Goal: Task Accomplishment & Management: Manage account settings

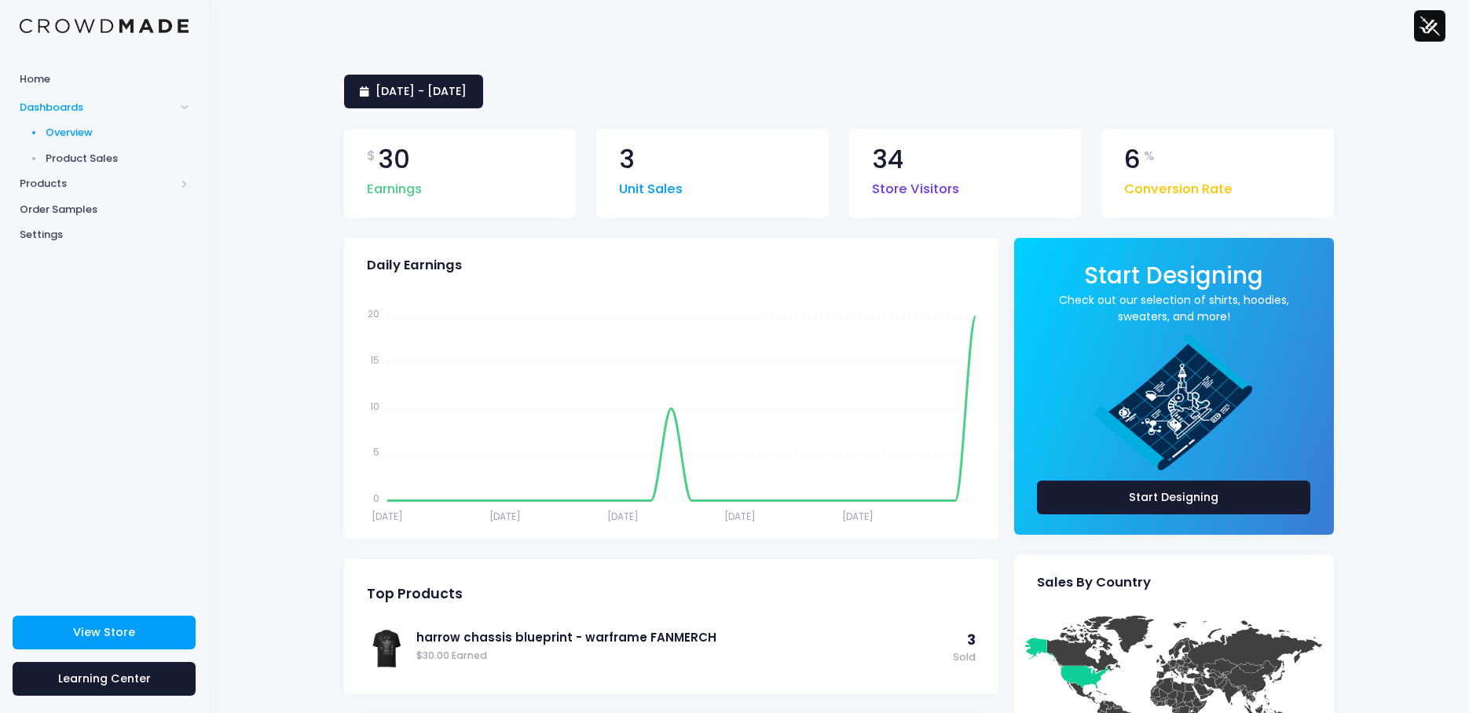
click at [73, 166] on span "Product Sales" at bounding box center [118, 159] width 144 height 16
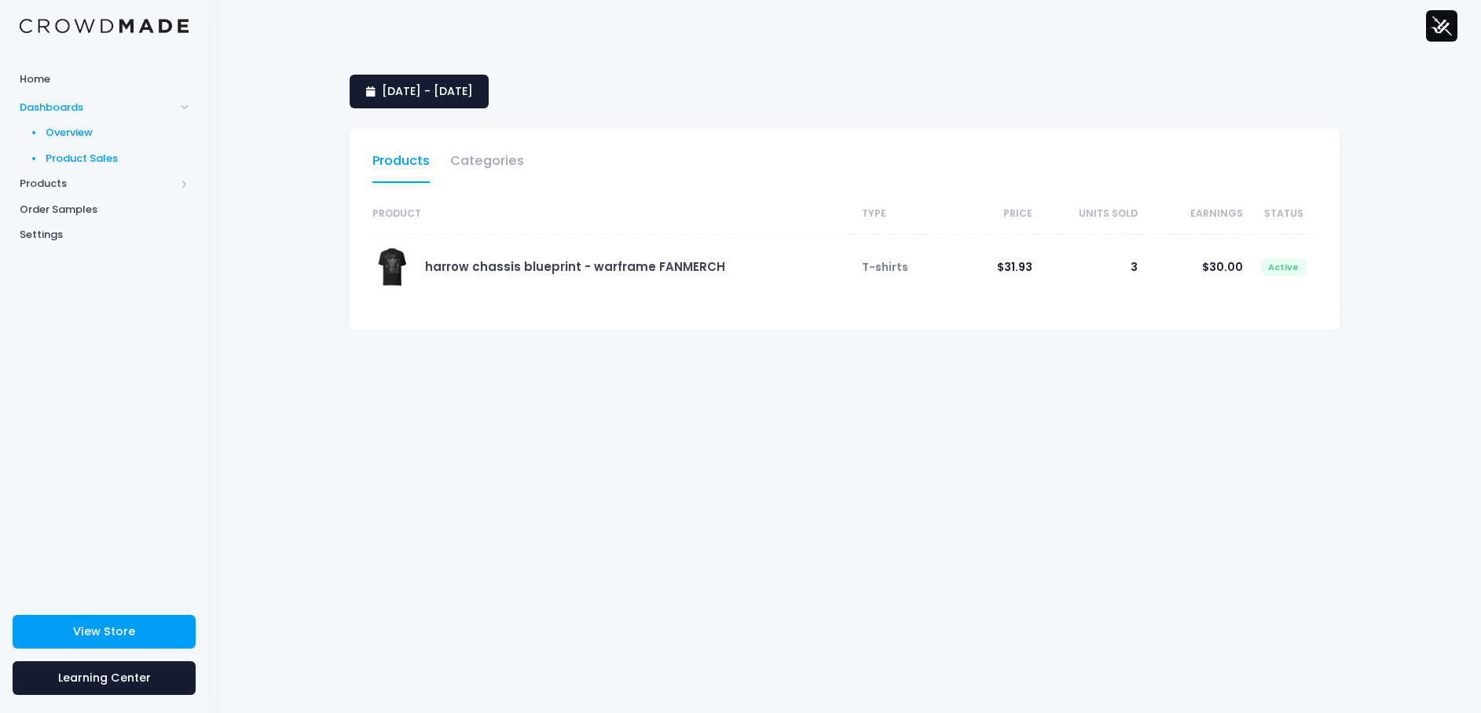
drag, startPoint x: 0, startPoint y: 0, endPoint x: 75, endPoint y: 134, distance: 153.0
click at [75, 134] on span "Overview" at bounding box center [118, 133] width 144 height 16
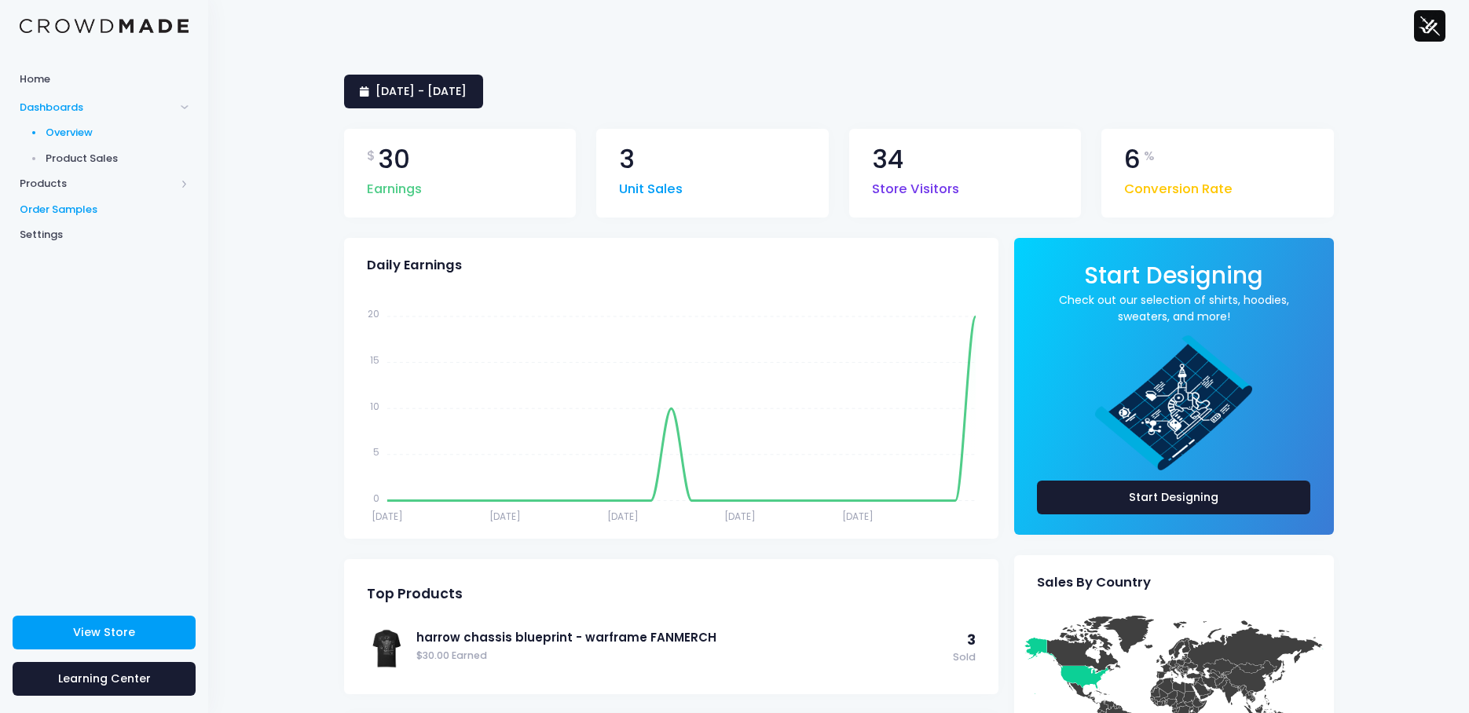
click at [95, 217] on span "Order Samples" at bounding box center [104, 210] width 169 height 16
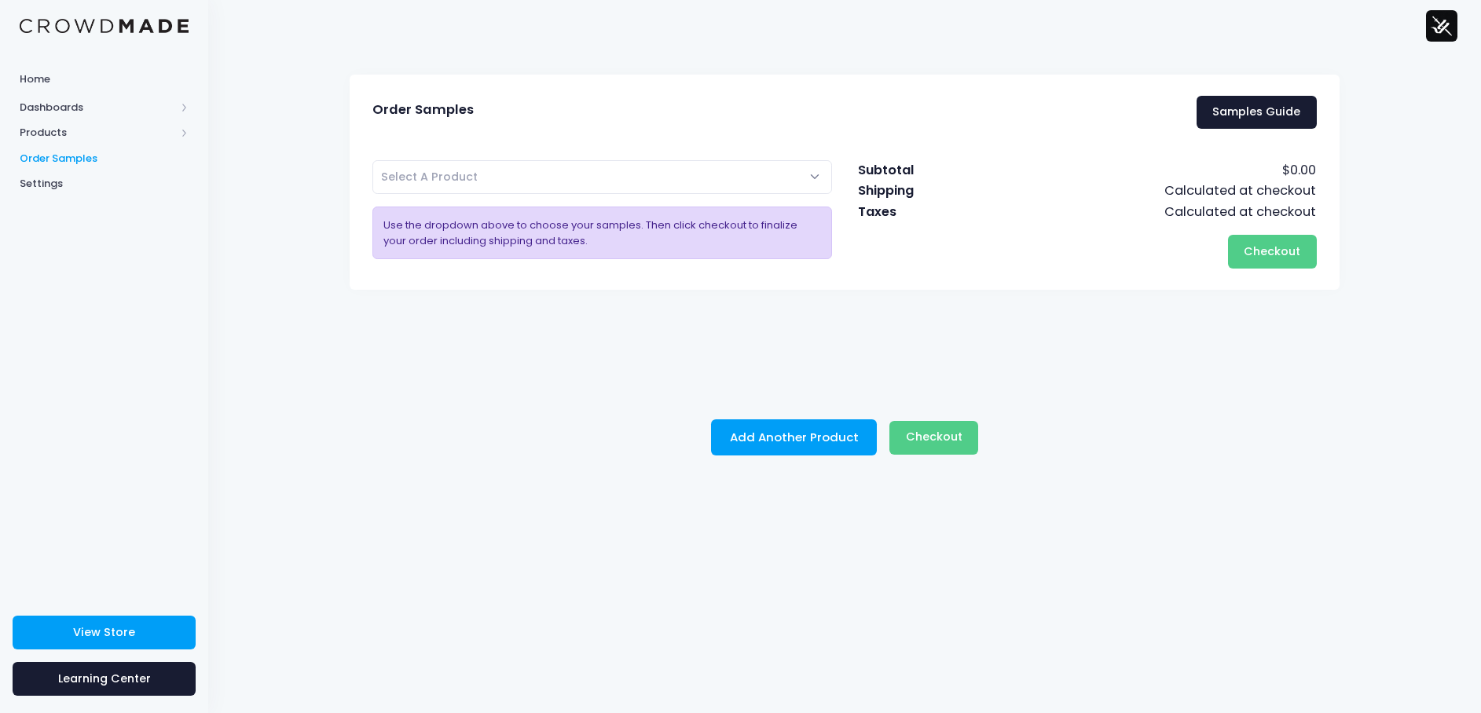
click at [66, 182] on span "Settings" at bounding box center [104, 184] width 169 height 16
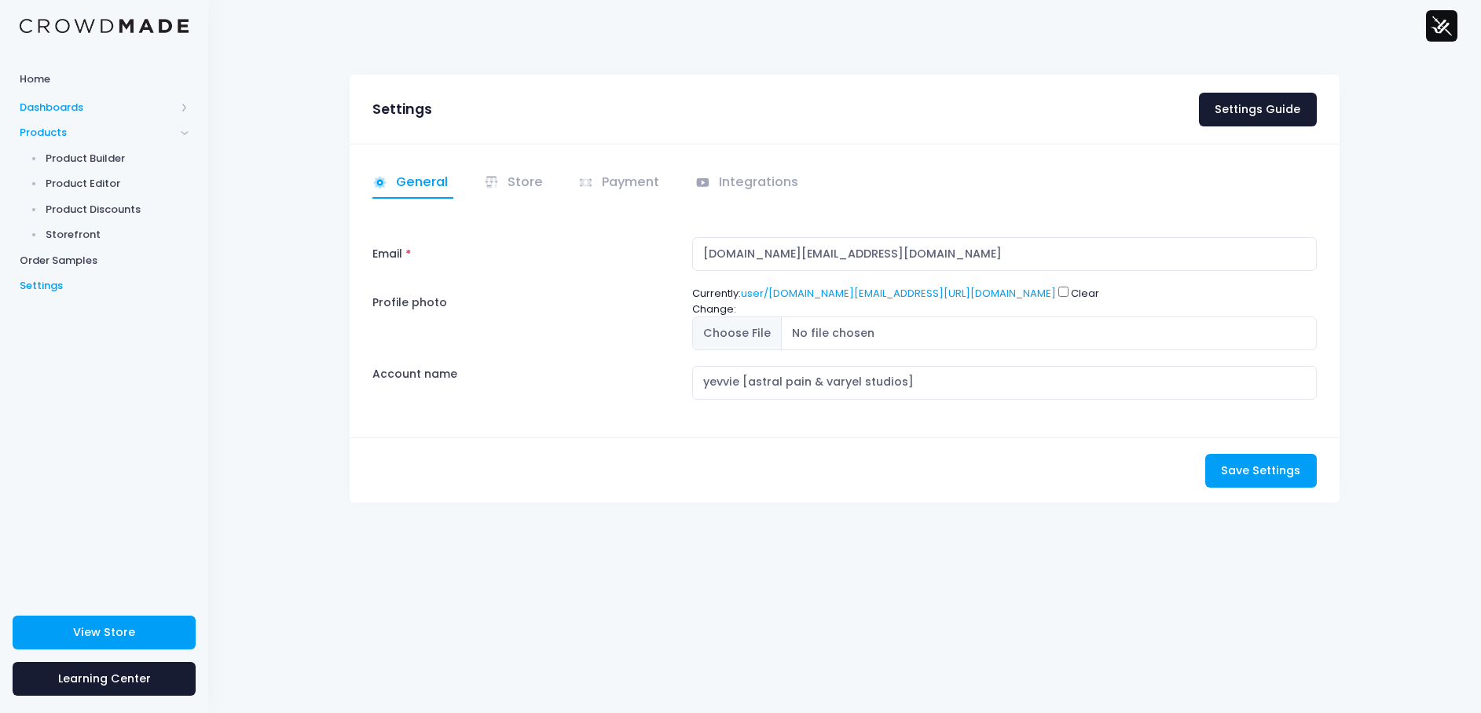
click at [80, 104] on span "Dashboards" at bounding box center [98, 108] width 156 height 16
click at [87, 135] on span "Overview" at bounding box center [118, 133] width 144 height 16
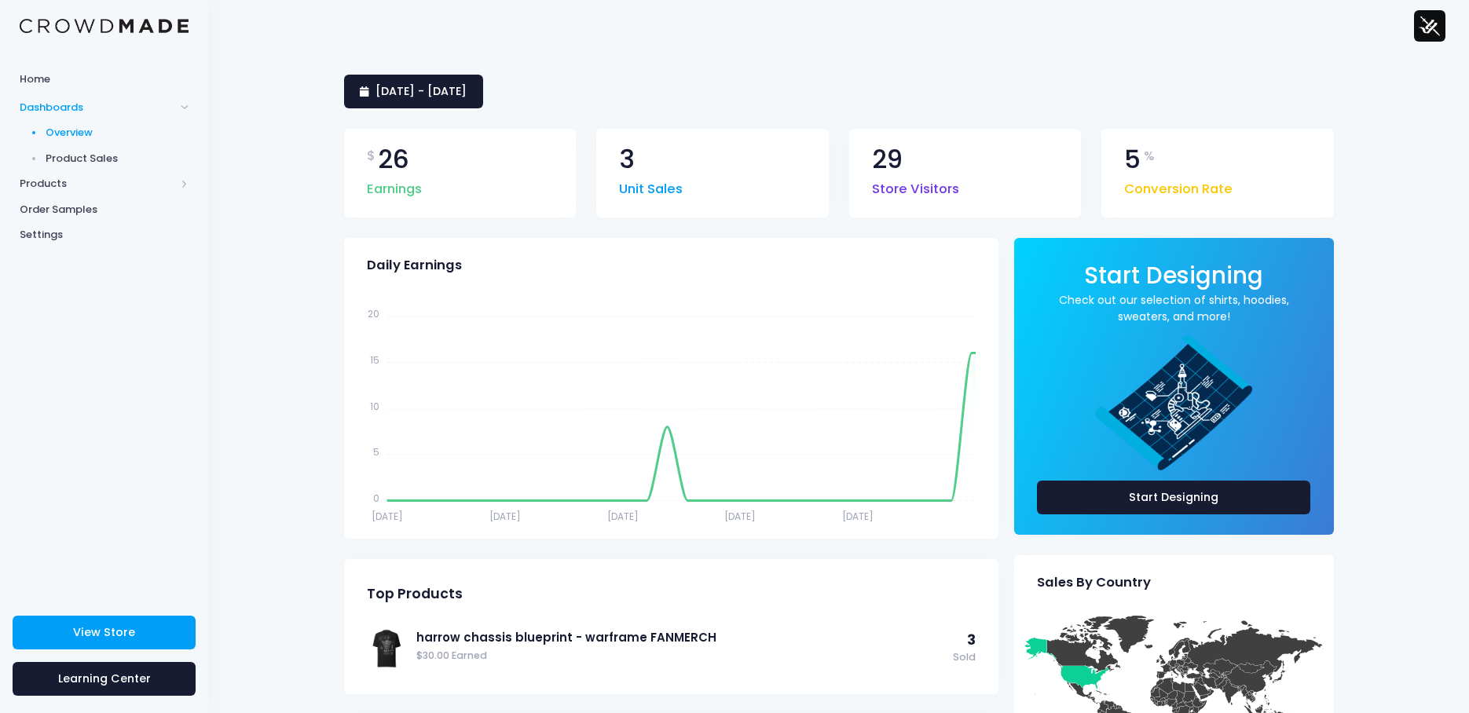
click at [105, 155] on span "Product Sales" at bounding box center [118, 159] width 144 height 16
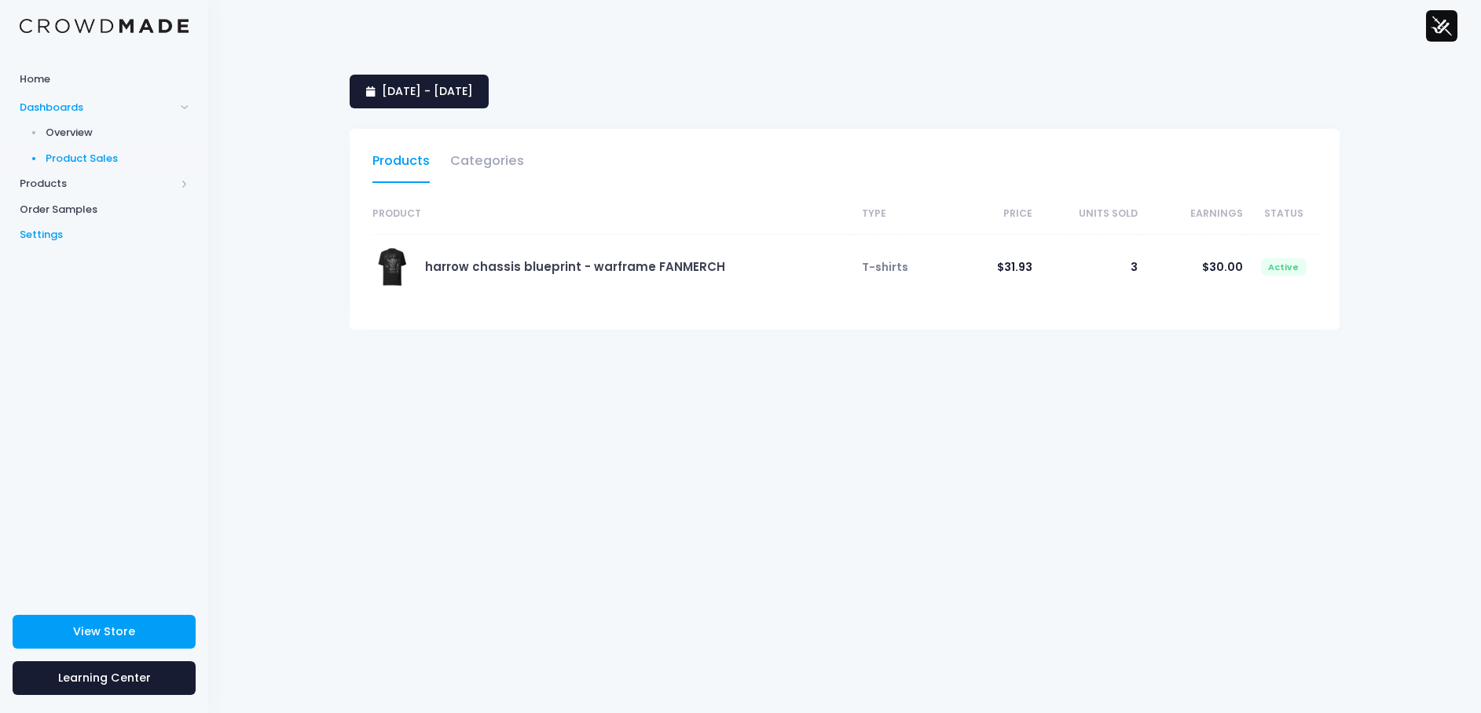
click at [53, 229] on span "Settings" at bounding box center [104, 235] width 169 height 16
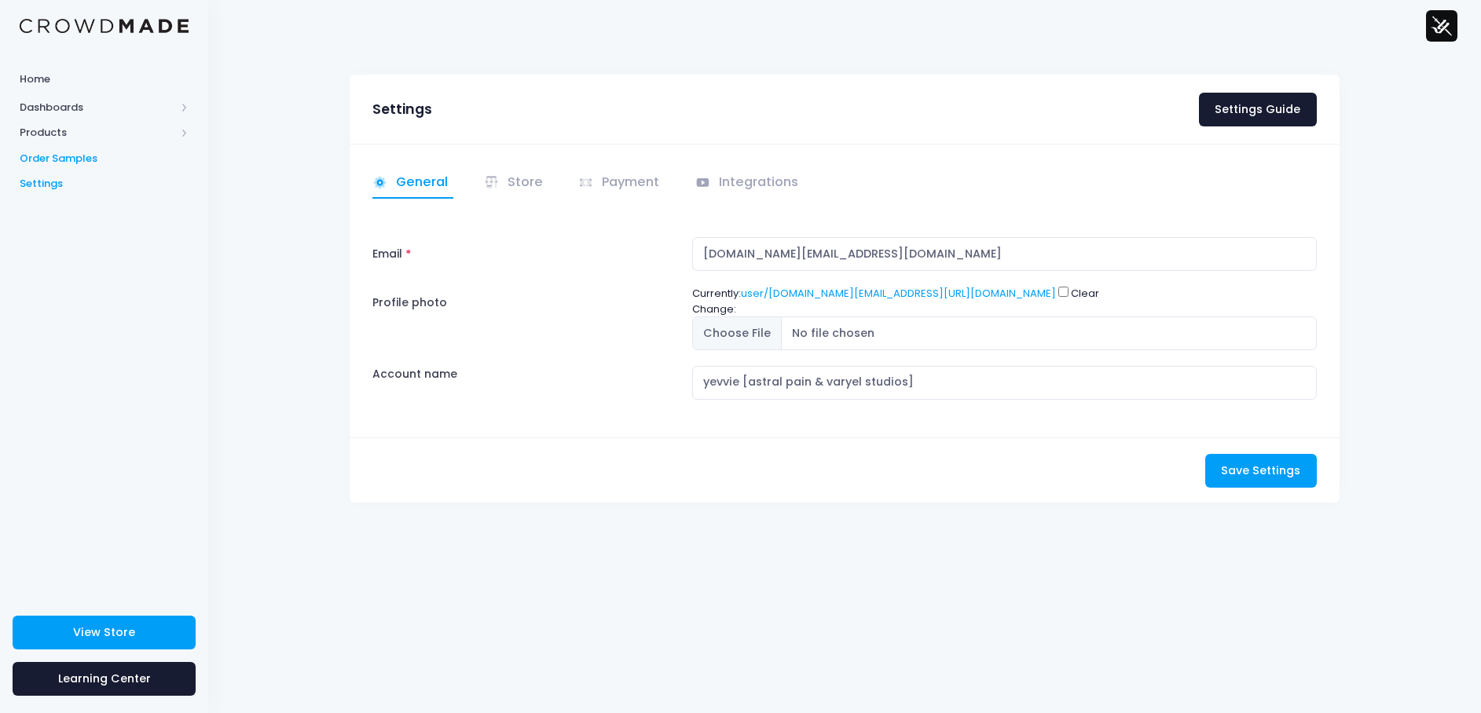
click at [77, 155] on span "Order Samples" at bounding box center [104, 159] width 169 height 16
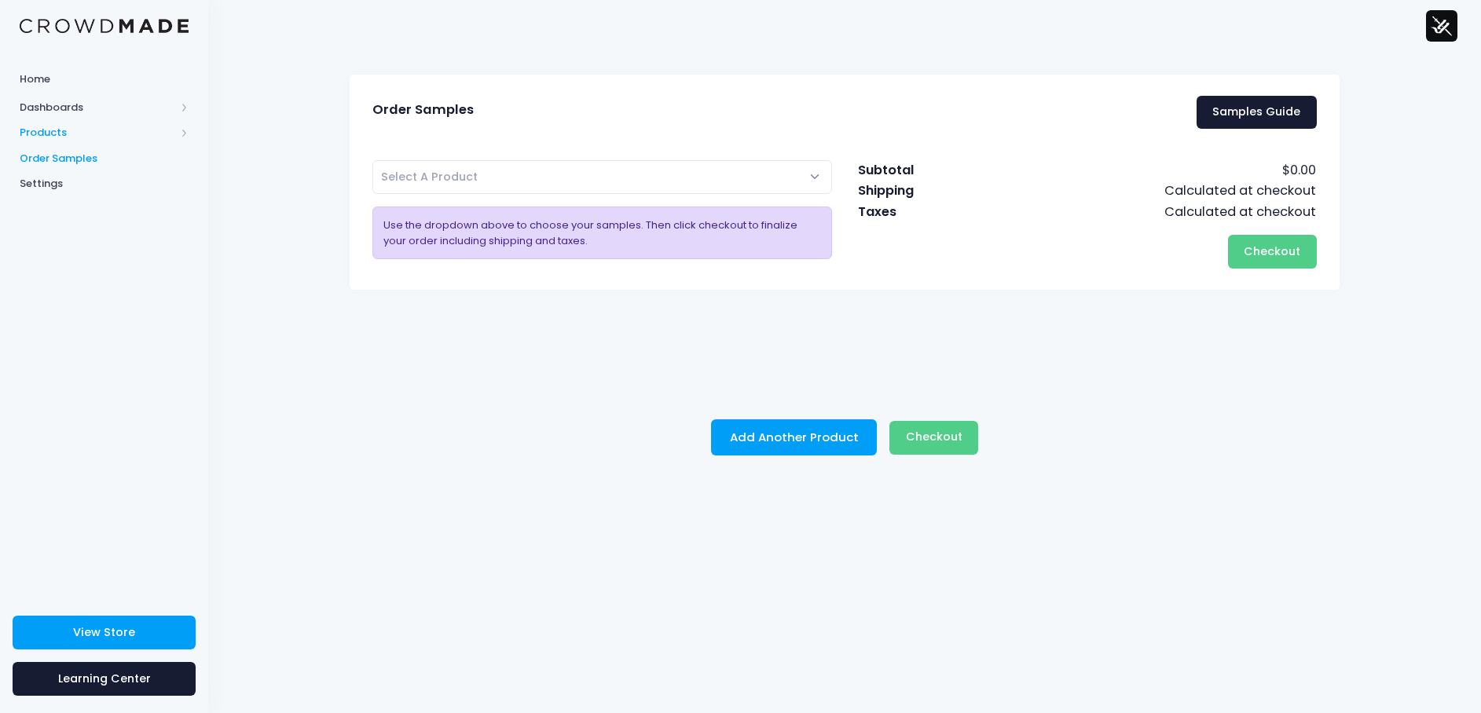
click at [57, 130] on span "Products" at bounding box center [98, 133] width 156 height 16
click at [53, 96] on span "Dashboards" at bounding box center [104, 107] width 208 height 26
click at [96, 132] on span "Overview" at bounding box center [118, 133] width 144 height 16
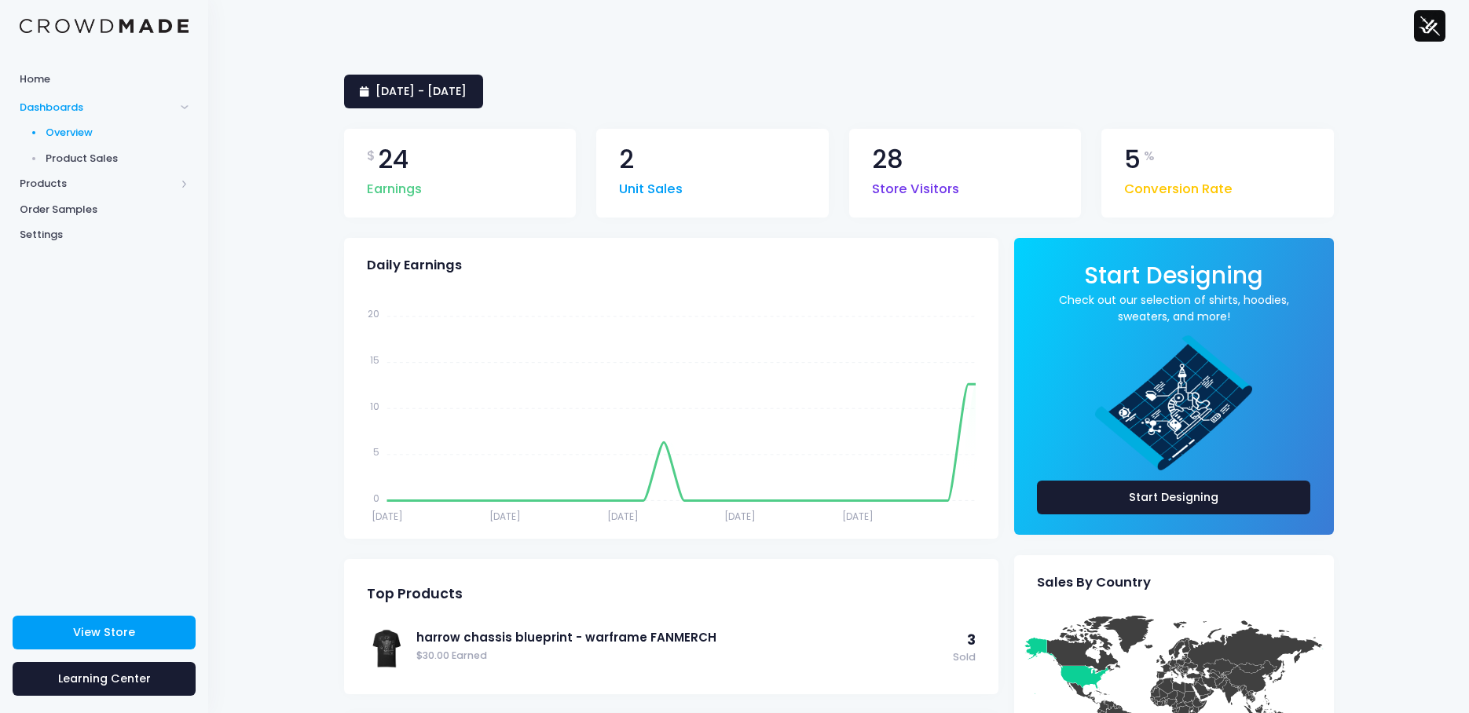
click at [71, 179] on span "Products" at bounding box center [98, 184] width 156 height 16
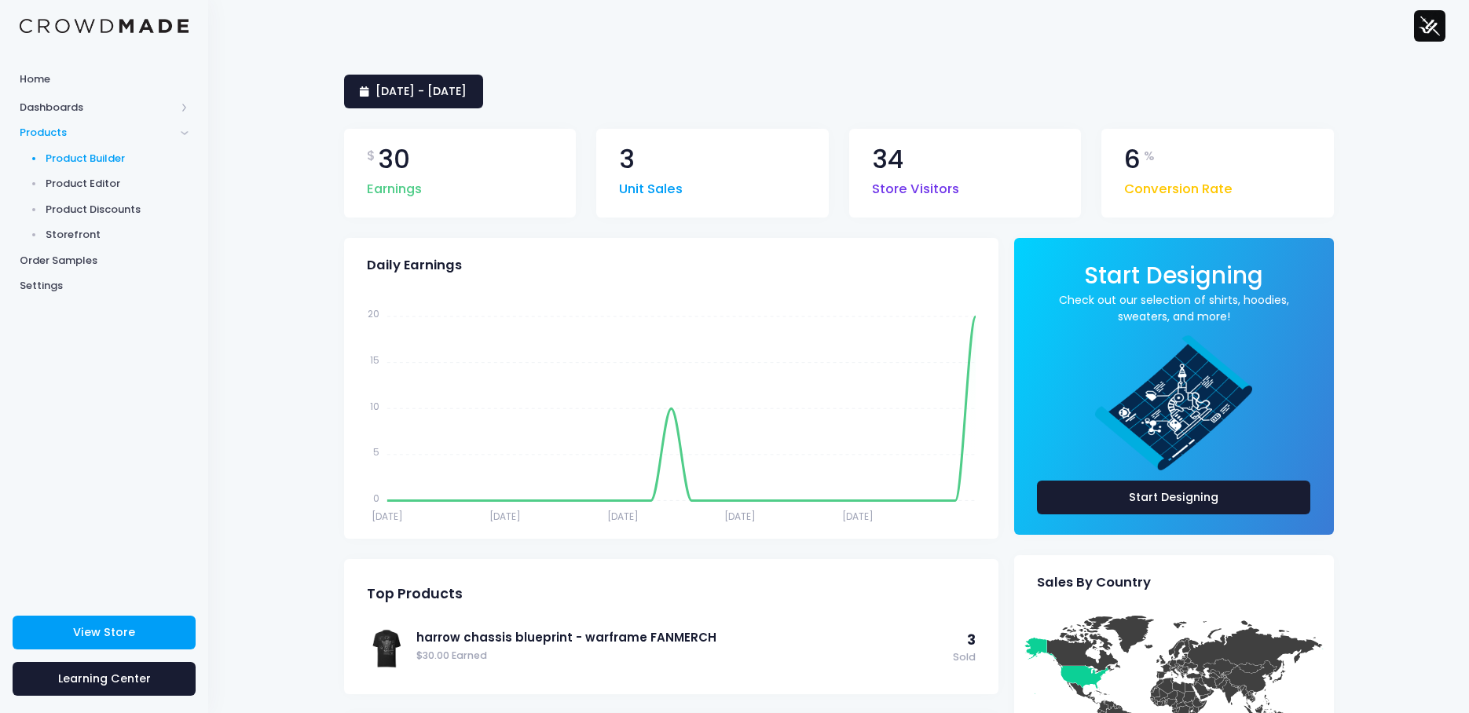
click at [79, 151] on span "Product Builder" at bounding box center [118, 159] width 144 height 16
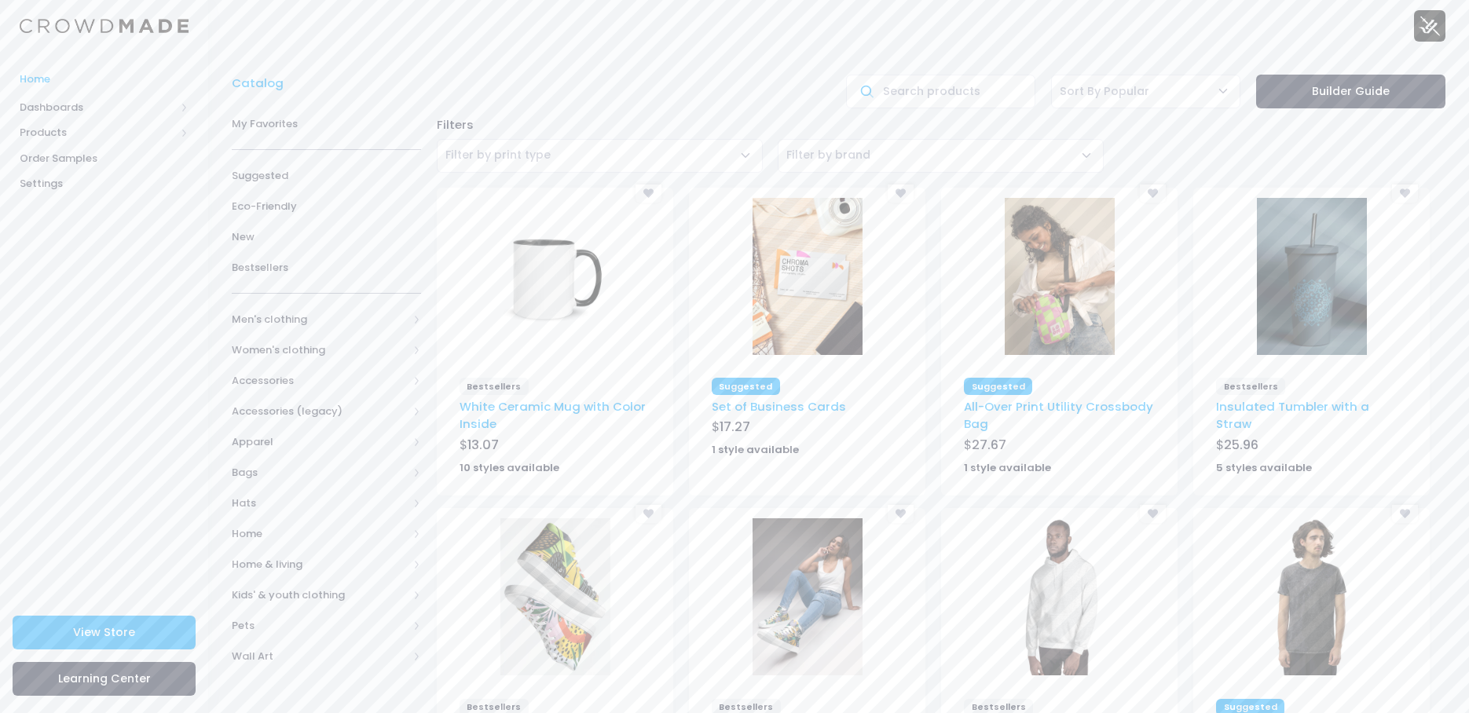
click at [38, 77] on span "Home" at bounding box center [104, 79] width 169 height 16
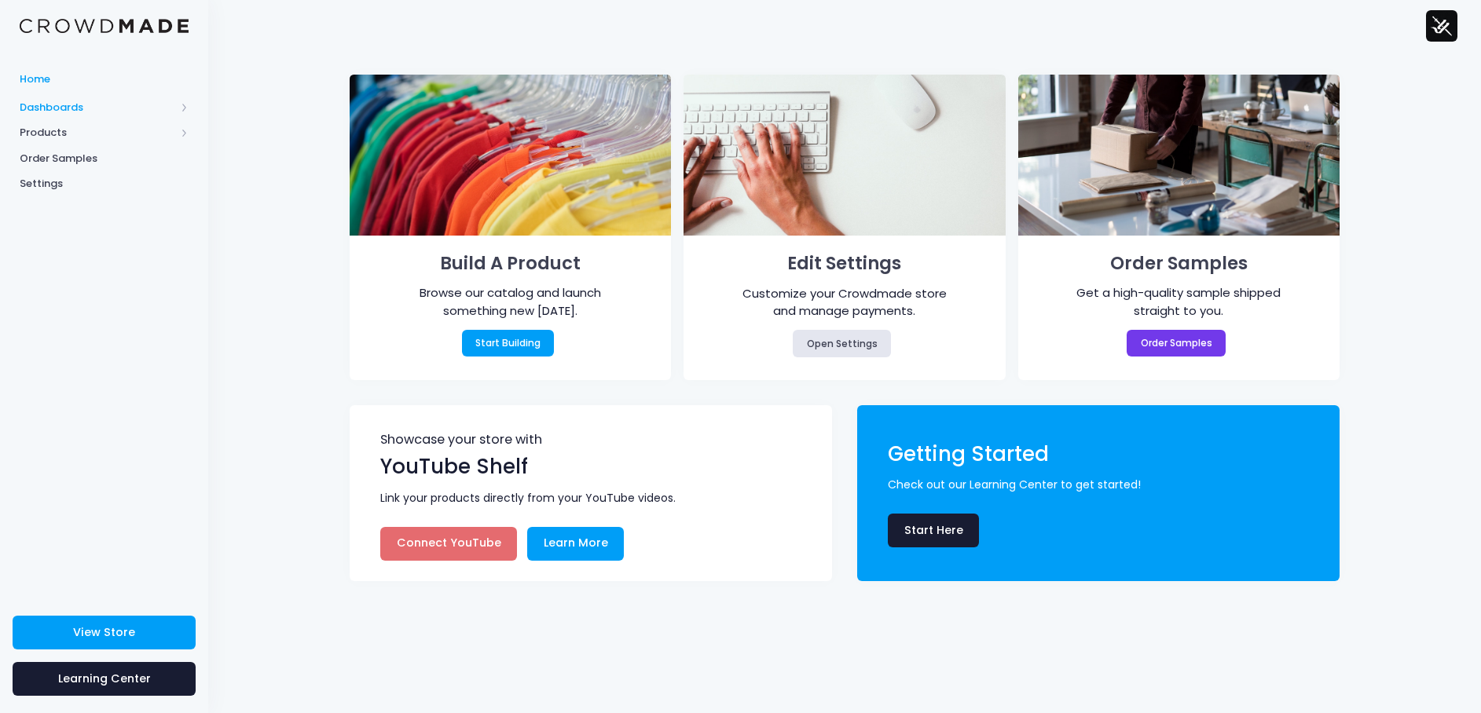
click at [75, 107] on span "Dashboards" at bounding box center [98, 108] width 156 height 16
click at [60, 123] on link "Overview" at bounding box center [104, 133] width 208 height 26
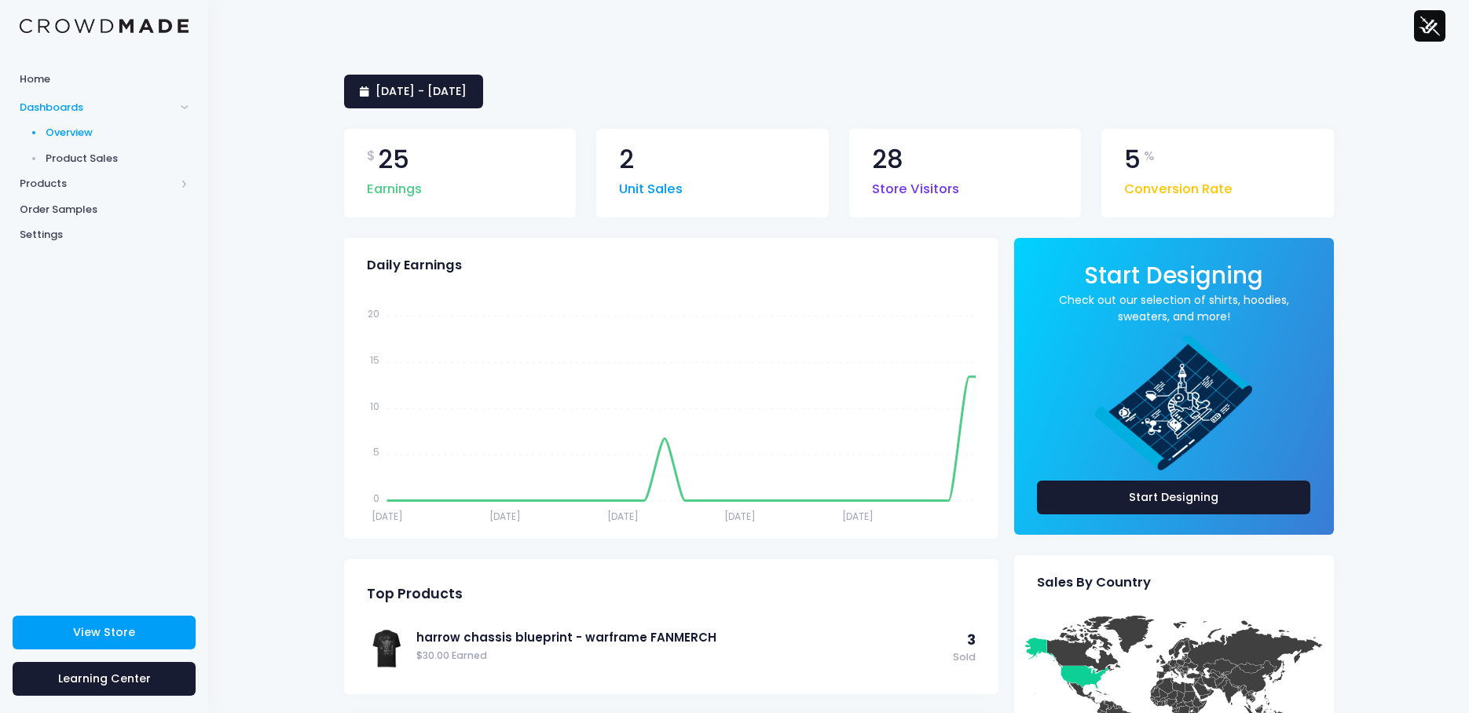
click at [108, 156] on span "Product Sales" at bounding box center [118, 159] width 144 height 16
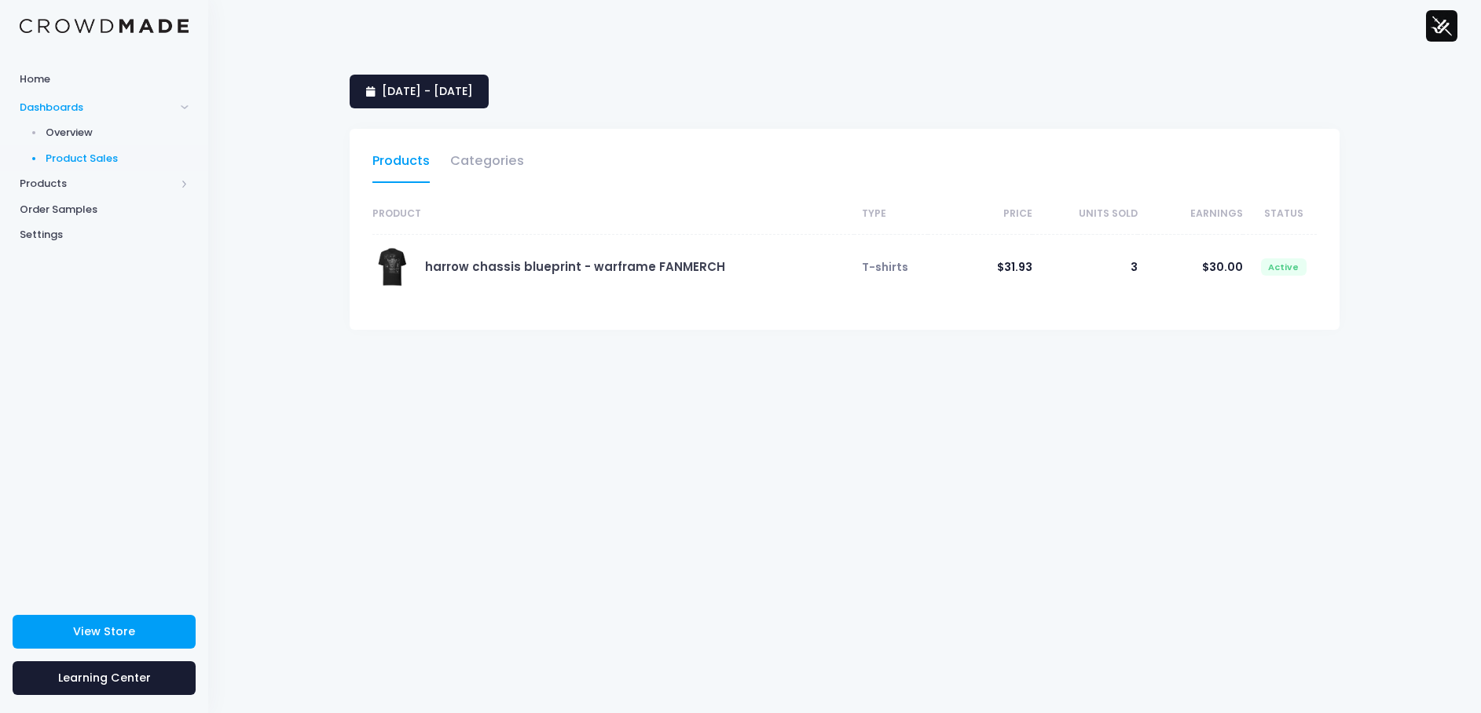
click at [49, 179] on span "Products" at bounding box center [98, 184] width 156 height 16
select select "25"
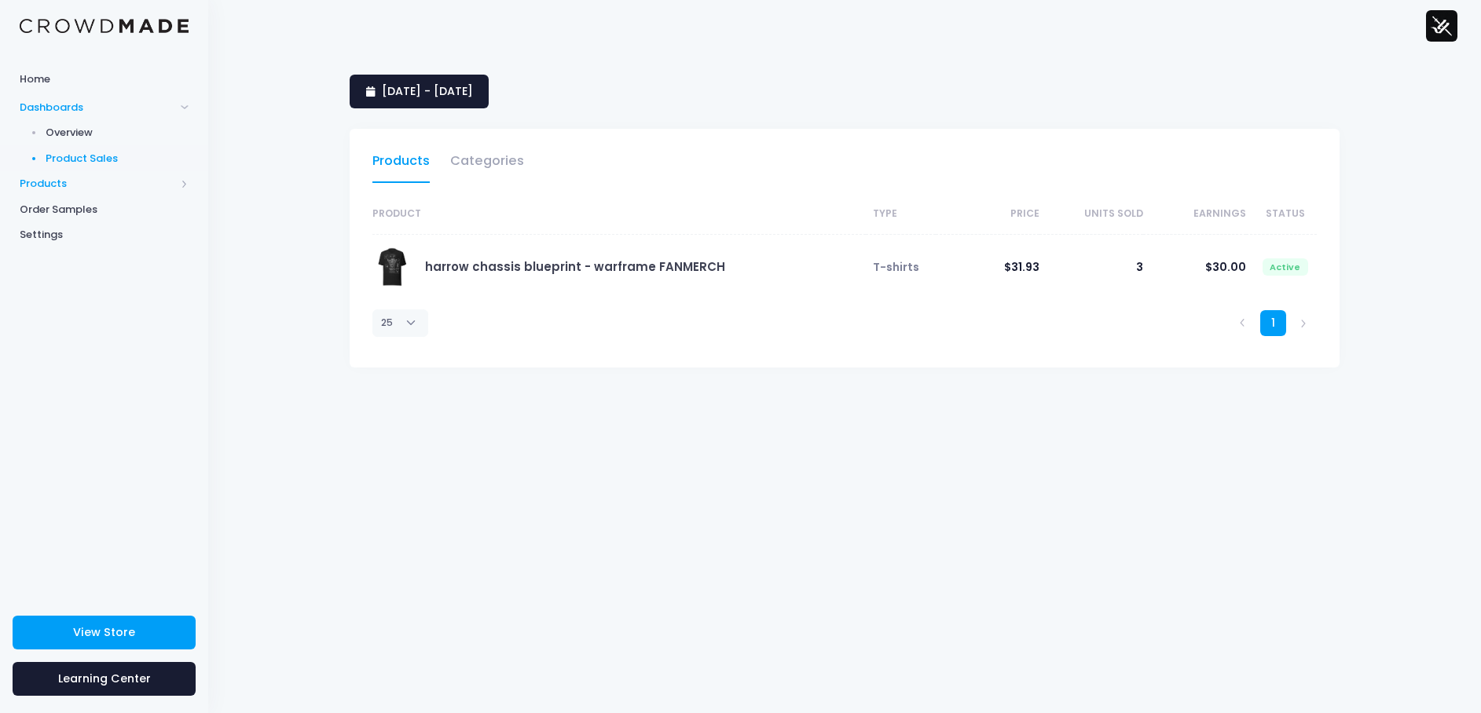
click at [58, 181] on span "Products" at bounding box center [98, 184] width 156 height 16
click at [65, 156] on span "Product Builder" at bounding box center [118, 159] width 144 height 16
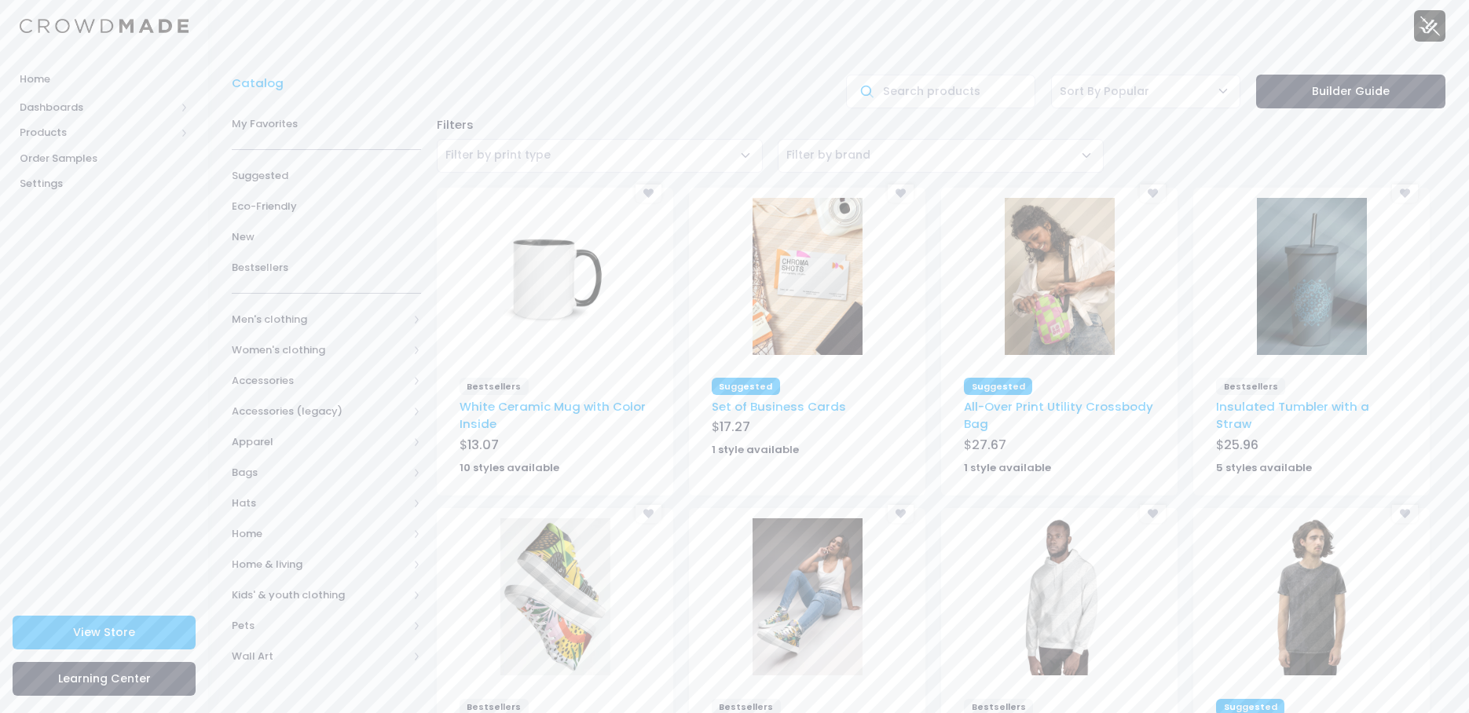
click at [55, 111] on span "Dashboards" at bounding box center [98, 108] width 156 height 16
click at [42, 214] on span "Order Samples" at bounding box center [104, 210] width 169 height 16
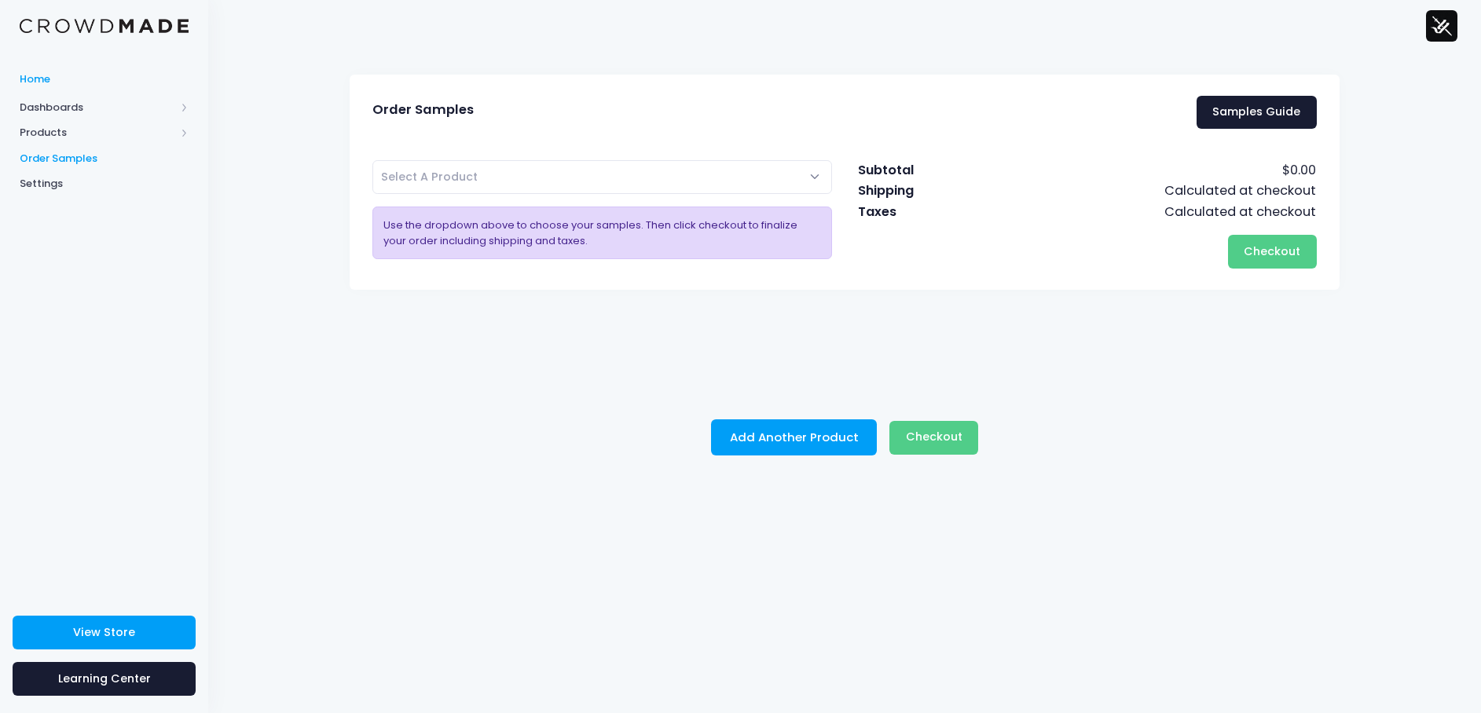
click at [36, 84] on span "Home" at bounding box center [104, 79] width 169 height 16
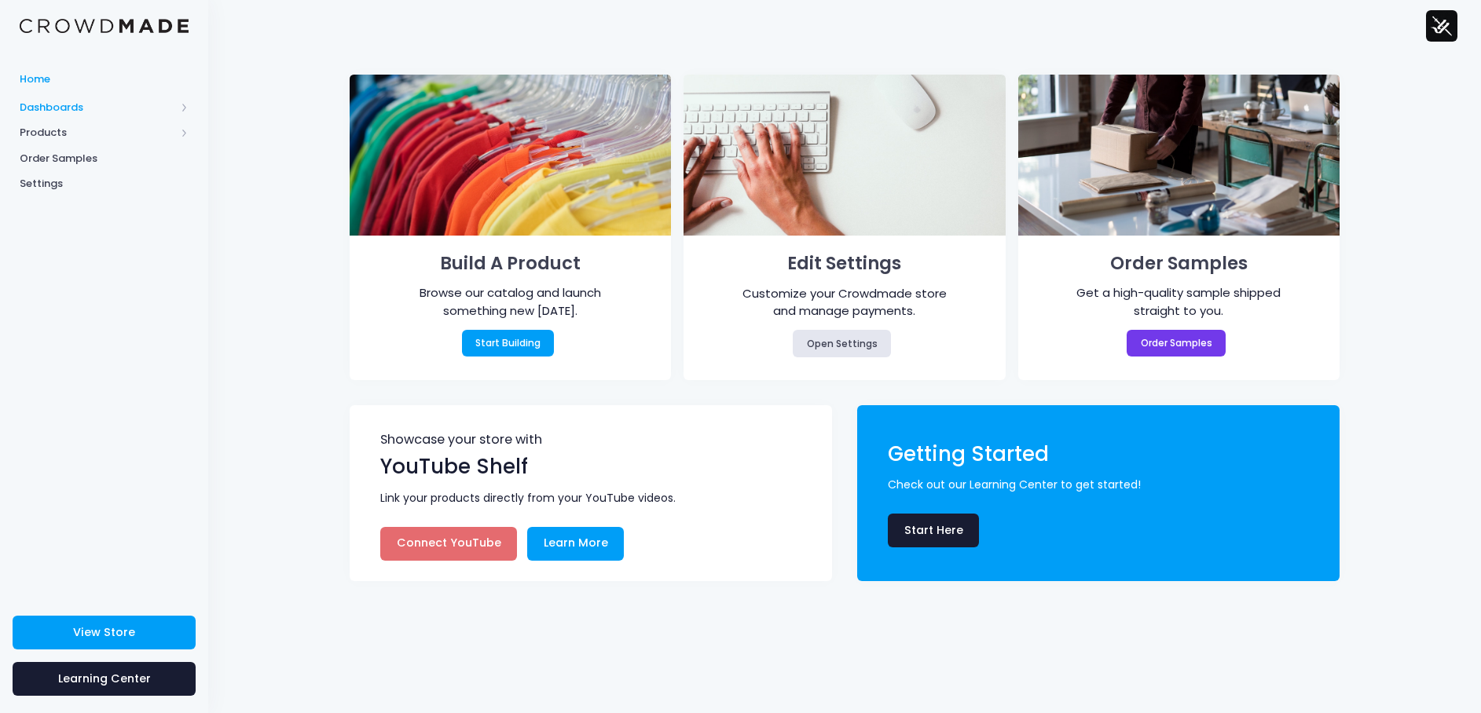
click at [57, 101] on span "Dashboards" at bounding box center [98, 108] width 156 height 16
click at [85, 132] on span "Overview" at bounding box center [118, 133] width 144 height 16
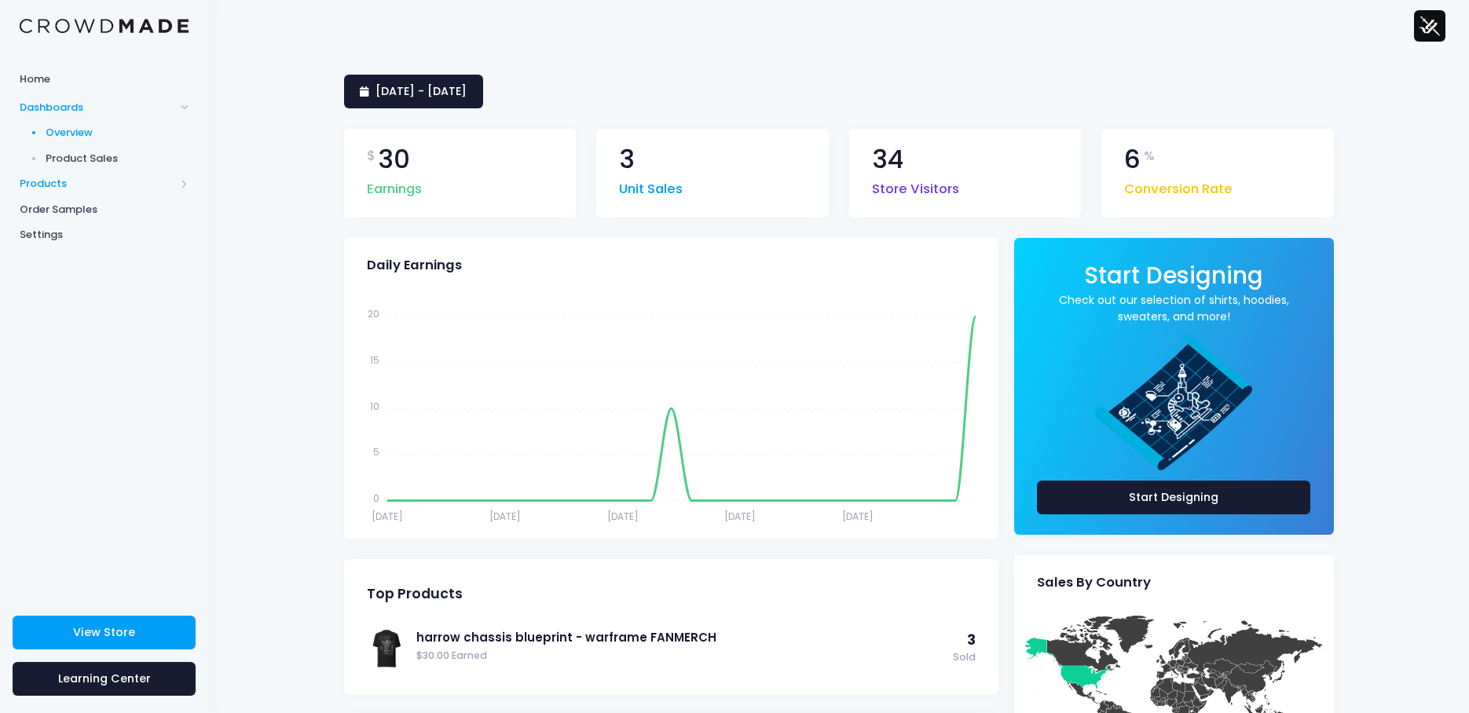
click at [56, 181] on span "Products" at bounding box center [98, 184] width 156 height 16
click at [98, 152] on span "Product Builder" at bounding box center [118, 159] width 144 height 16
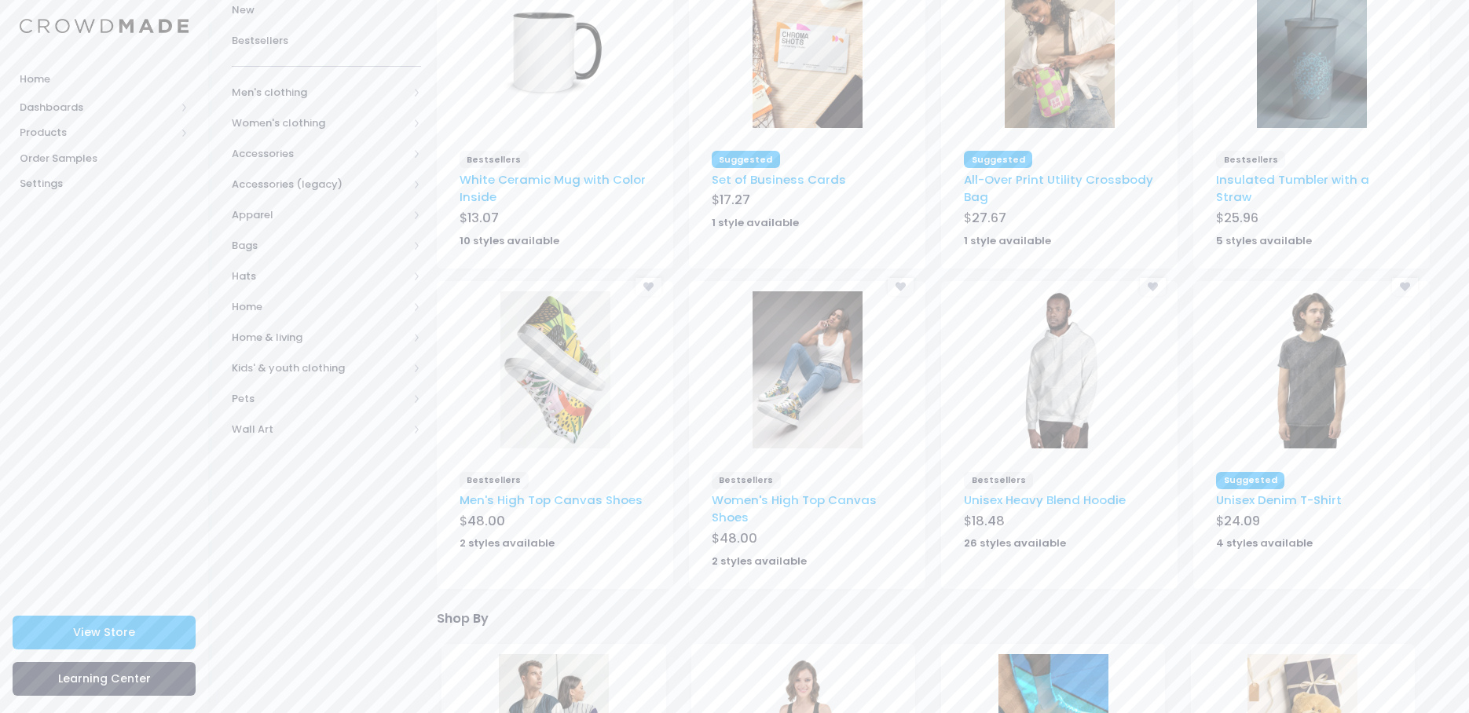
scroll to position [236, 0]
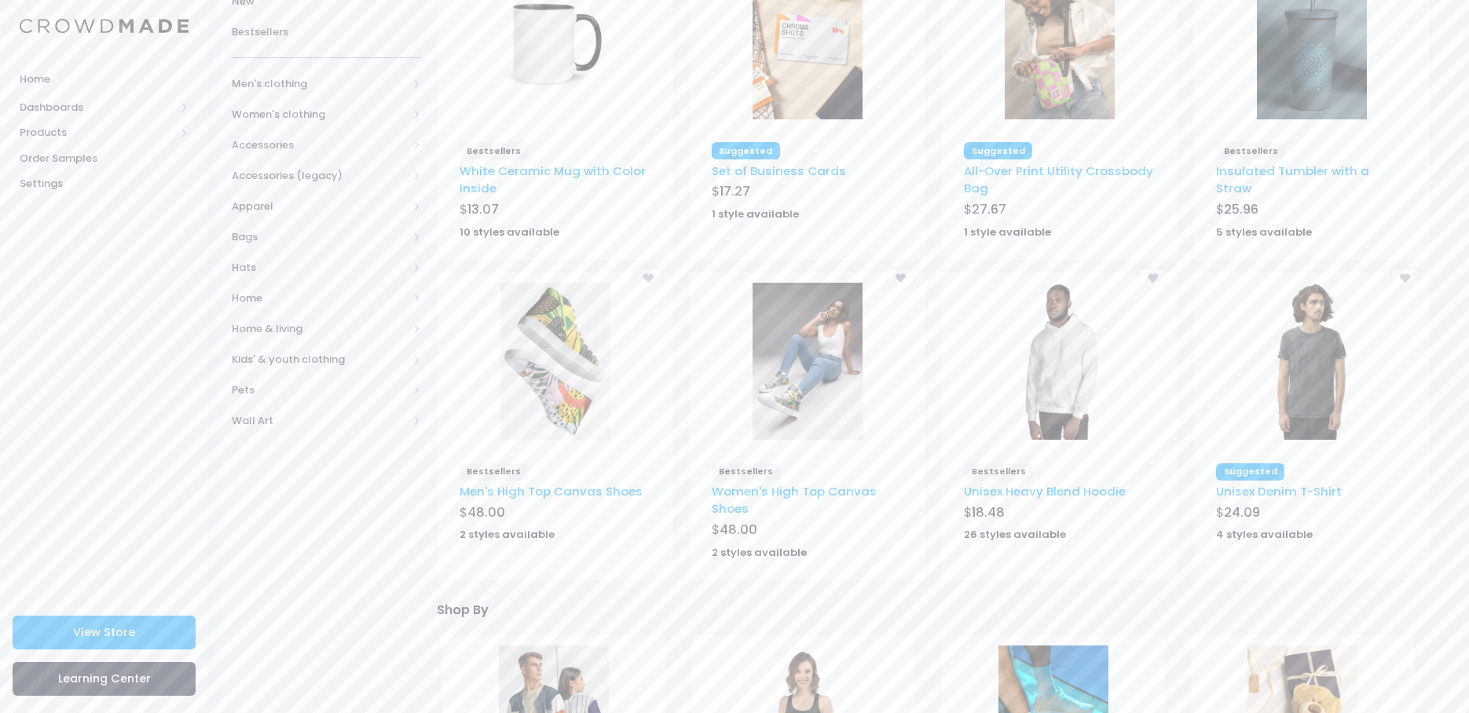
click at [1304, 383] on img at bounding box center [1312, 361] width 110 height 157
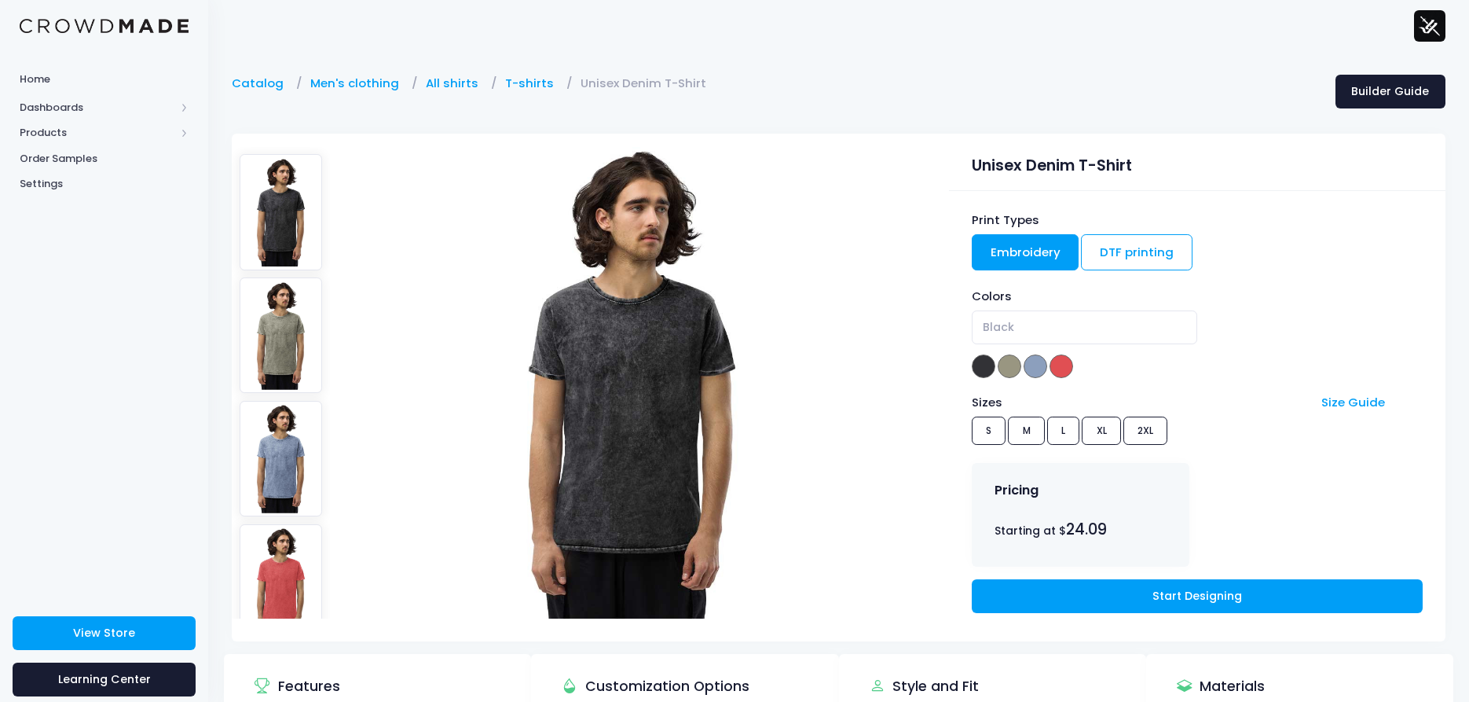
click at [285, 325] on img at bounding box center [281, 334] width 83 height 115
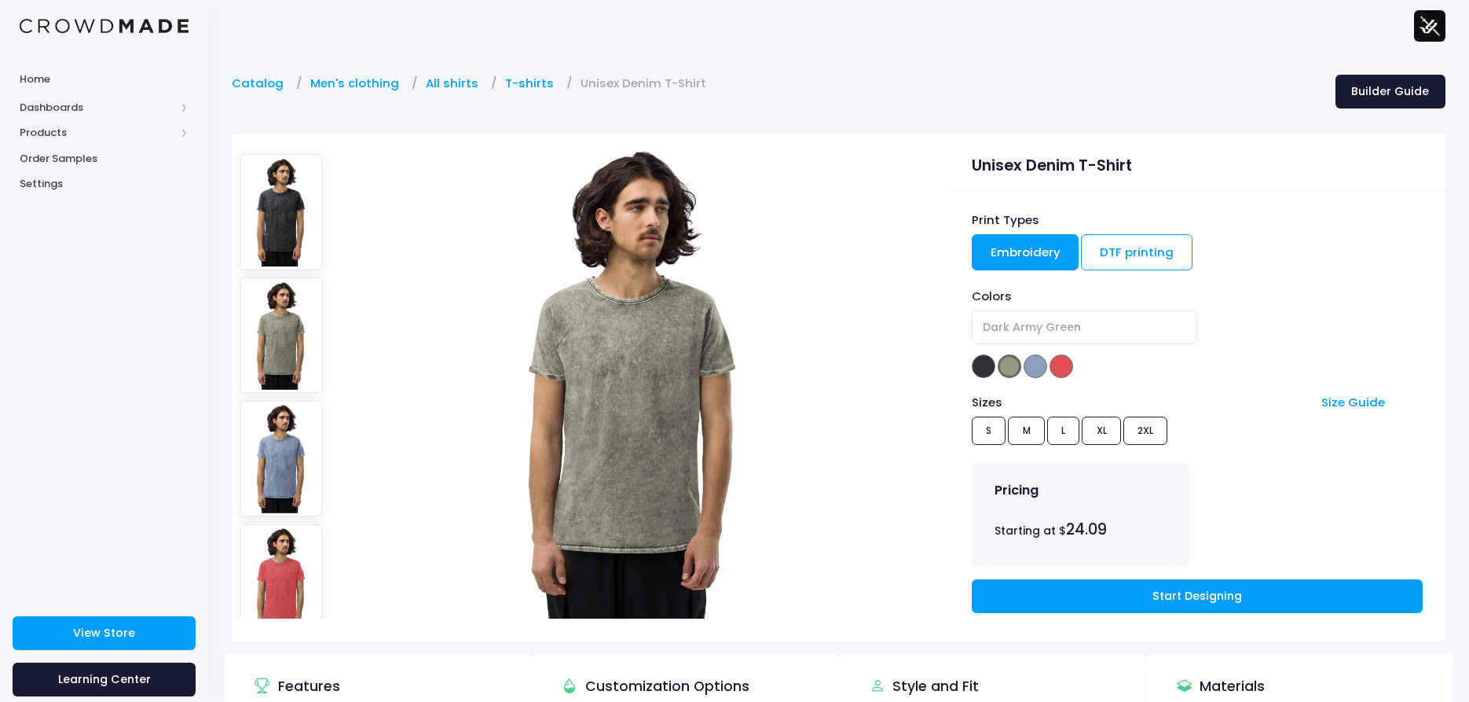
click at [282, 401] on img at bounding box center [281, 458] width 83 height 115
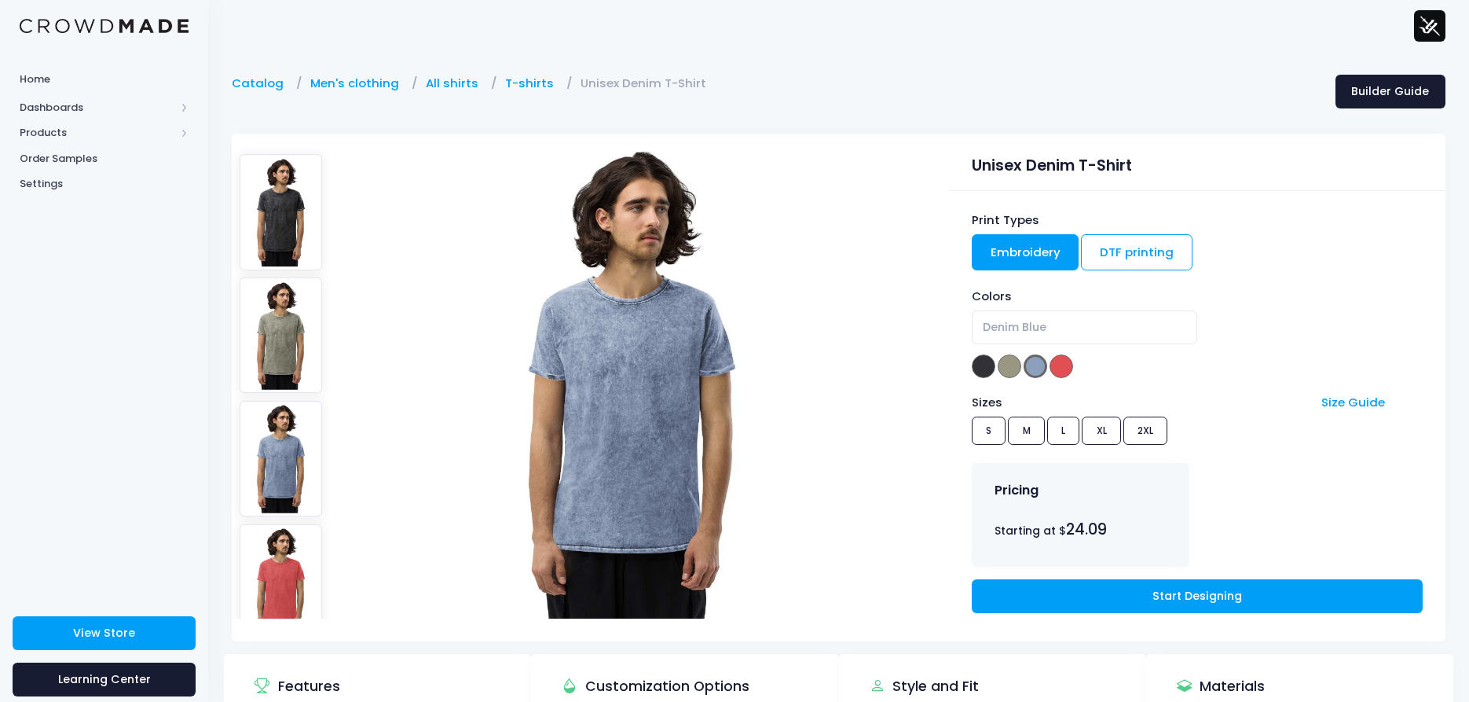
click at [288, 533] on img at bounding box center [281, 581] width 83 height 115
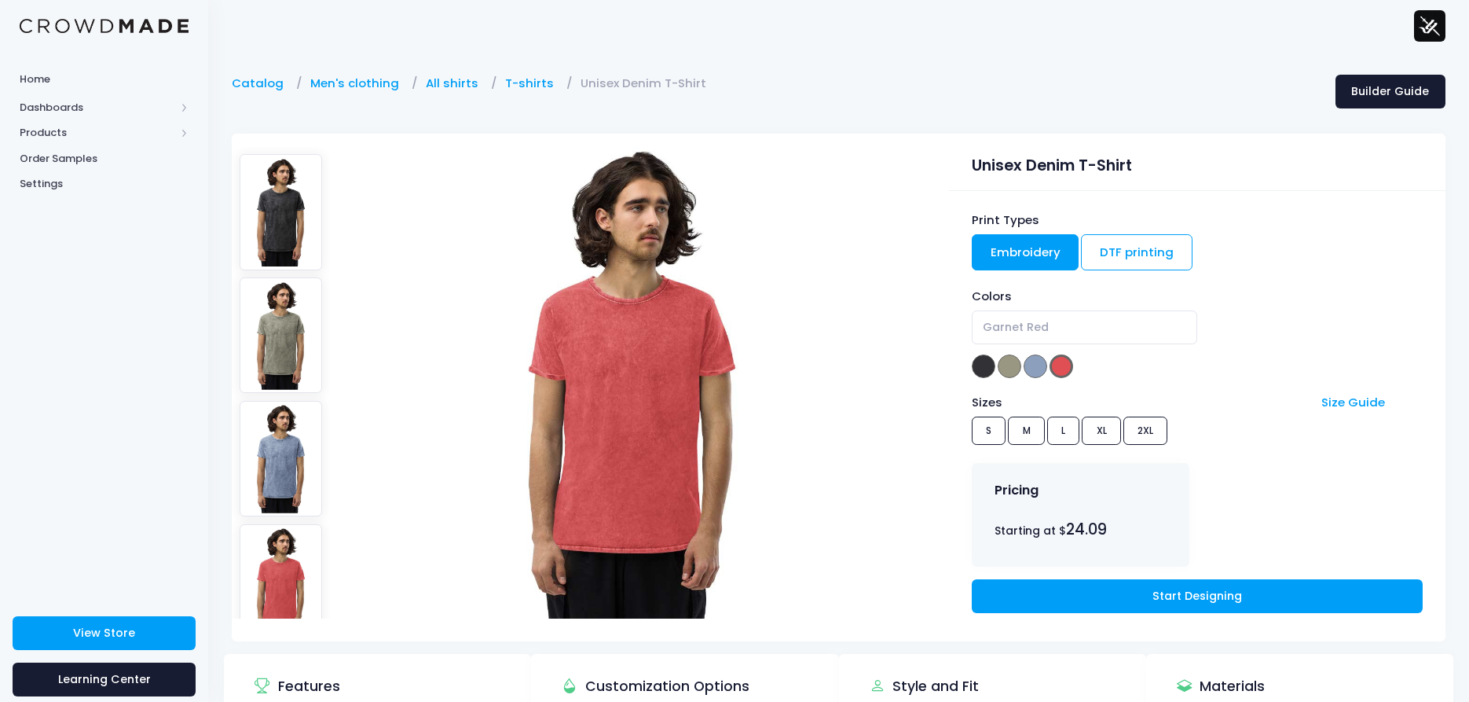
click at [263, 216] on img at bounding box center [281, 211] width 83 height 115
select select "Black"
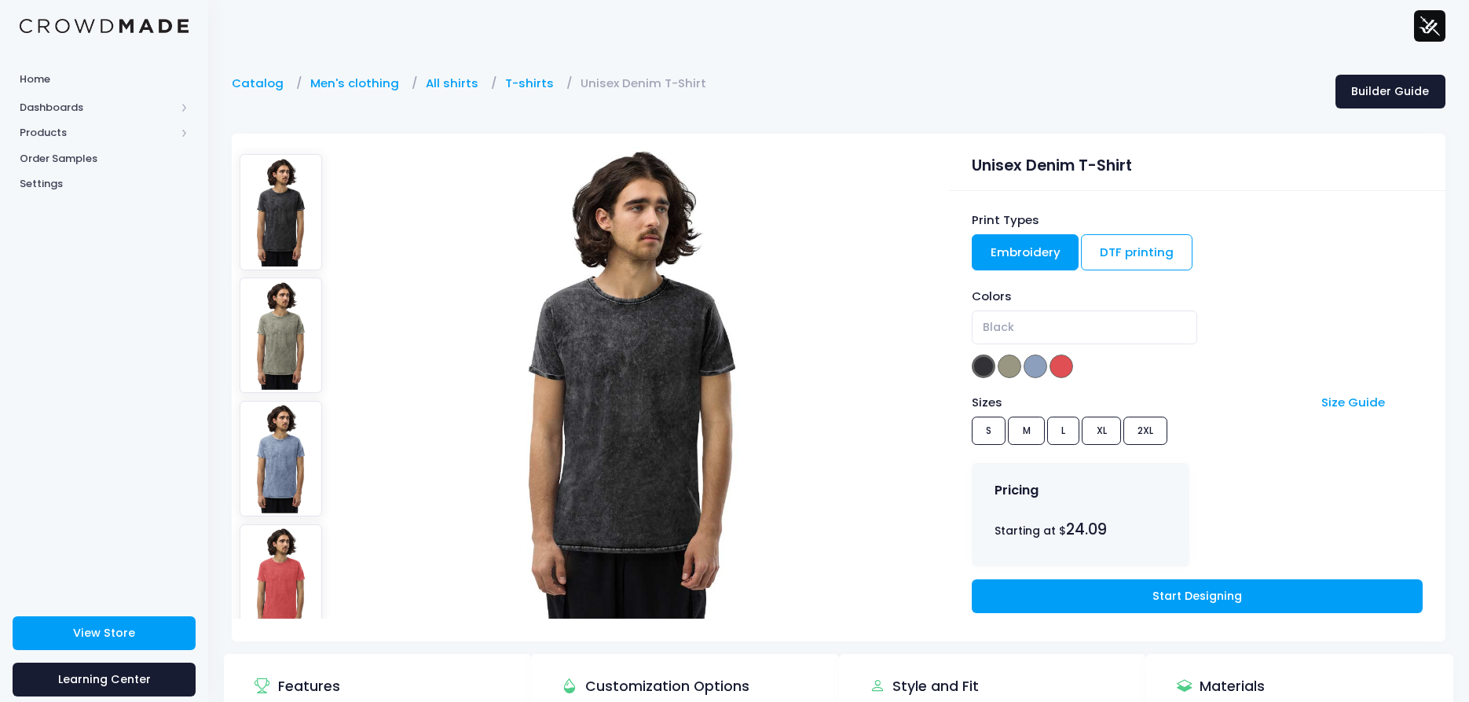
click at [629, 407] on img at bounding box center [632, 382] width 330 height 471
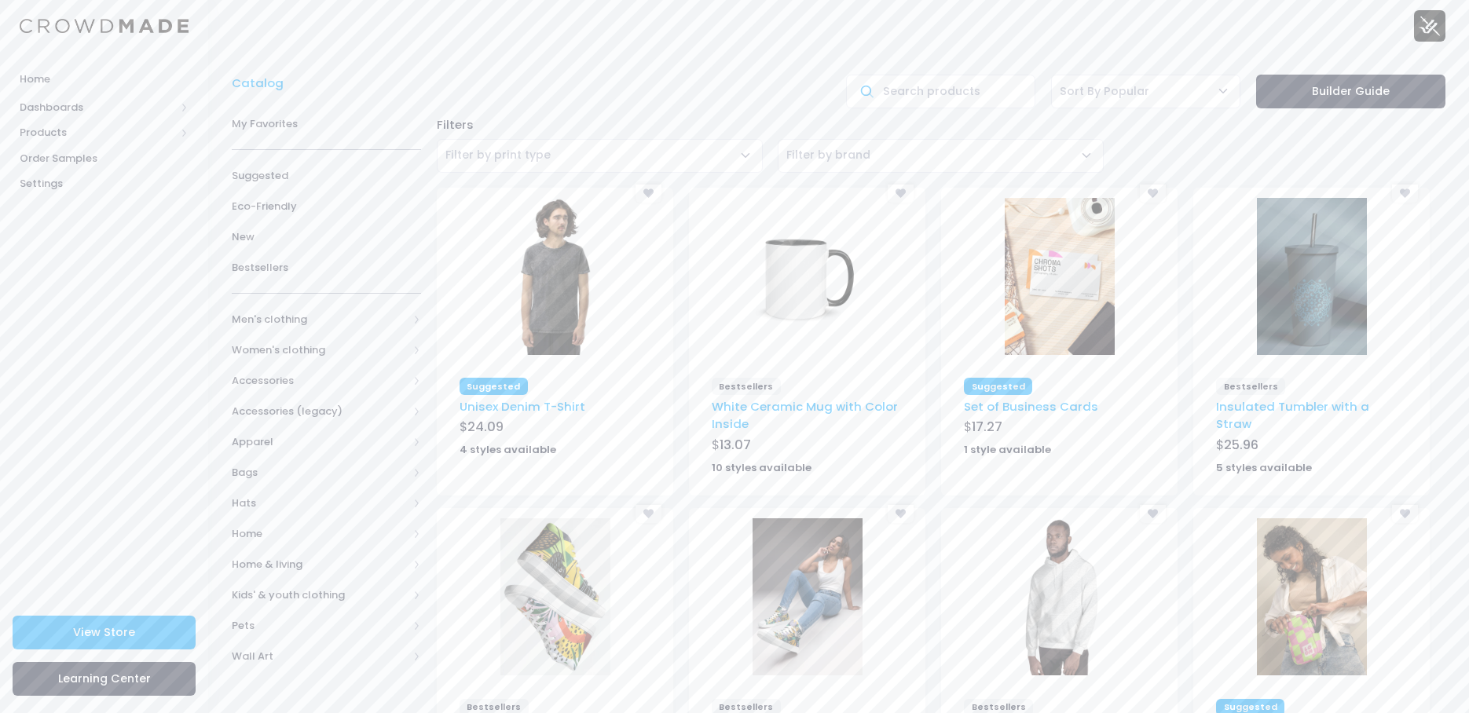
scroll to position [252, 0]
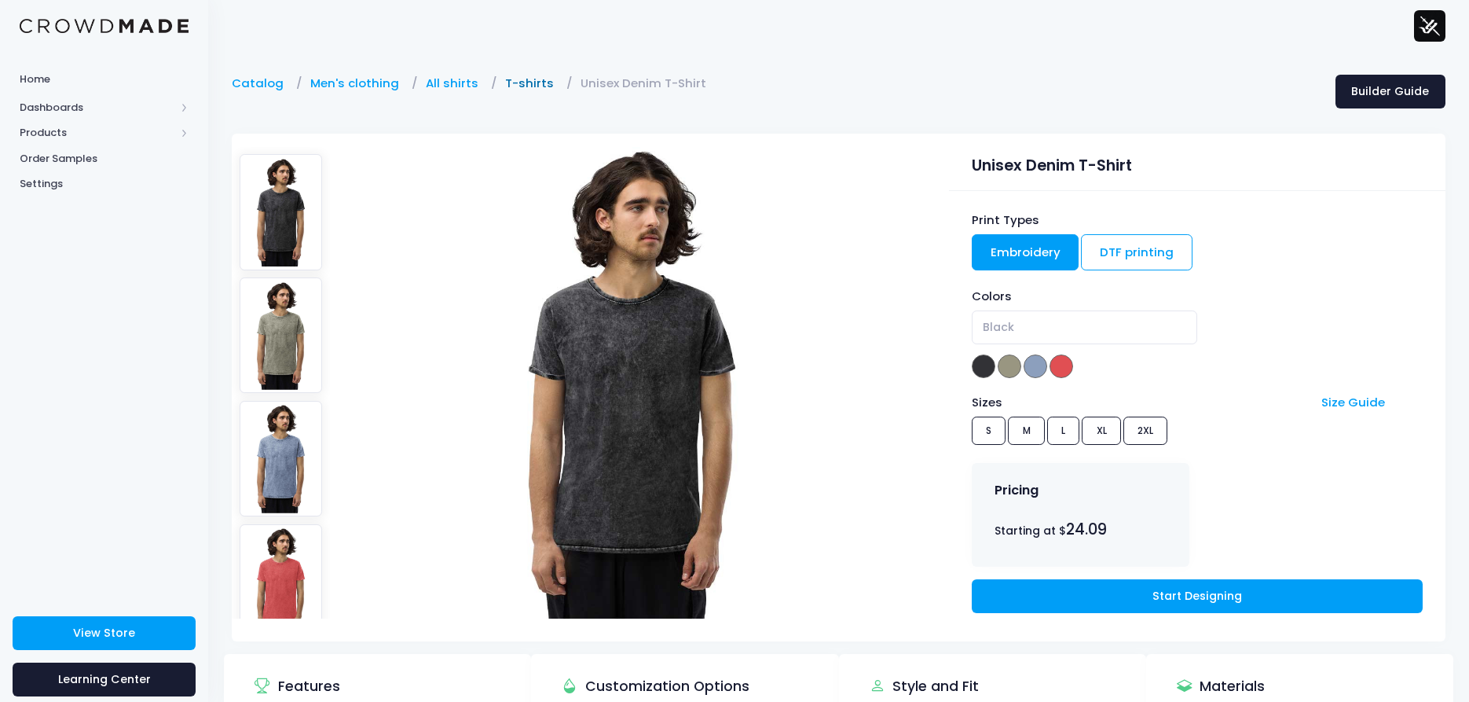
click at [510, 85] on link "T-shirts" at bounding box center [533, 83] width 57 height 17
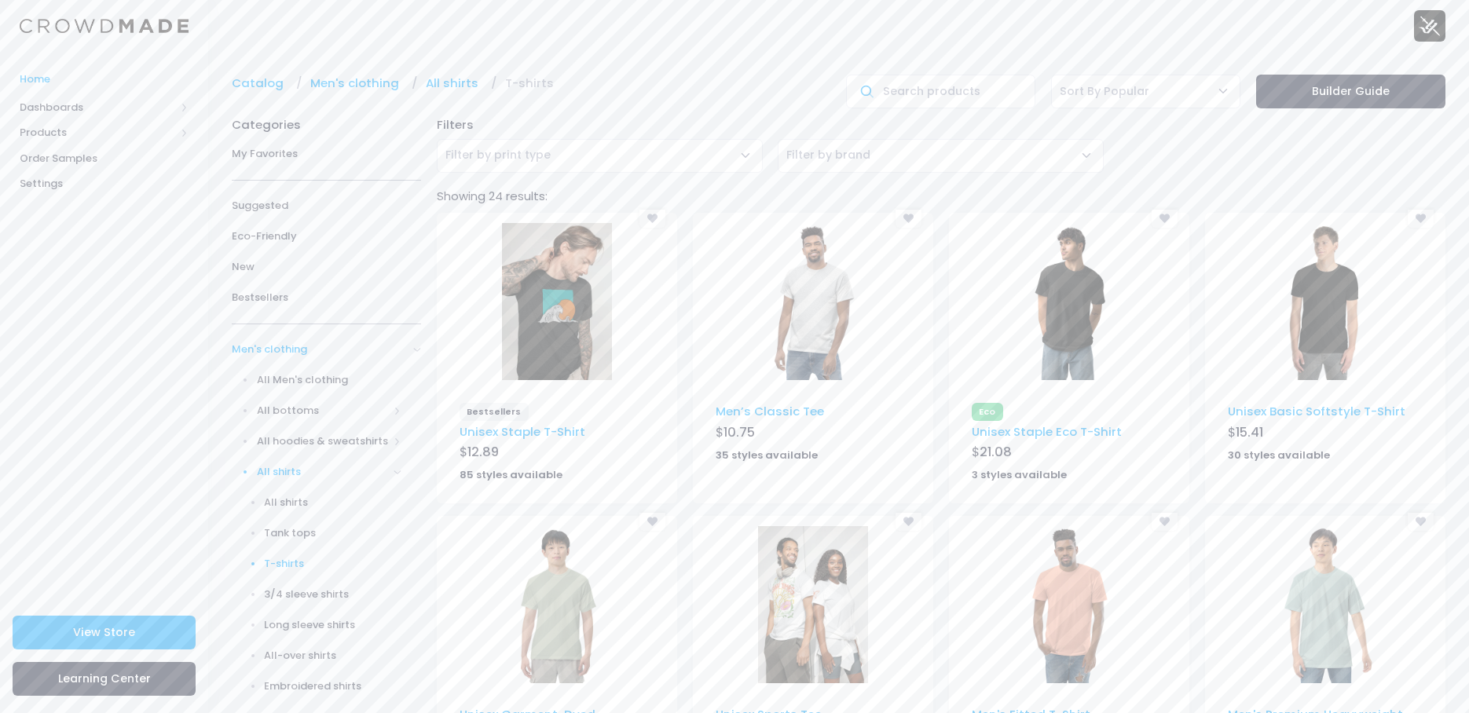
click at [53, 76] on span "Home" at bounding box center [104, 79] width 169 height 16
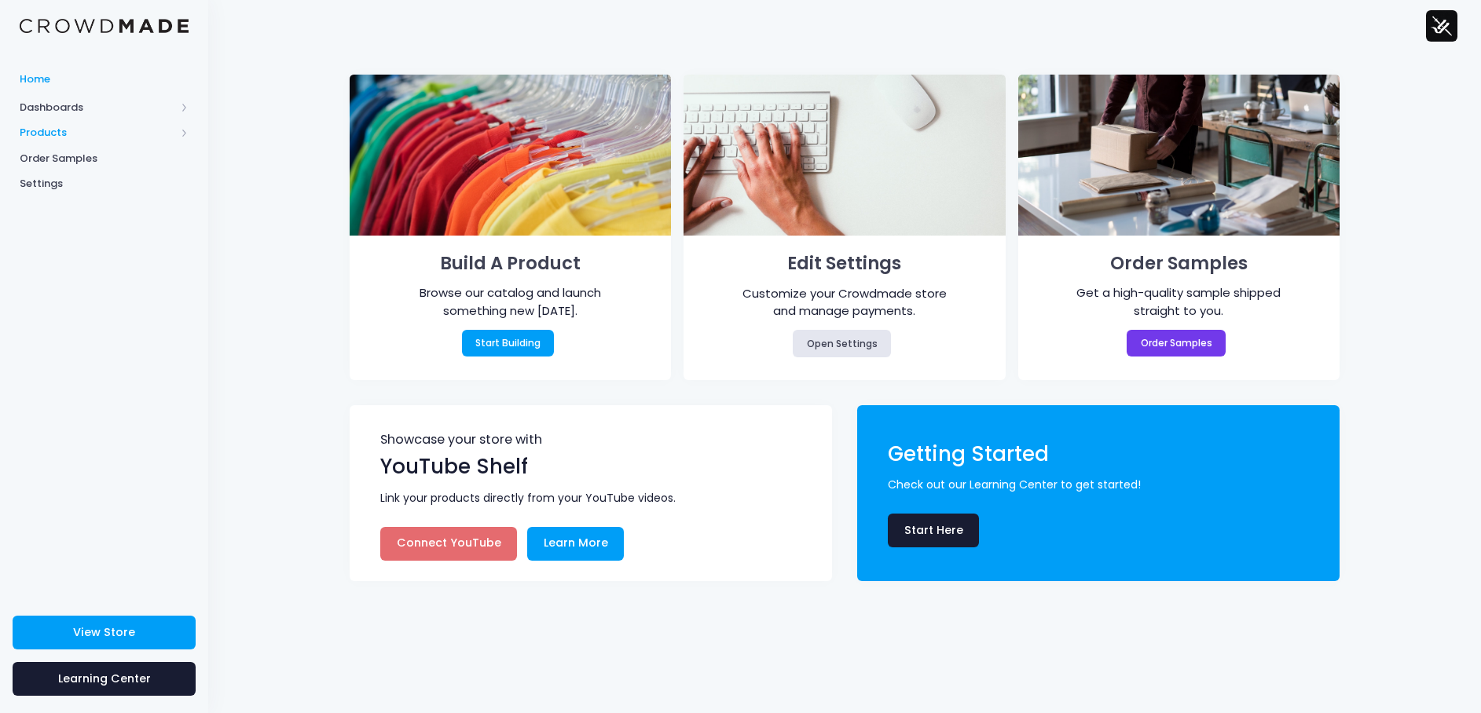
click at [55, 121] on span "Products" at bounding box center [104, 133] width 208 height 26
click at [100, 181] on span "Product Editor" at bounding box center [118, 184] width 144 height 16
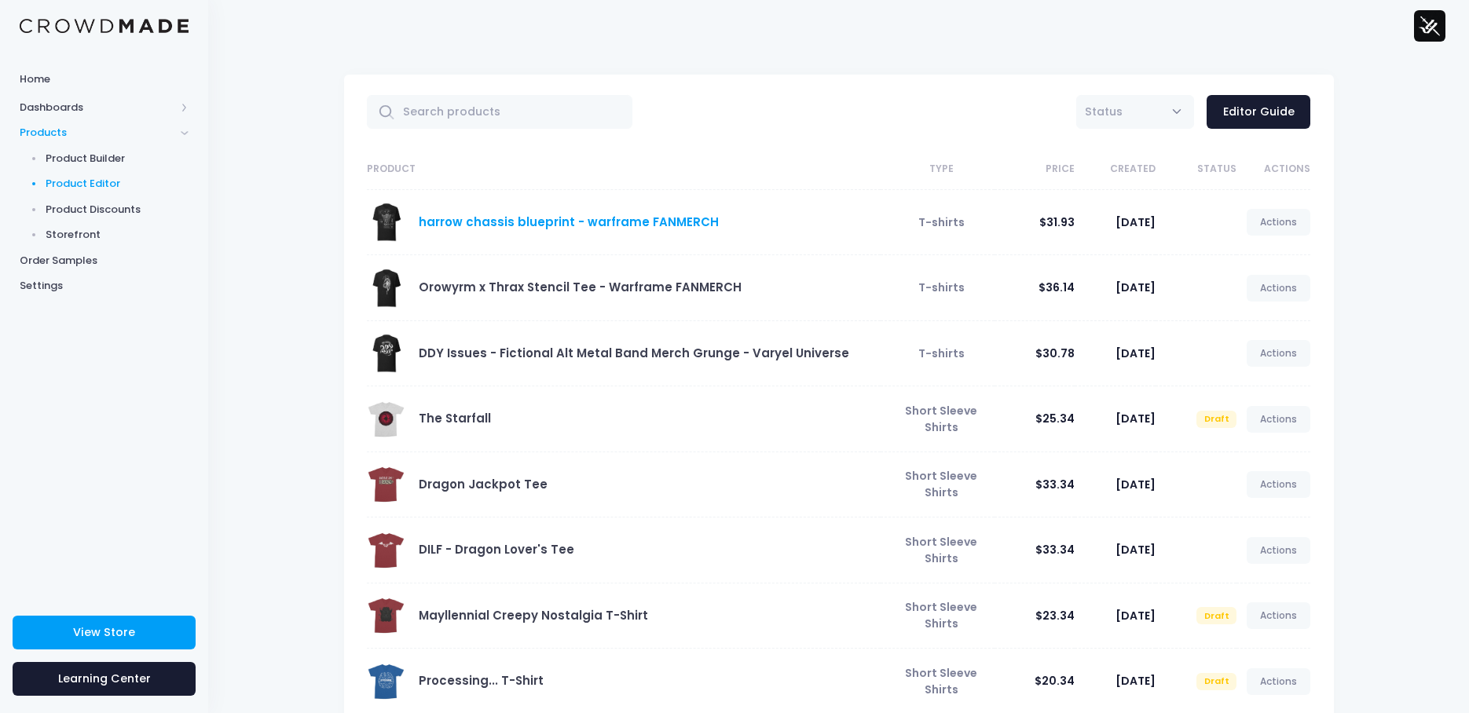
click at [547, 221] on link "harrow chassis blueprint - warframe FANMERCH" at bounding box center [569, 222] width 300 height 16
click at [498, 221] on link "harrow chassis blueprint - warframe FANMERCH" at bounding box center [569, 222] width 300 height 16
click at [86, 145] on span "Products" at bounding box center [104, 133] width 208 height 26
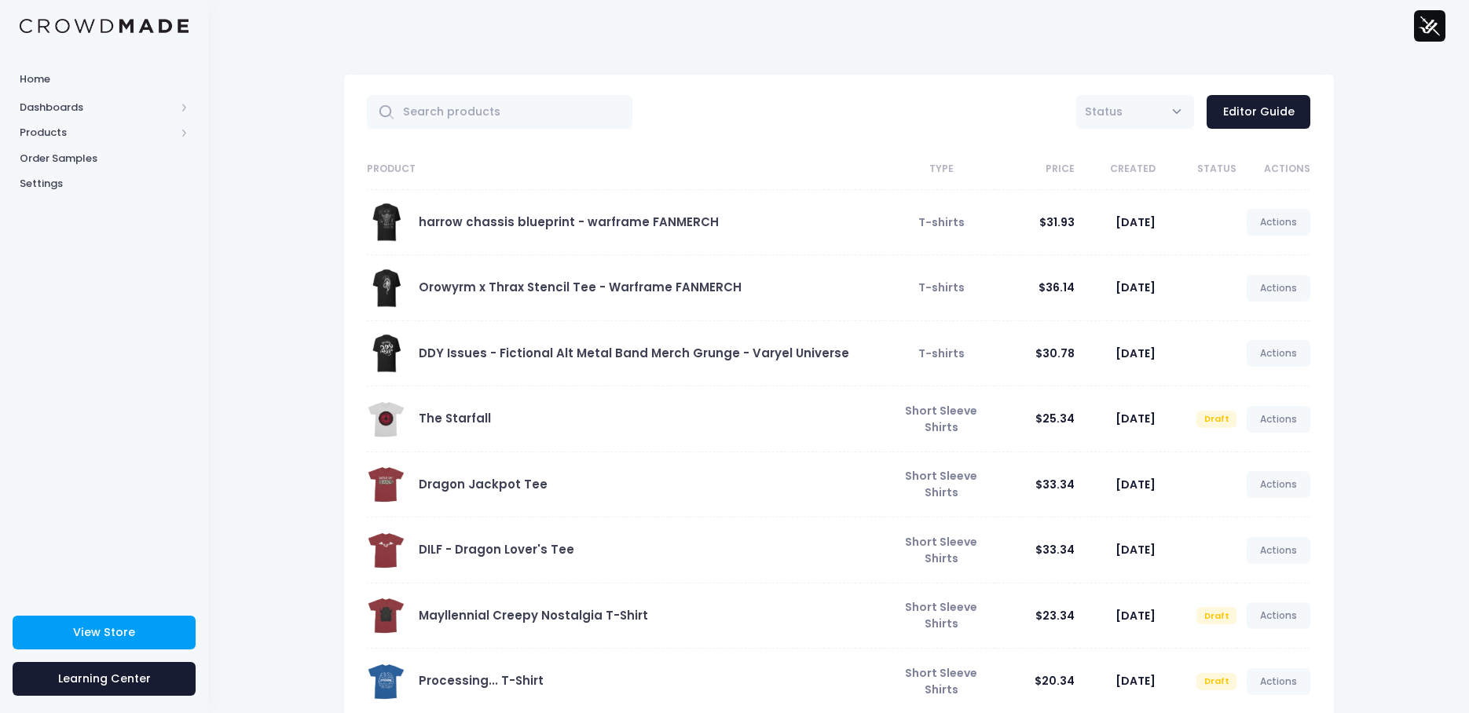
click at [86, 152] on span "Order Samples" at bounding box center [104, 159] width 169 height 16
click at [51, 136] on span "Products" at bounding box center [98, 133] width 156 height 16
click at [81, 159] on span "Product Builder" at bounding box center [118, 159] width 144 height 16
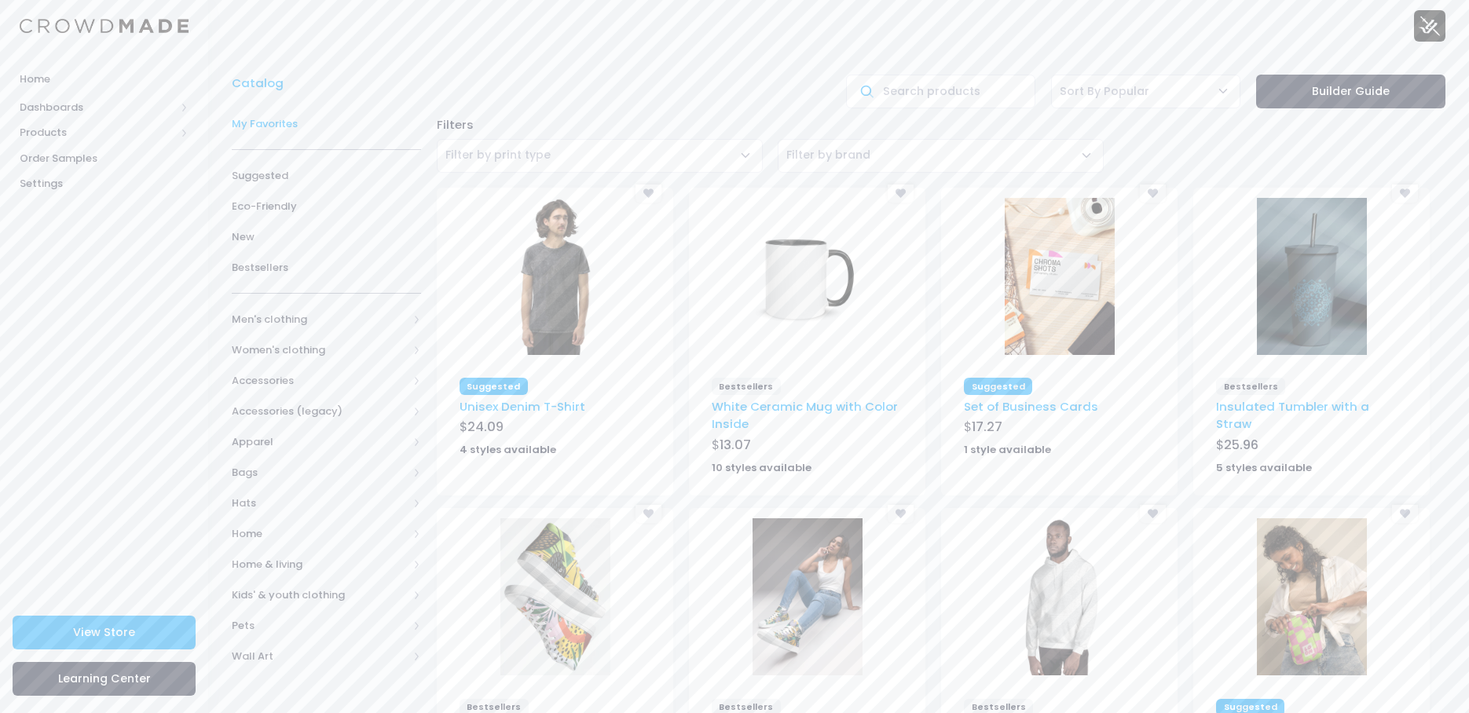
click at [256, 126] on span "My Favorites" at bounding box center [326, 124] width 189 height 16
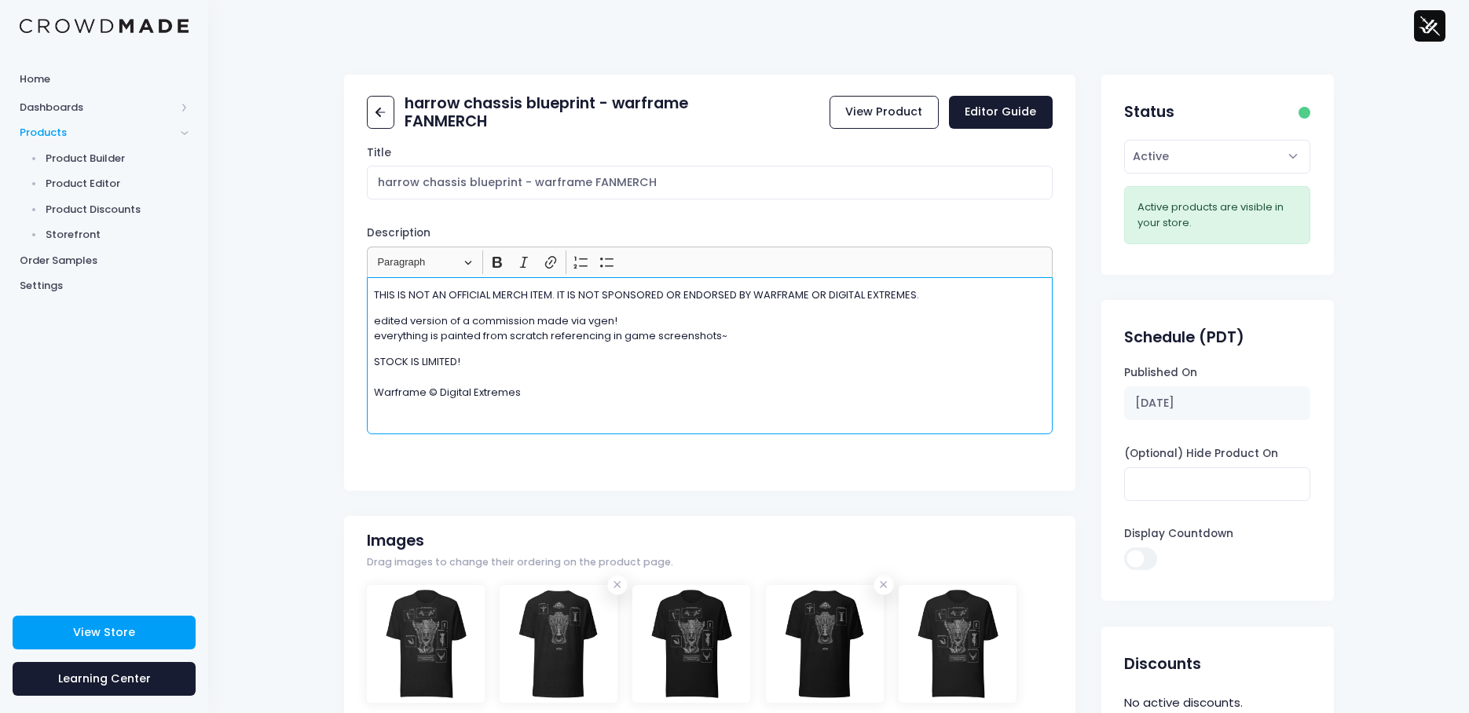
drag, startPoint x: 535, startPoint y: 405, endPoint x: 339, endPoint y: 296, distance: 223.7
copy div "THIS IS NOT AN OFFICIAL MERCH ITEM. IT IS NOT SPONSORED OR ENDORSED BY WARFRAME…"
click at [438, 341] on p "edited version of a commission made via vgen! everything is painted from scratc…" at bounding box center [710, 328] width 673 height 31
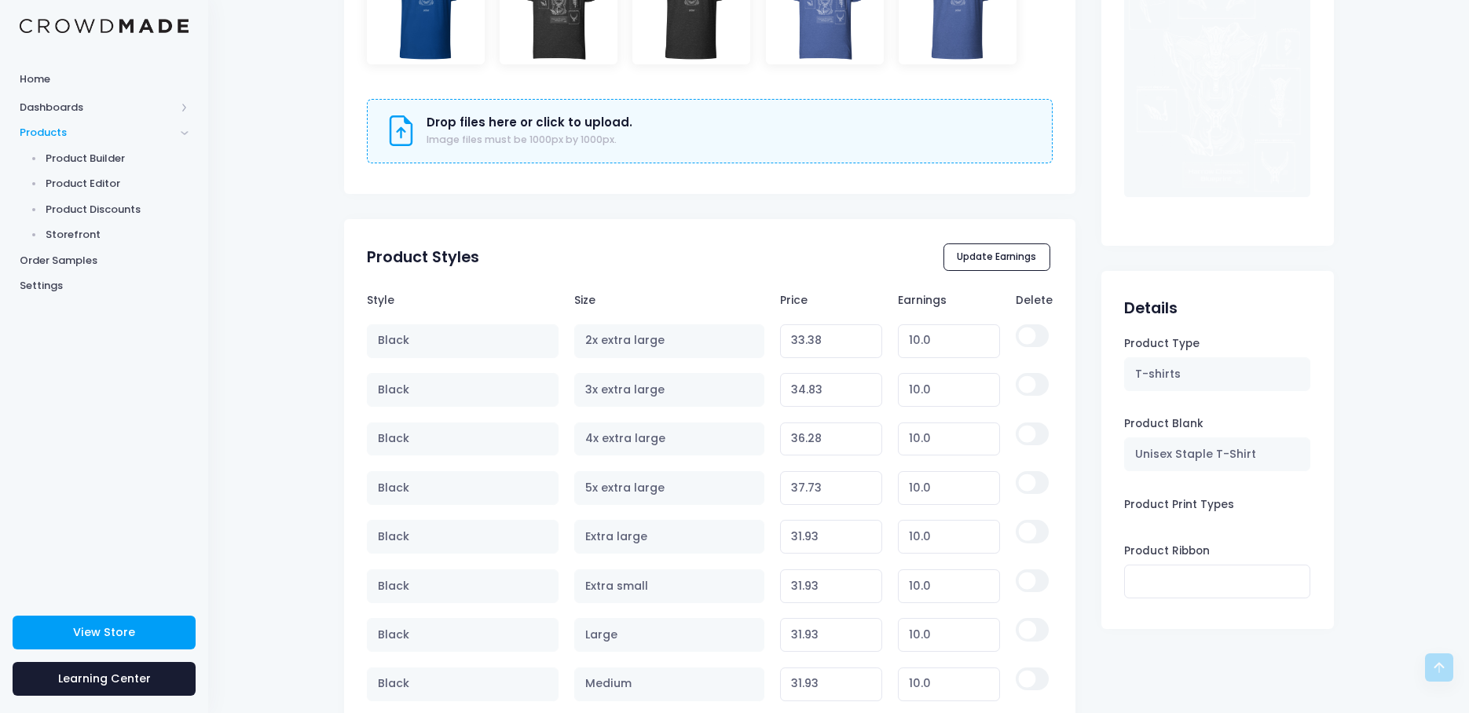
scroll to position [864, 0]
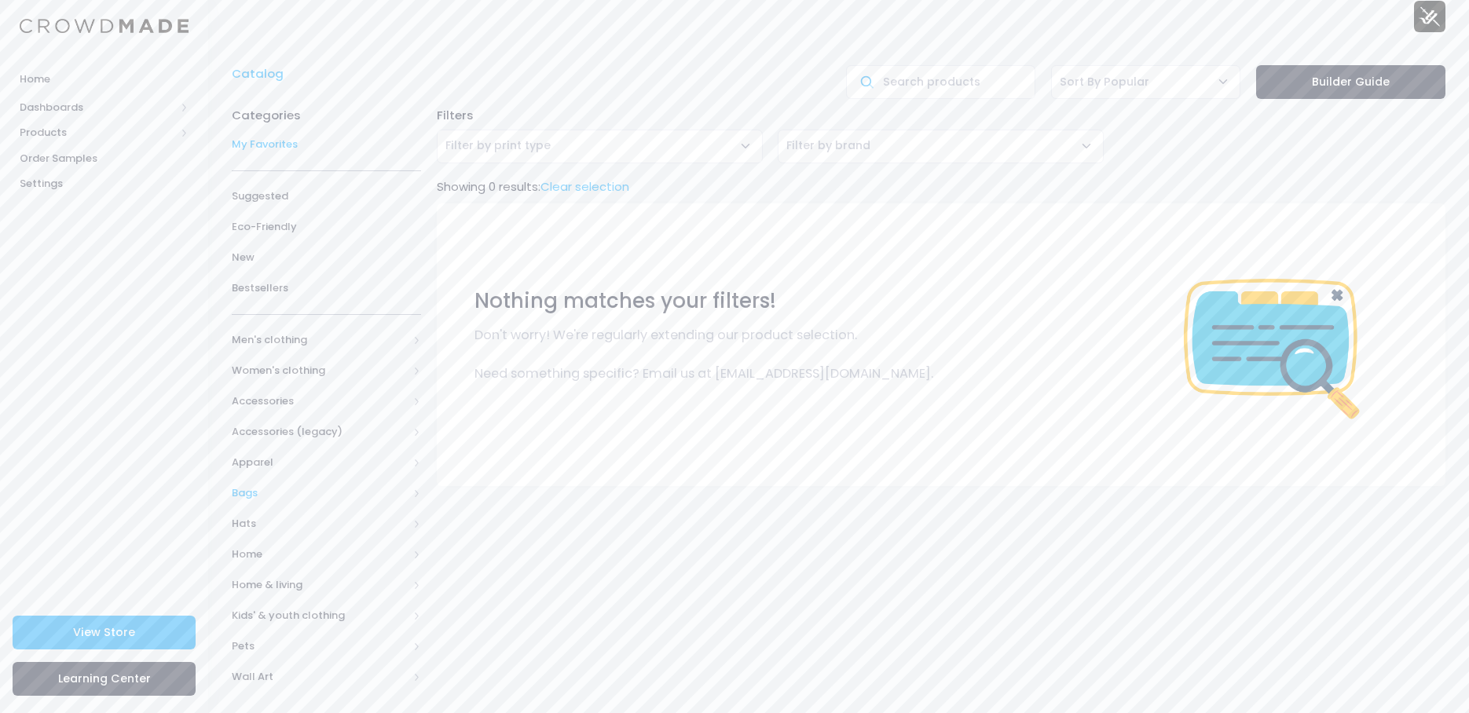
scroll to position [13, 0]
click at [269, 195] on span "Suggested" at bounding box center [326, 193] width 189 height 16
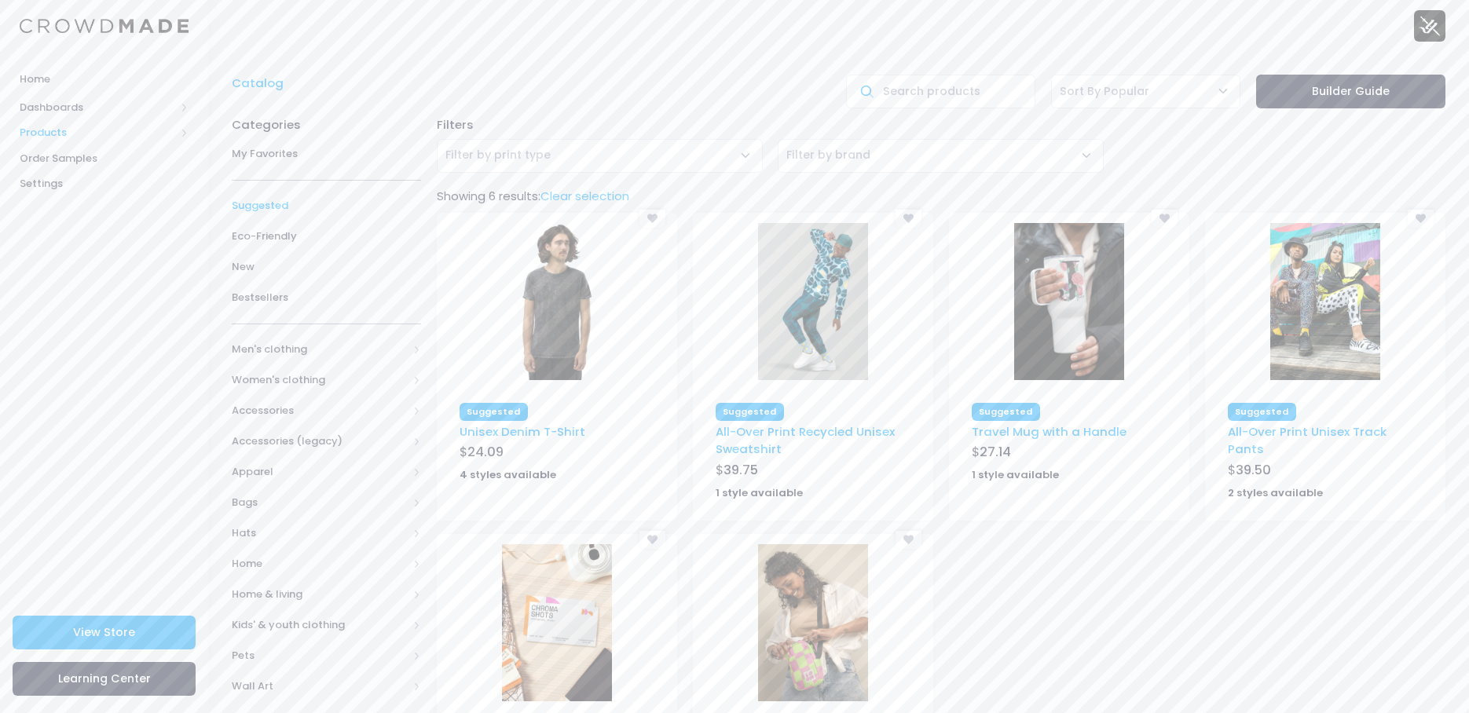
click at [48, 125] on span "Products" at bounding box center [104, 133] width 208 height 26
click at [69, 155] on span "Product Builder" at bounding box center [118, 159] width 144 height 16
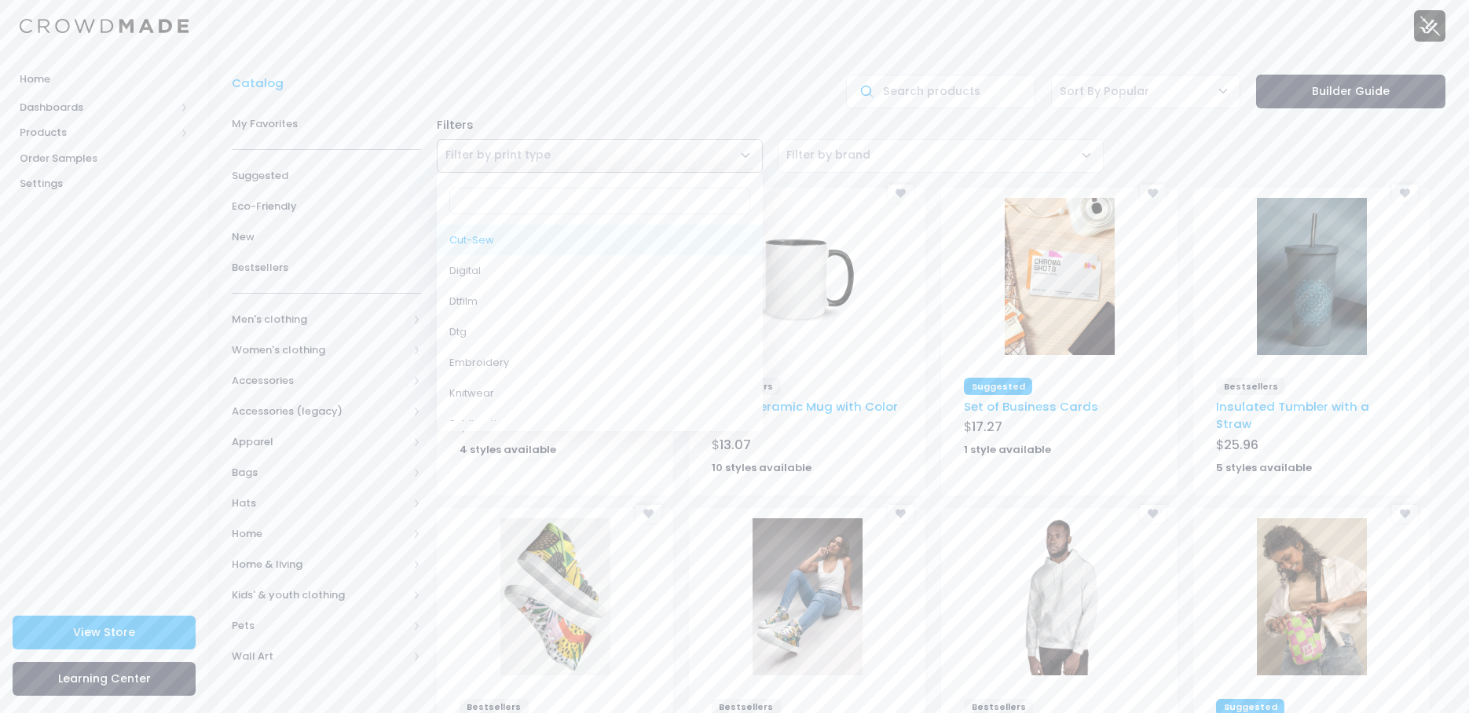
click at [597, 154] on span "Filter by print type" at bounding box center [600, 156] width 326 height 34
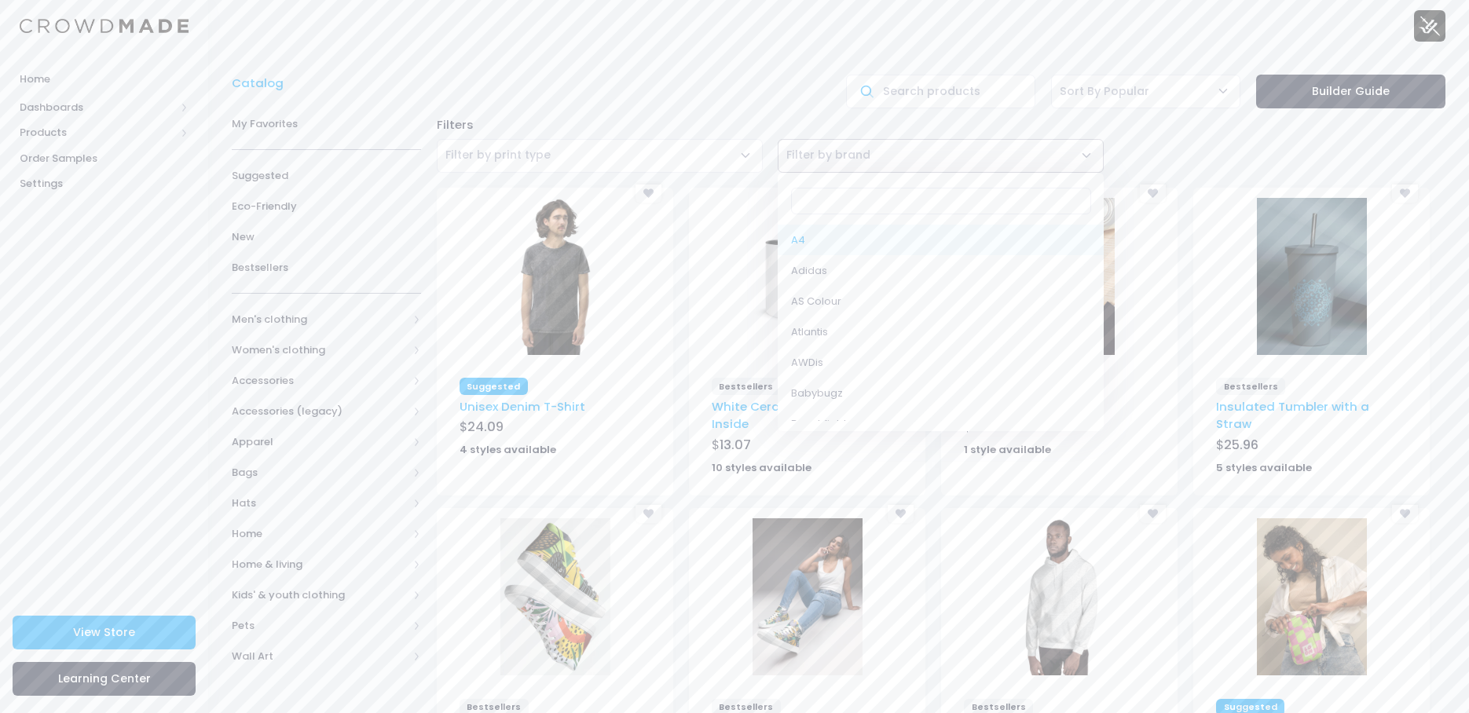
click at [850, 140] on span "Filter by brand" at bounding box center [941, 156] width 326 height 34
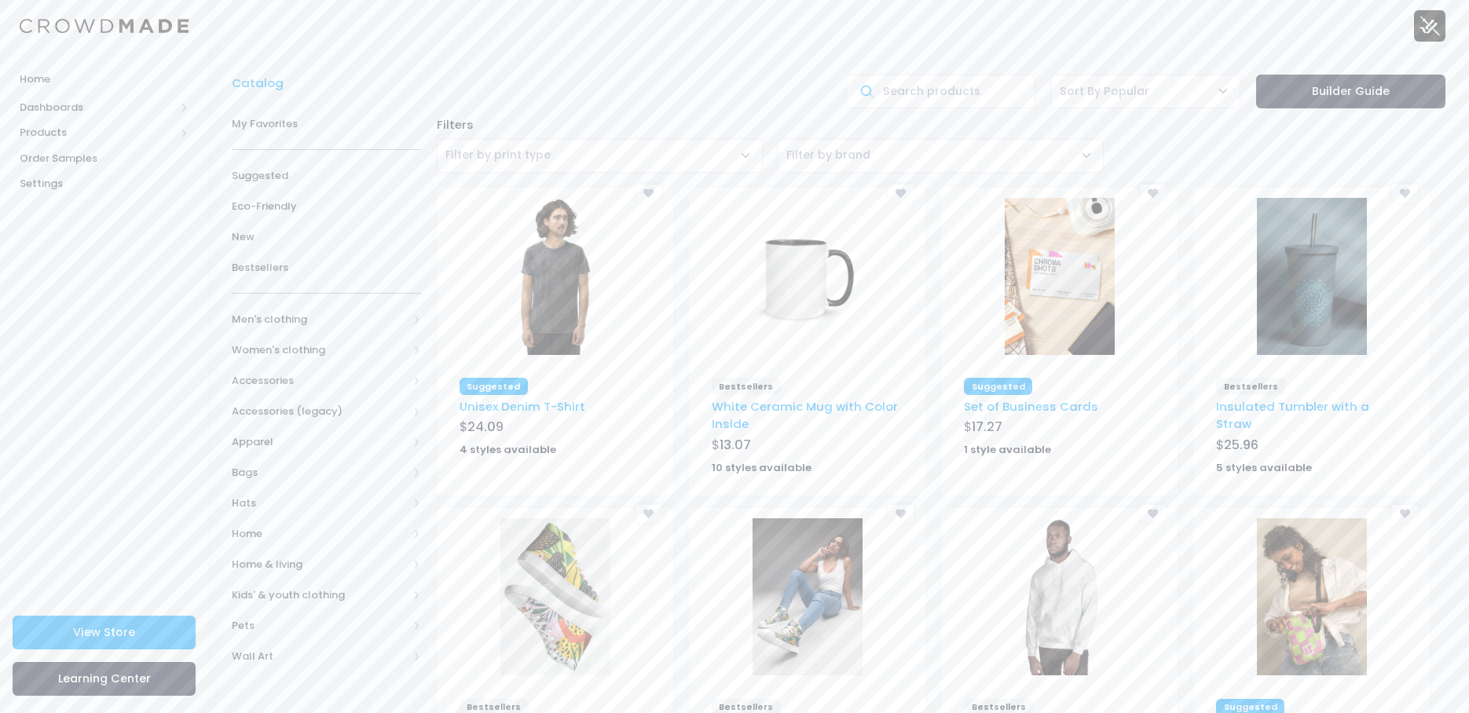
click at [814, 116] on div "Filters" at bounding box center [941, 124] width 1025 height 17
click at [973, 87] on input "text" at bounding box center [940, 92] width 189 height 34
type input "unisex"
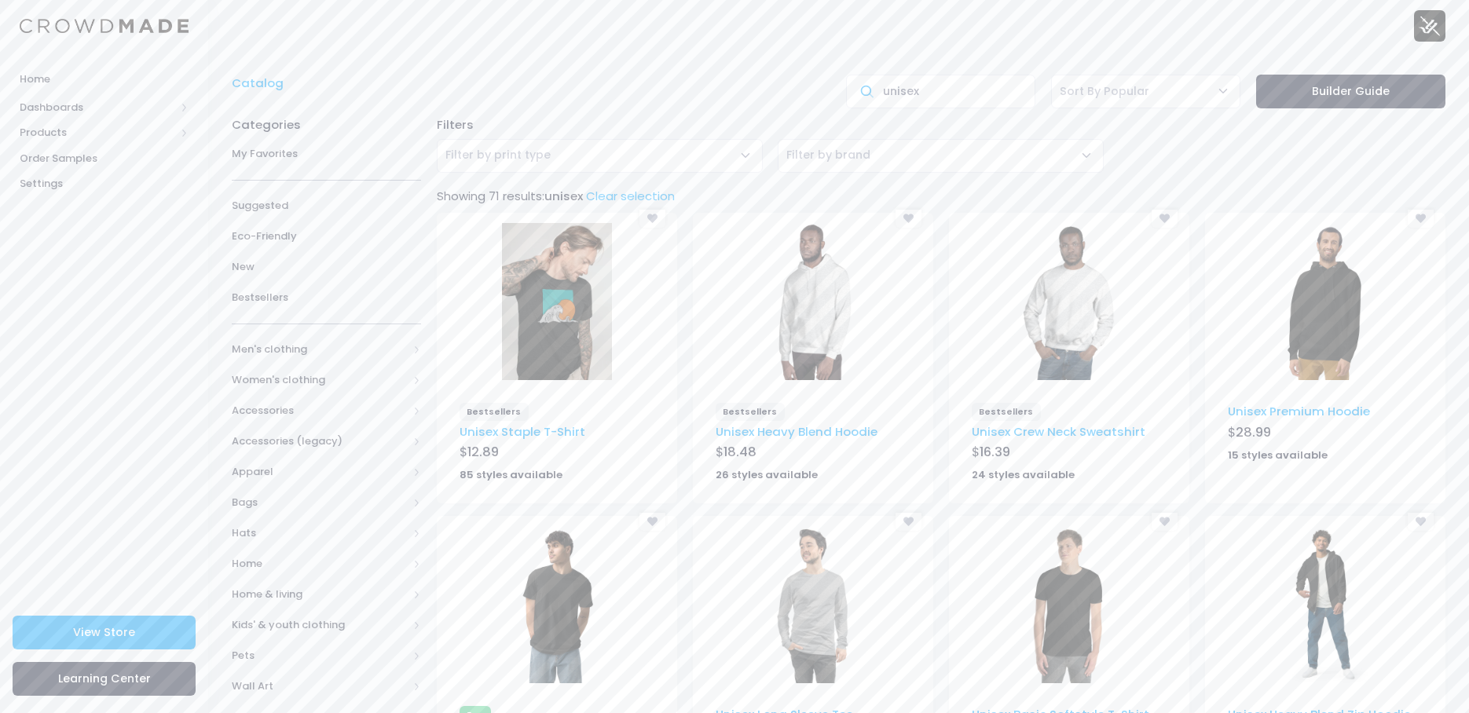
click at [639, 292] on div at bounding box center [557, 301] width 240 height 173
click at [522, 431] on link "Unisex Staple T-Shirt" at bounding box center [523, 431] width 126 height 16
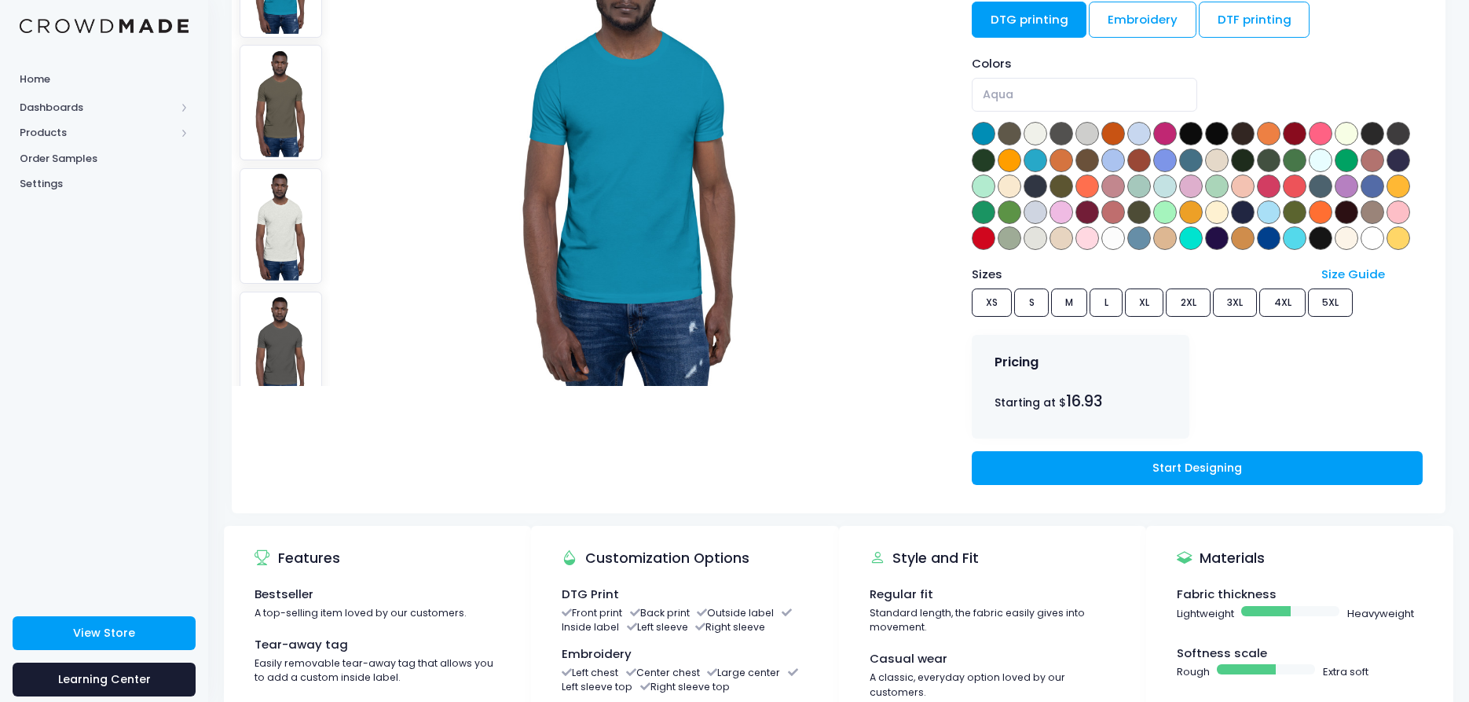
scroll to position [236, 0]
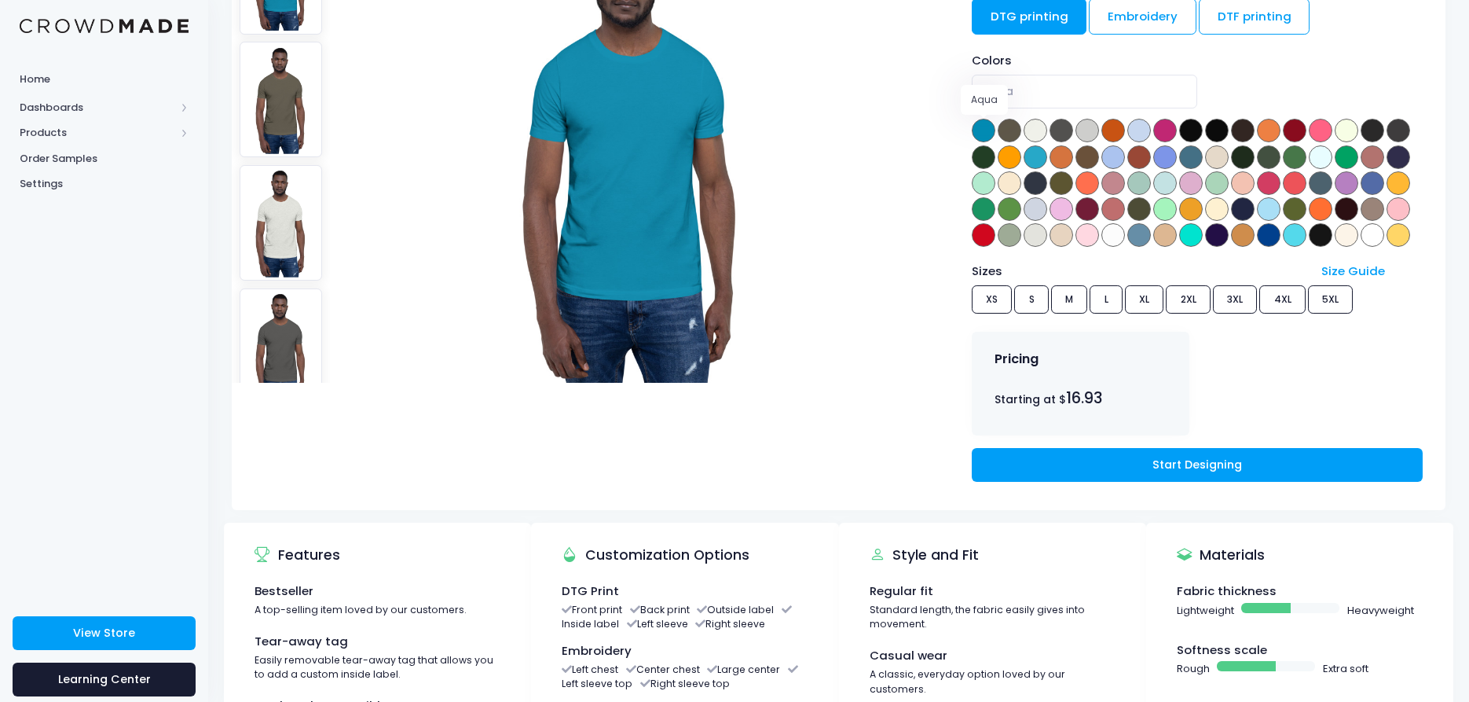
click at [983, 127] on span at bounding box center [984, 131] width 24 height 24
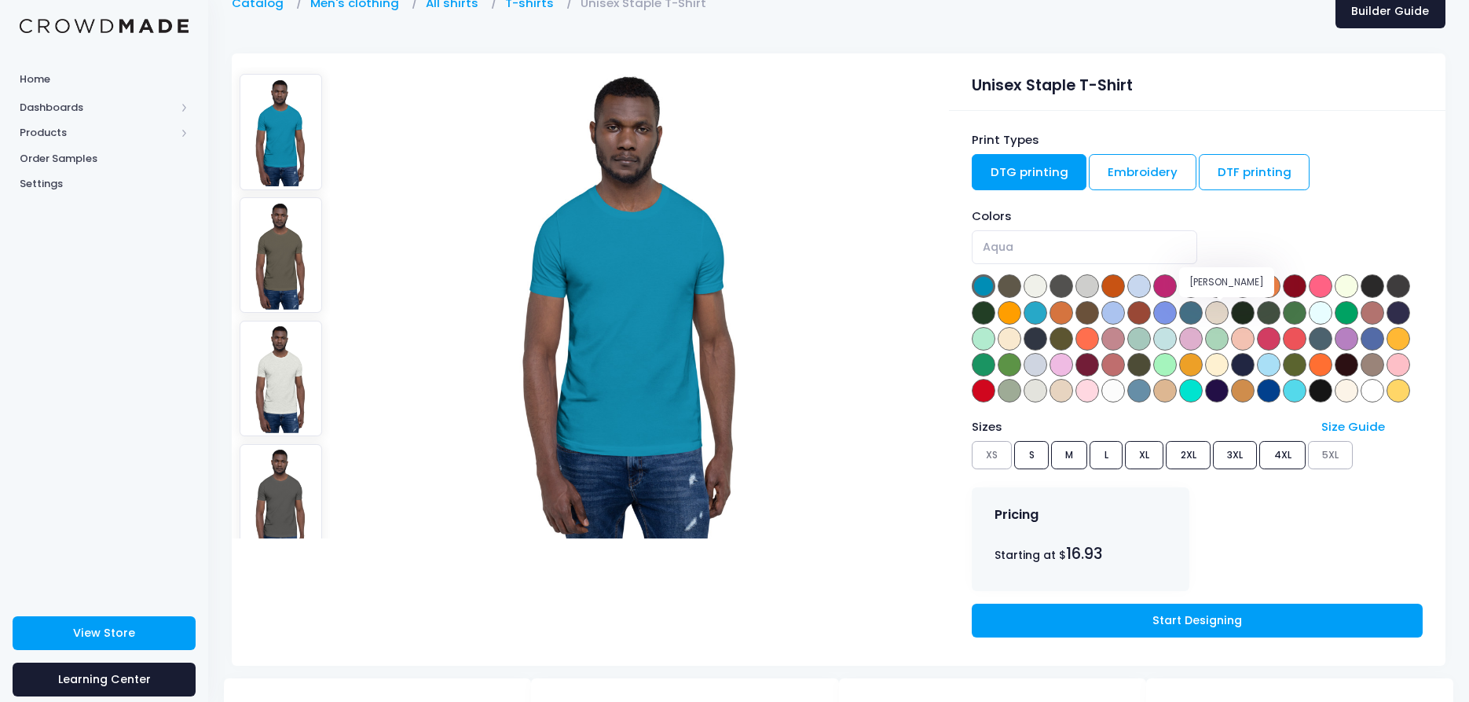
scroll to position [79, 0]
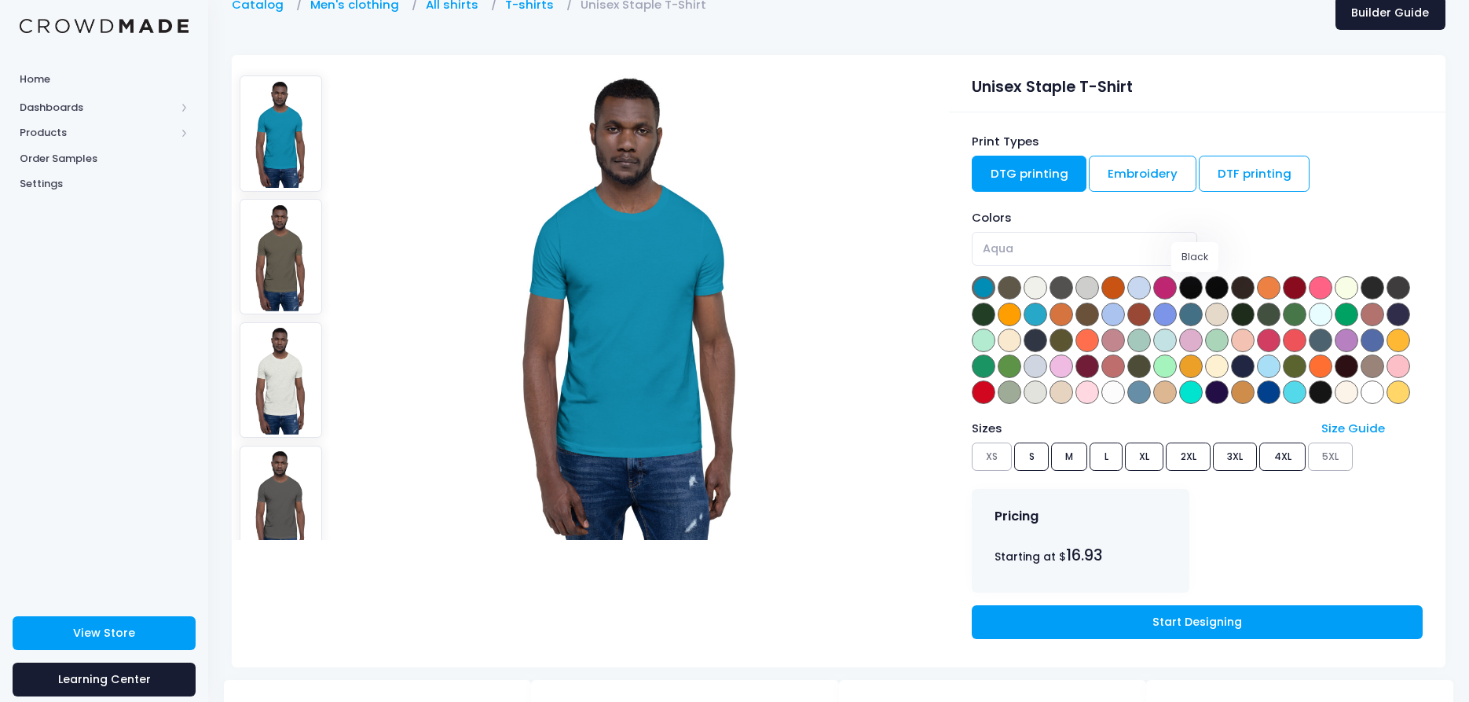
click at [1189, 291] on span at bounding box center [1191, 288] width 24 height 24
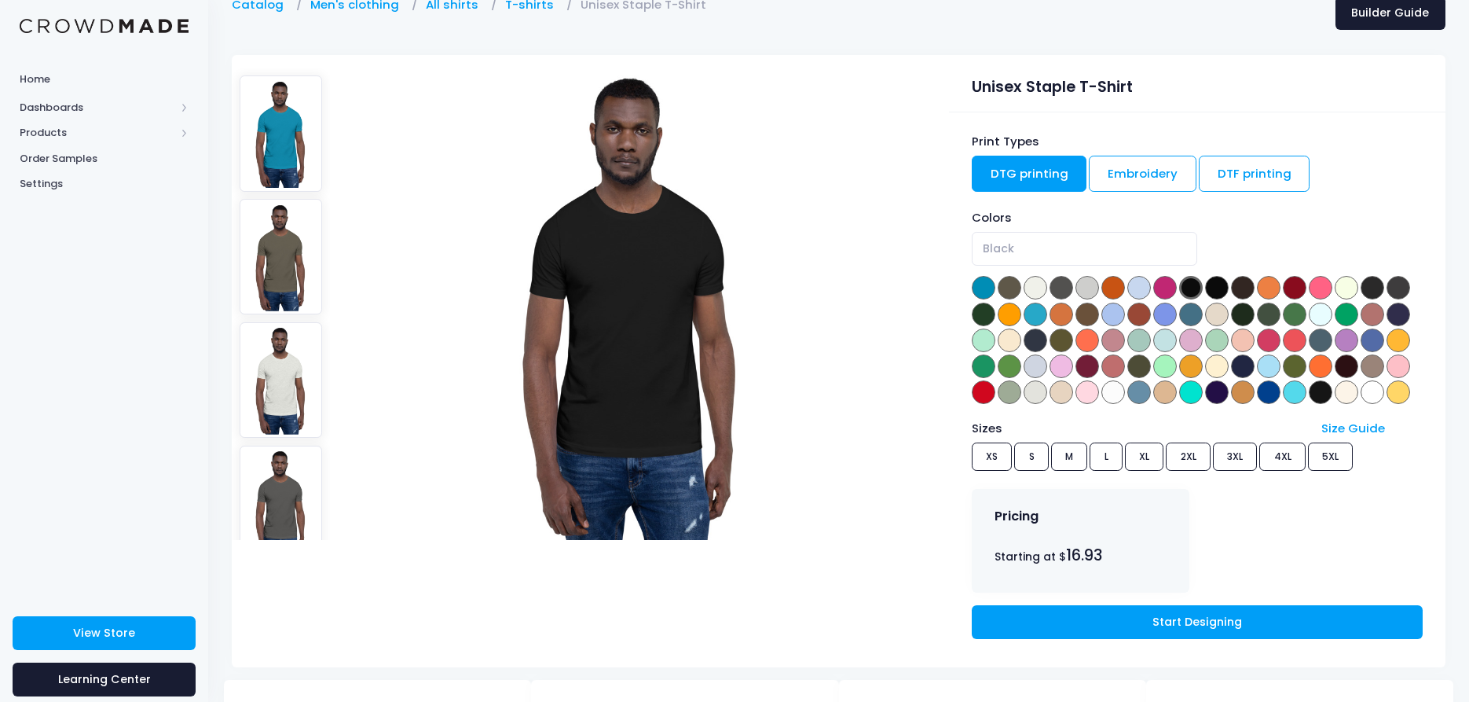
click at [994, 456] on div "Sizes Size Guide XS S M L XL 2XL 3XL 4XL 5XL" at bounding box center [1197, 448] width 451 height 57
click at [1216, 387] on span at bounding box center [1217, 392] width 24 height 24
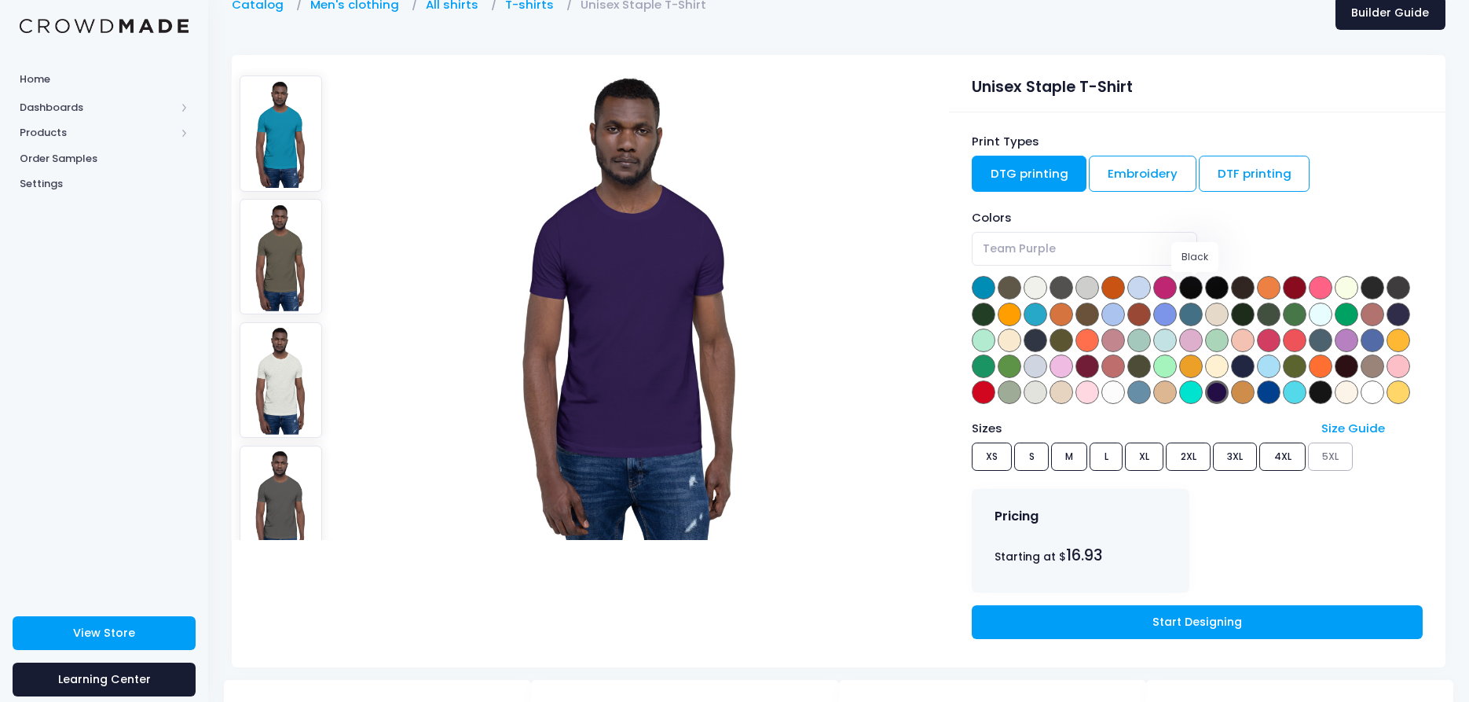
click at [1193, 289] on span at bounding box center [1191, 288] width 24 height 24
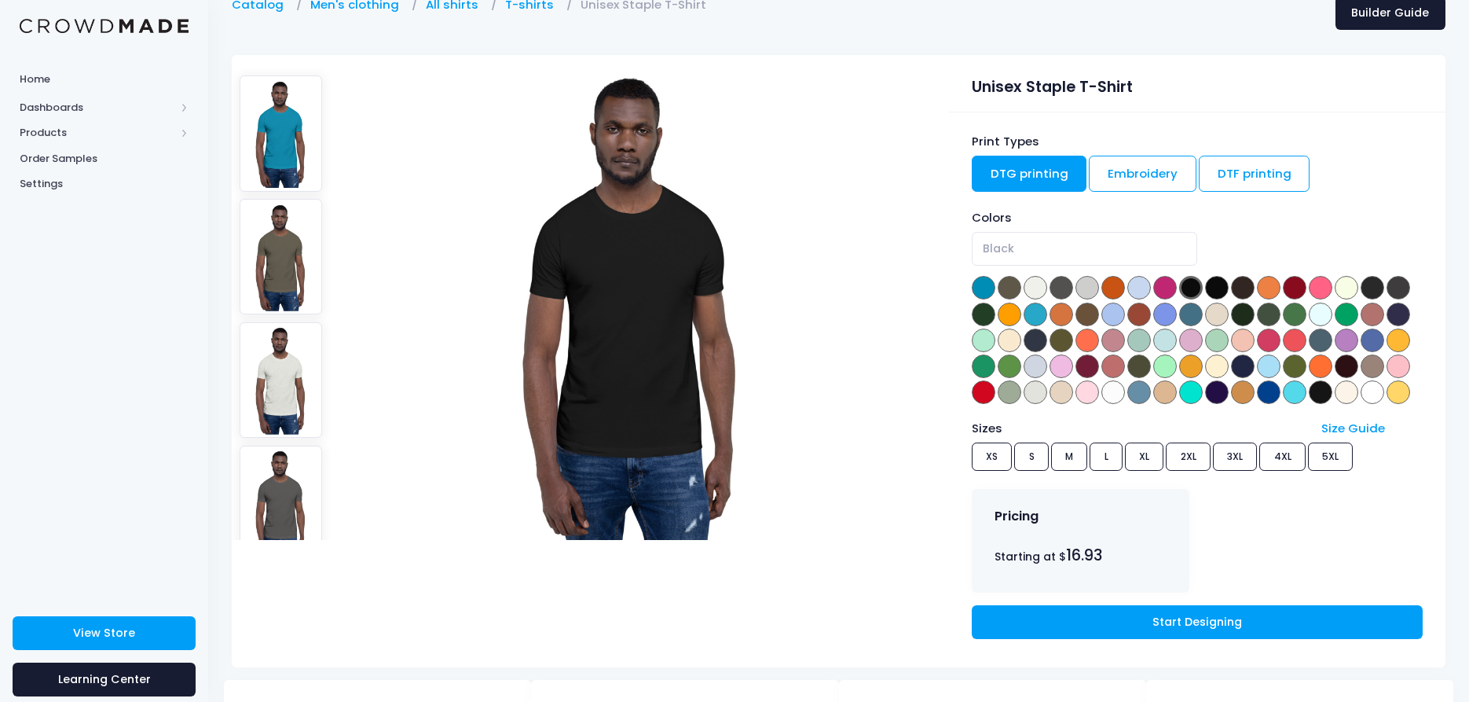
click at [1232, 284] on div "Colors Aqua Army Ash Asphalt Athletic Heather Autumn Baby Blue Berry Black Blac…" at bounding box center [1197, 307] width 451 height 197
click at [1217, 281] on span at bounding box center [1217, 288] width 24 height 24
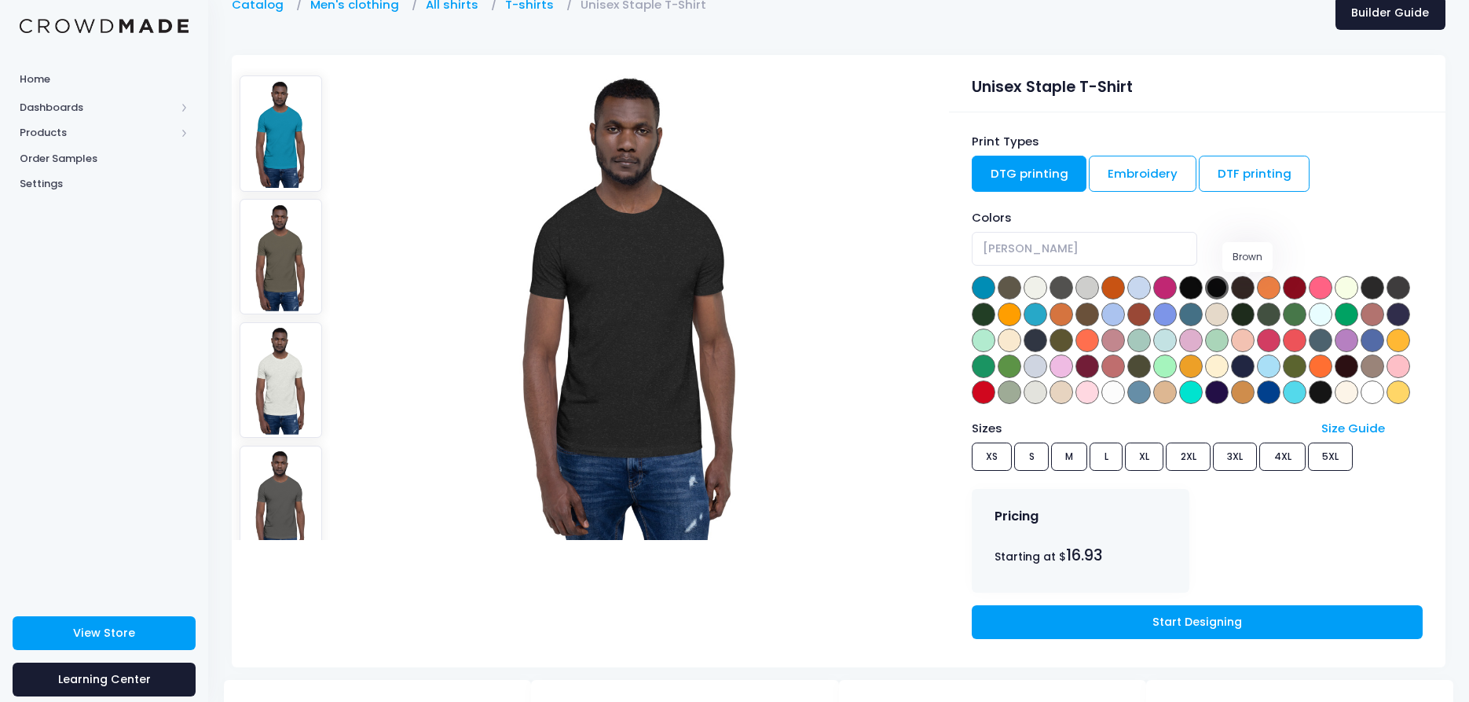
click at [1254, 286] on span at bounding box center [1243, 288] width 24 height 24
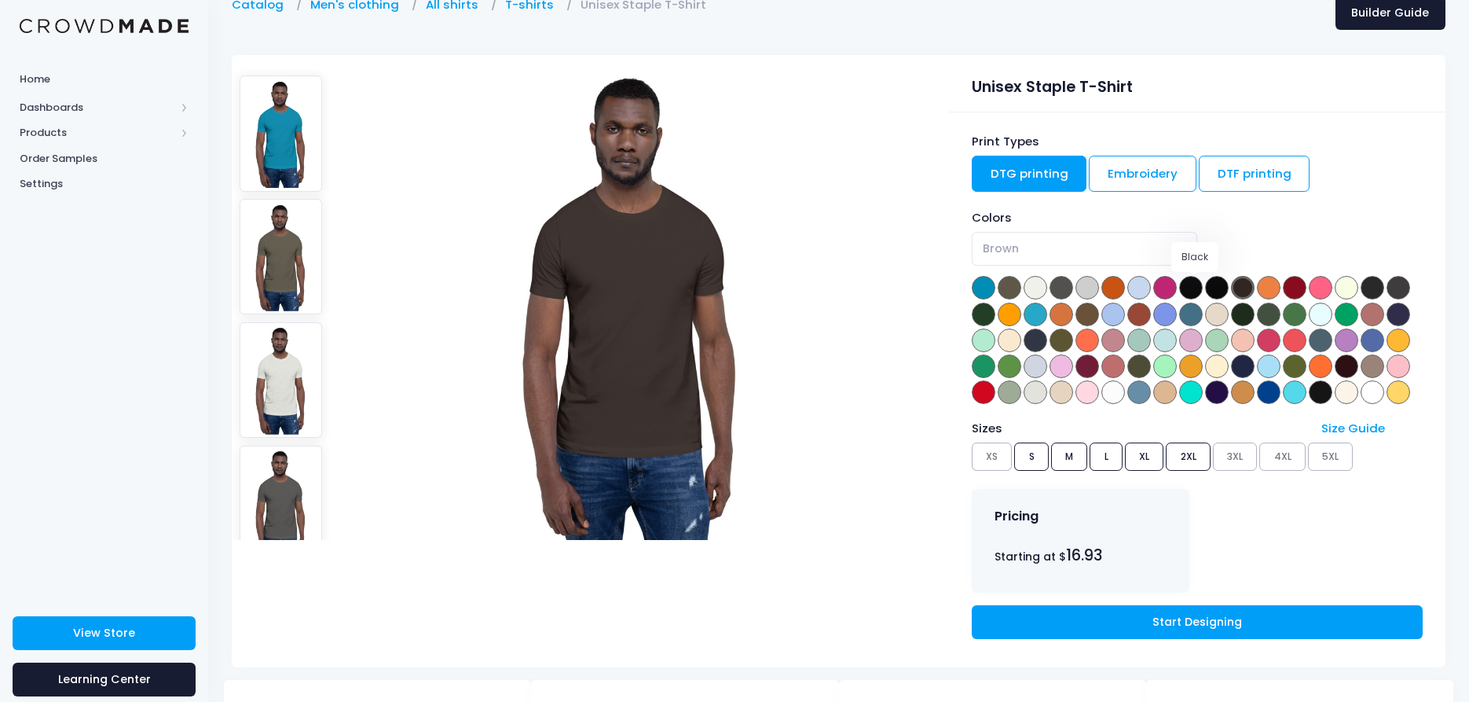
click at [1203, 291] on span at bounding box center [1191, 288] width 24 height 24
select select "Black"
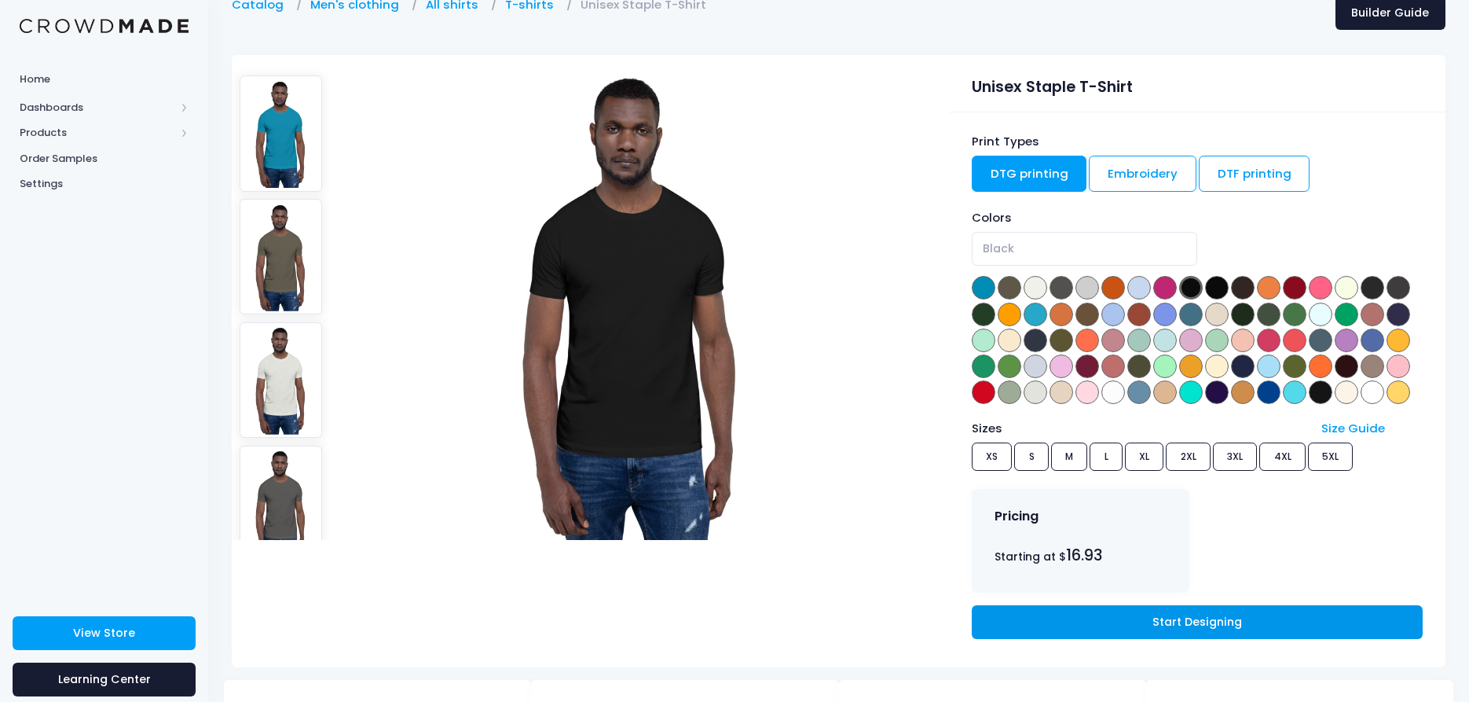
click at [1149, 610] on link "Start Designing" at bounding box center [1197, 622] width 451 height 34
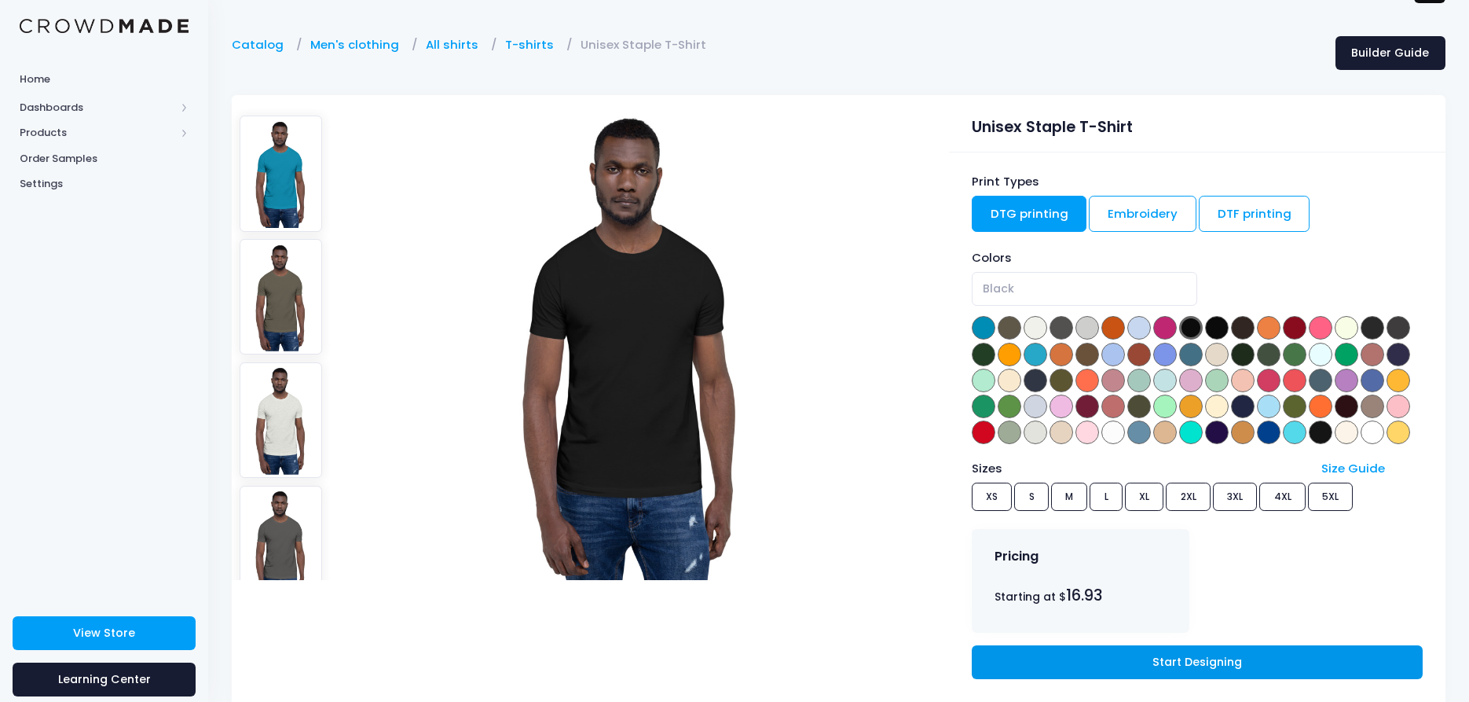
scroll to position [0, 0]
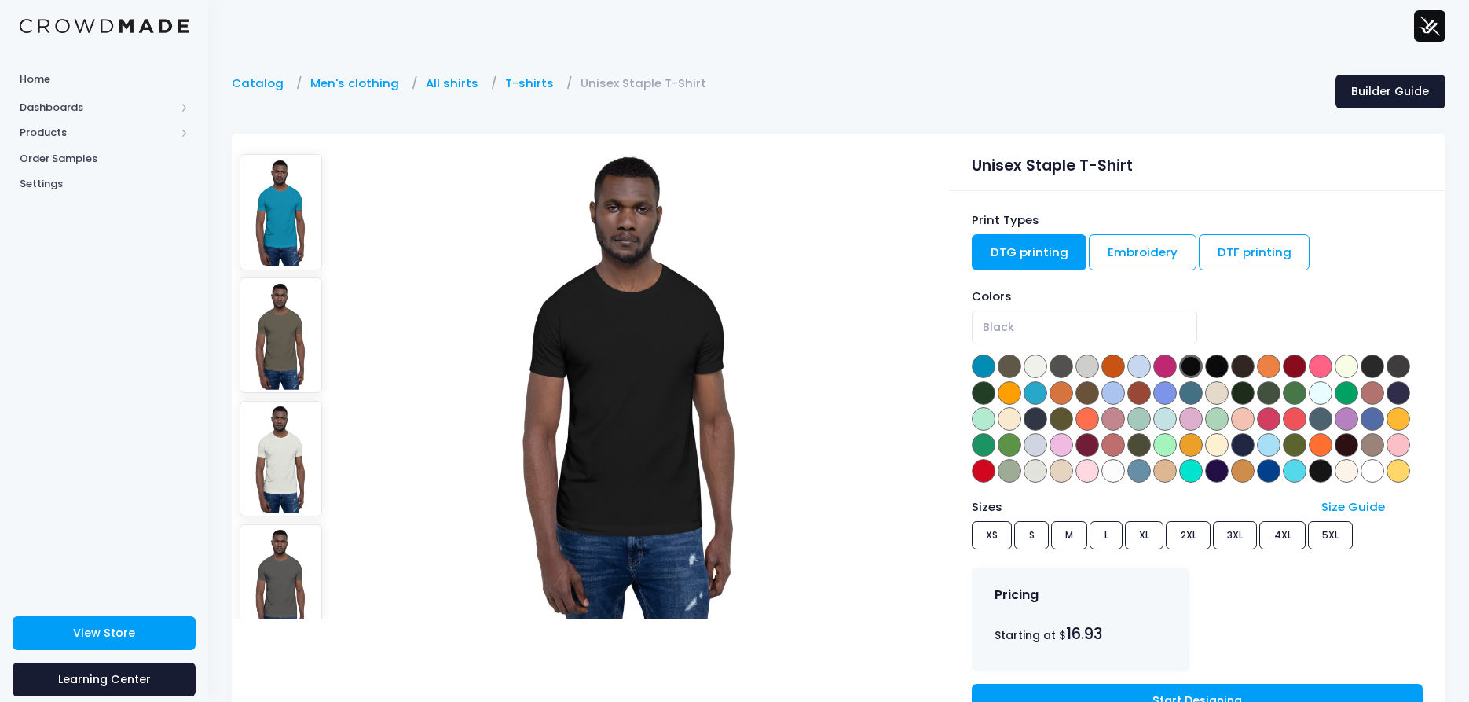
click at [102, 38] on div at bounding box center [104, 25] width 208 height 51
click at [106, 24] on img at bounding box center [104, 26] width 169 height 15
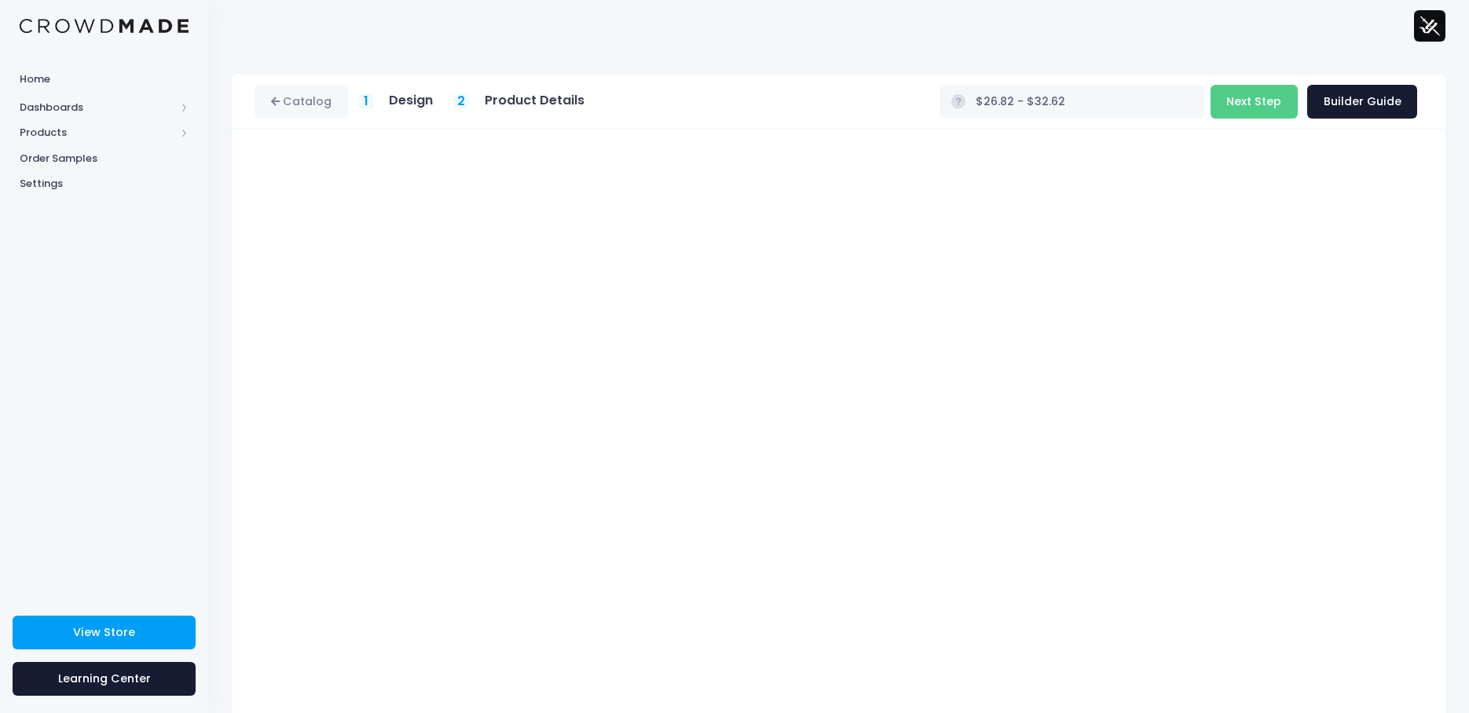
type input "$23.11 - $28.91"
click at [746, 82] on div "Catalog 1 Design 2 Product Details" at bounding box center [839, 102] width 1214 height 55
click at [933, 84] on div "Catalog 1 Design 2 Product Details" at bounding box center [839, 102] width 1214 height 55
click at [1259, 105] on button "Next Step" at bounding box center [1254, 102] width 87 height 34
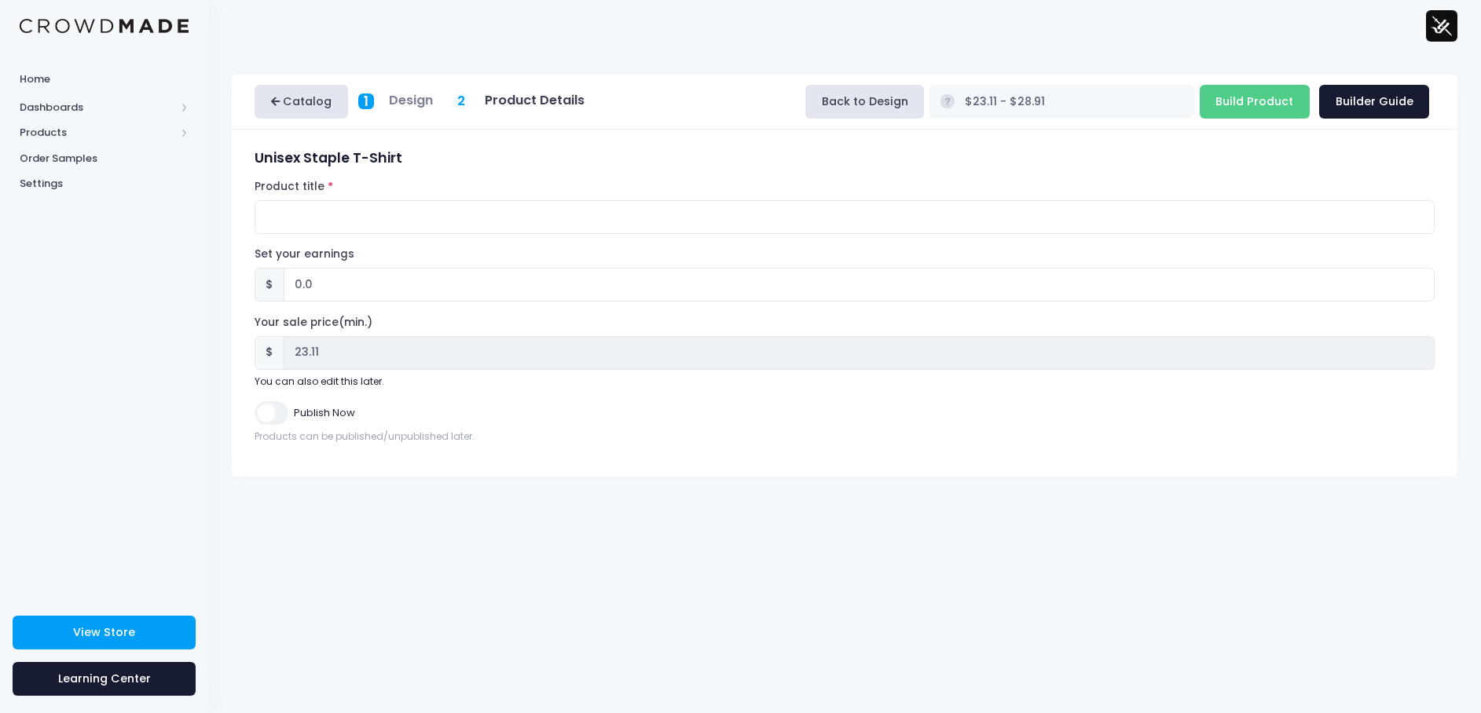
click at [291, 102] on link "Catalog" at bounding box center [301, 102] width 93 height 34
click at [398, 104] on h5 "Design" at bounding box center [411, 101] width 44 height 16
click at [924, 104] on button "Back to Design" at bounding box center [864, 102] width 119 height 34
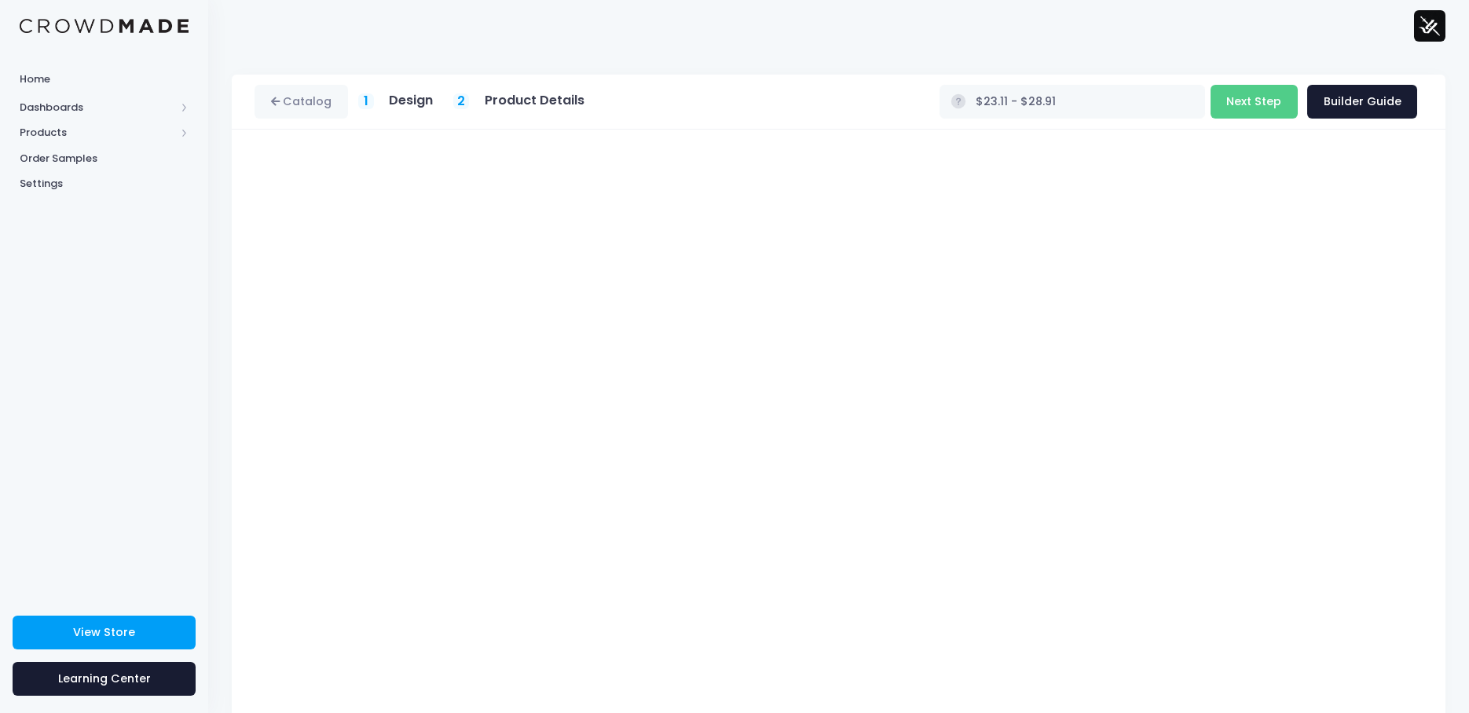
scroll to position [35, 0]
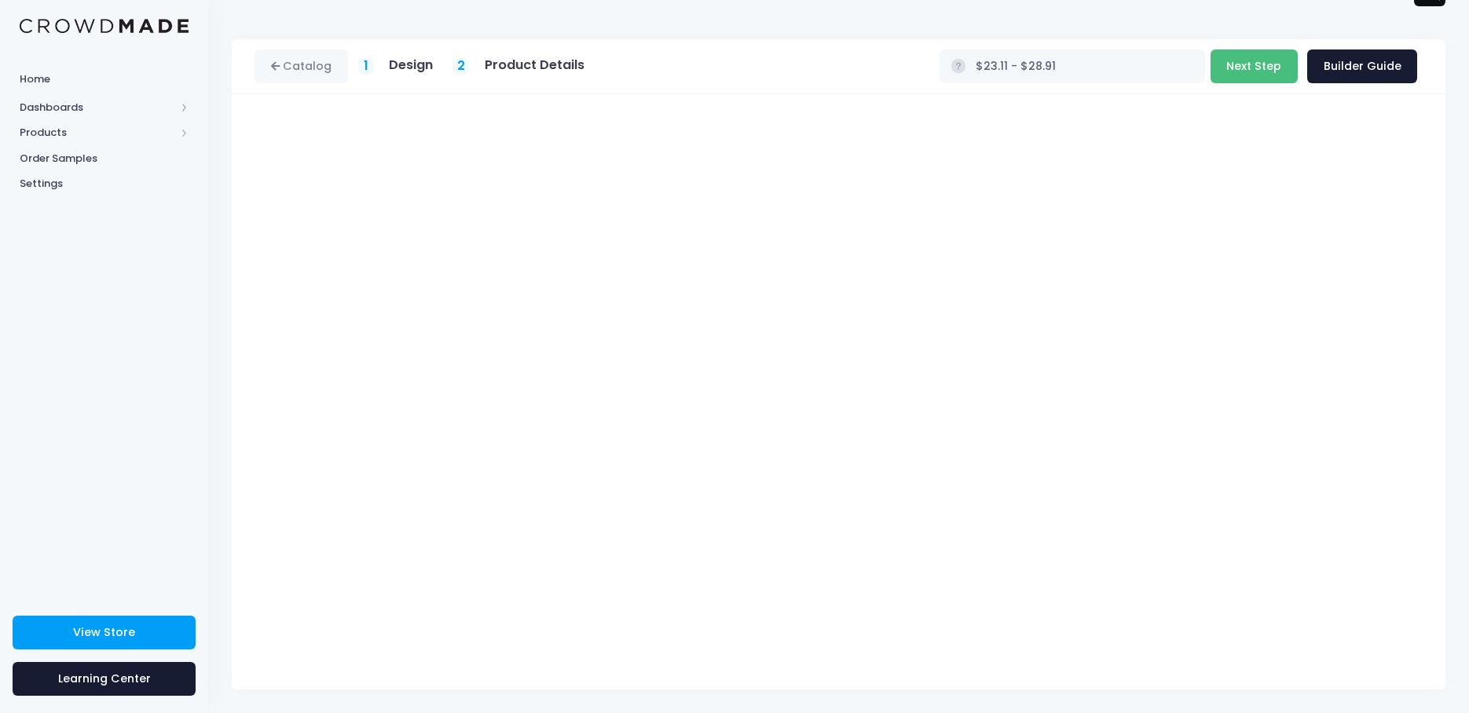
click at [1246, 75] on button "Next Step" at bounding box center [1254, 66] width 87 height 34
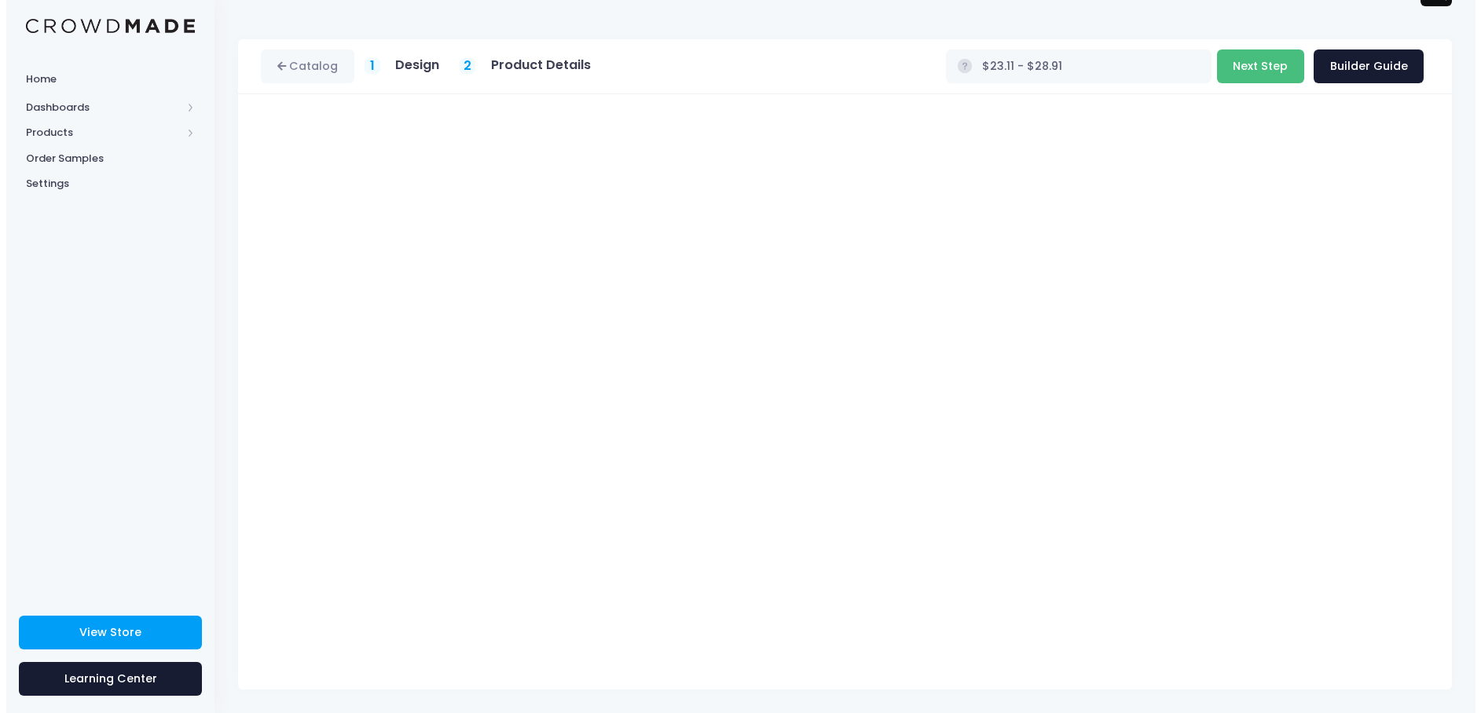
scroll to position [0, 0]
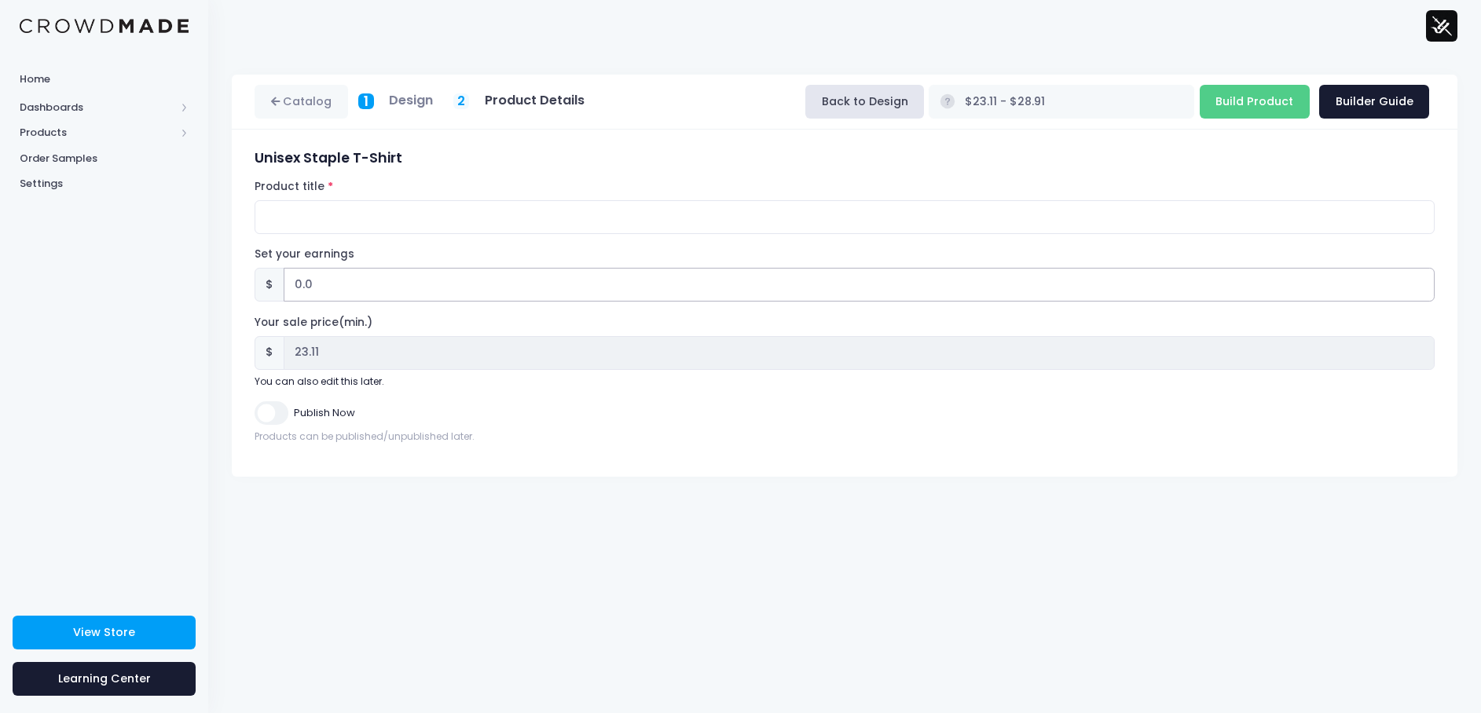
drag, startPoint x: 327, startPoint y: 292, endPoint x: 233, endPoint y: 297, distance: 94.4
click at [240, 295] on div "Unisex Staple T-Shirt Product title Set your earnings $ 0.0 Earnings can't be l…" at bounding box center [845, 303] width 1226 height 347
type input "10"
type input "$33.11 - $38.91"
type input "33.11"
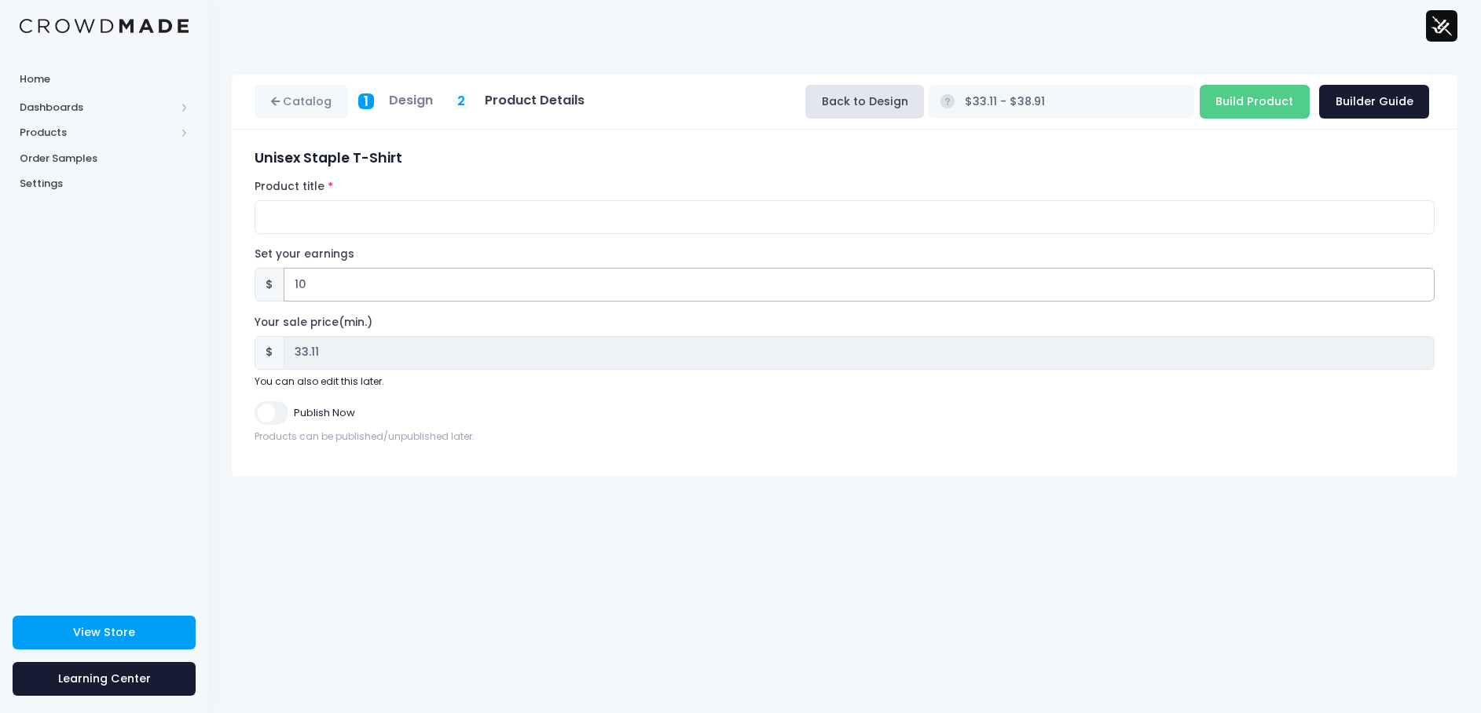
type input "100"
type input "$123.11 - $128.91"
type input "123.11"
type input "1000"
type input "$1023.11 - $1028.91"
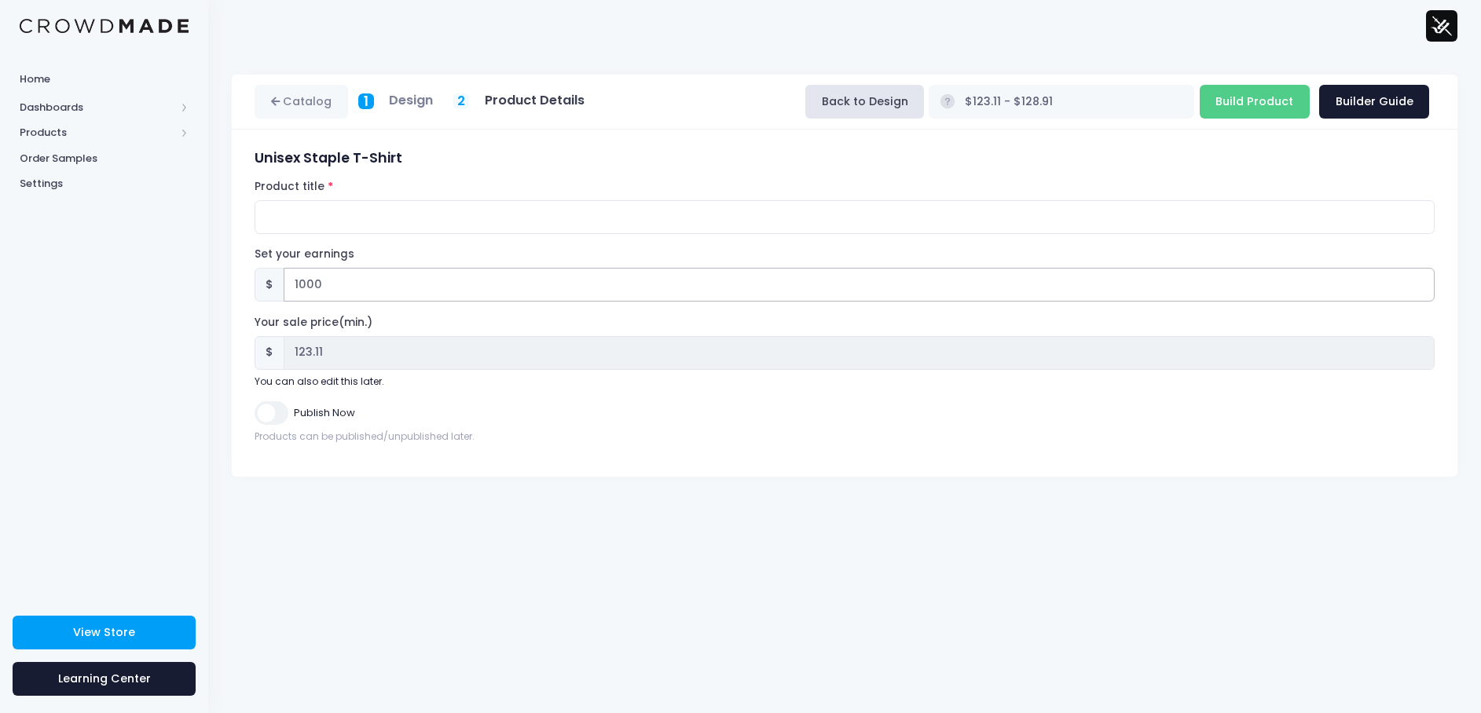
type input "1023.11"
type input "100"
type input "$123.11 - $128.91"
type input "123.11"
type input "10"
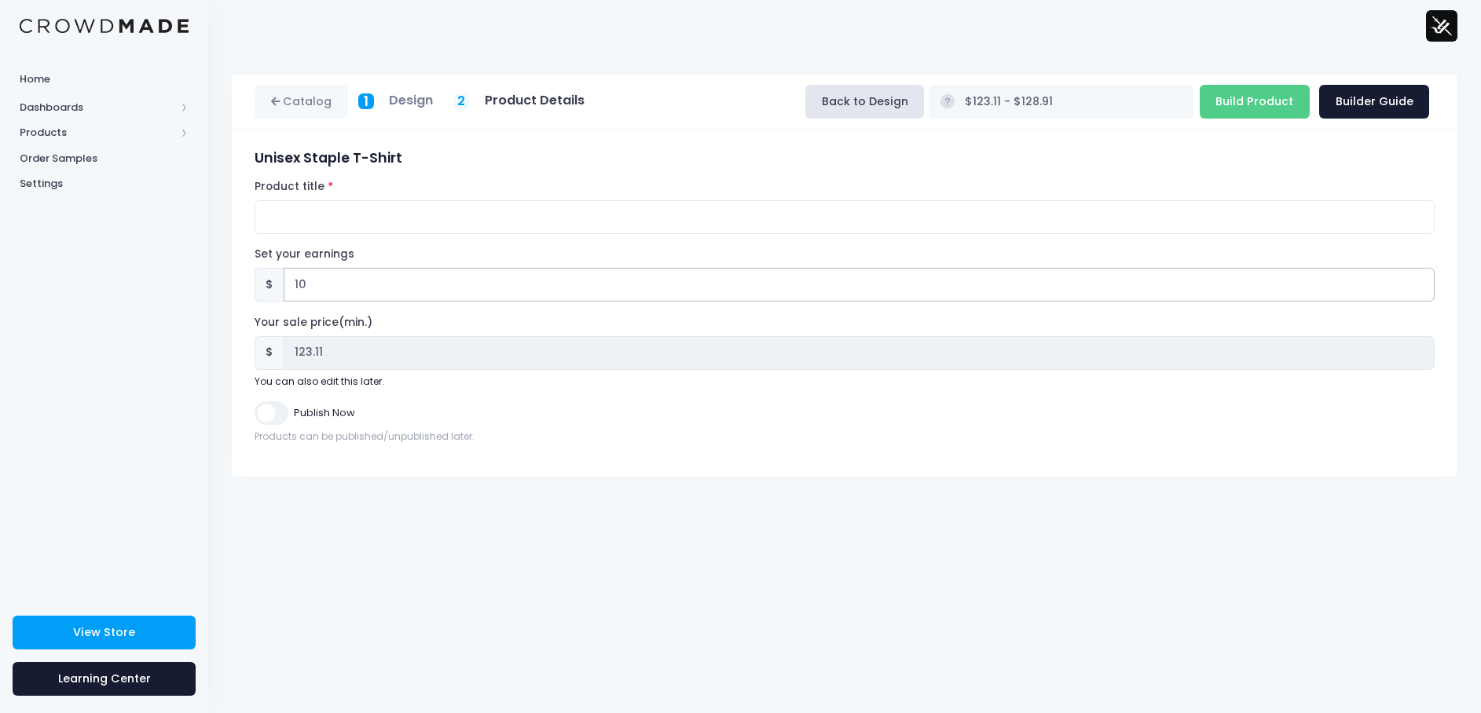
type input "$33.11 - $38.91"
type input "33.11"
type input "10.00"
click at [613, 417] on div "Publish Now" at bounding box center [845, 412] width 1180 height 23
click at [376, 217] on input "Product title" at bounding box center [845, 217] width 1180 height 34
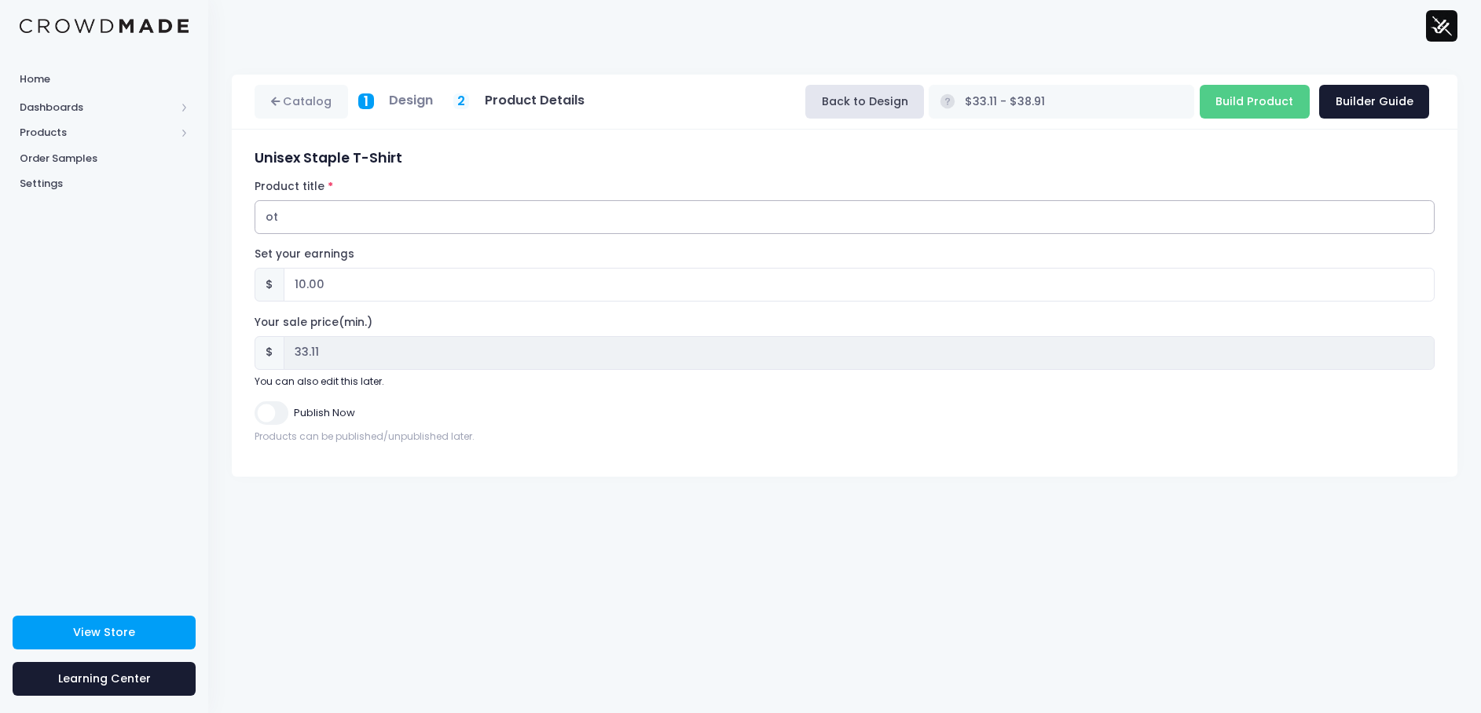
type input "o"
type input "loid & otak double sided tee - warframe FANMERCH"
click at [1267, 108] on input "Build Product" at bounding box center [1255, 102] width 110 height 34
type input "Building product..."
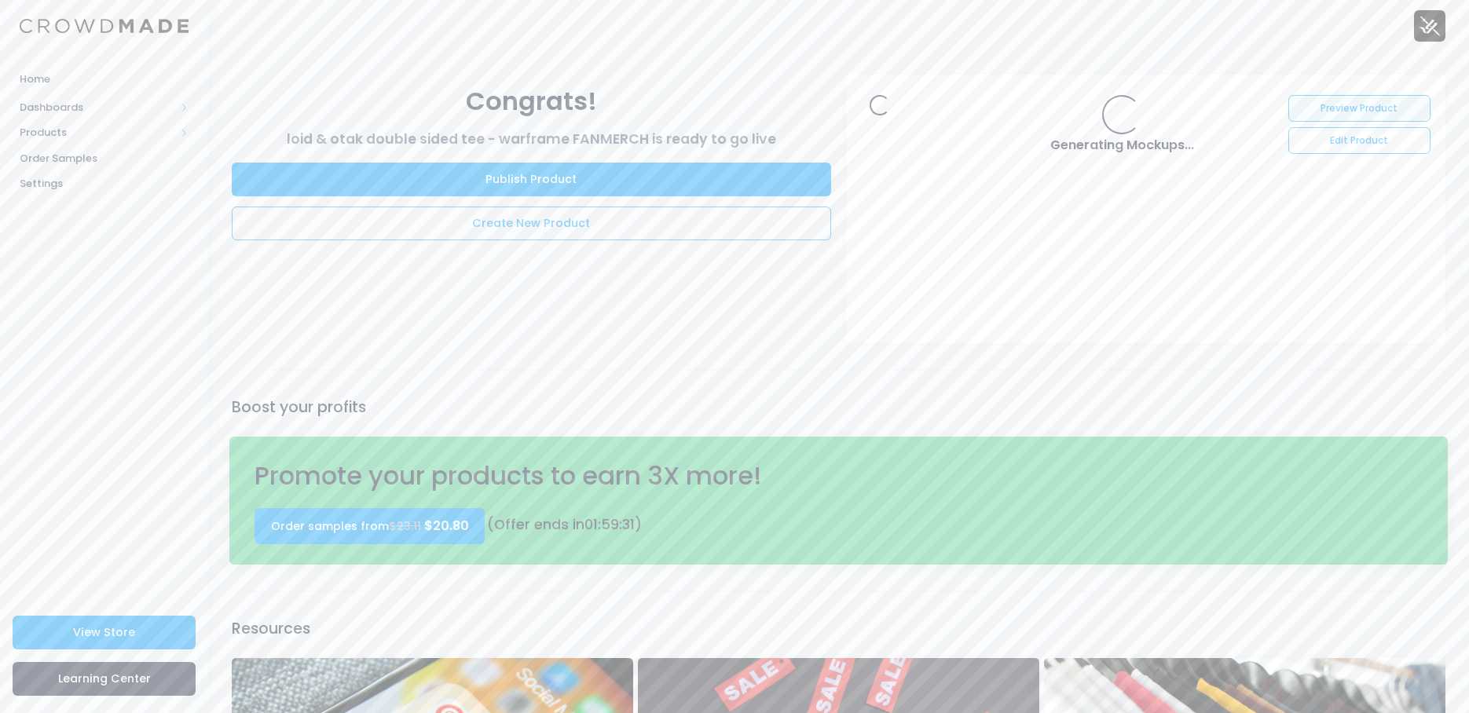
click at [1333, 101] on link "Preview Product" at bounding box center [1360, 108] width 142 height 27
click at [1345, 140] on link "Edit Product" at bounding box center [1360, 140] width 142 height 27
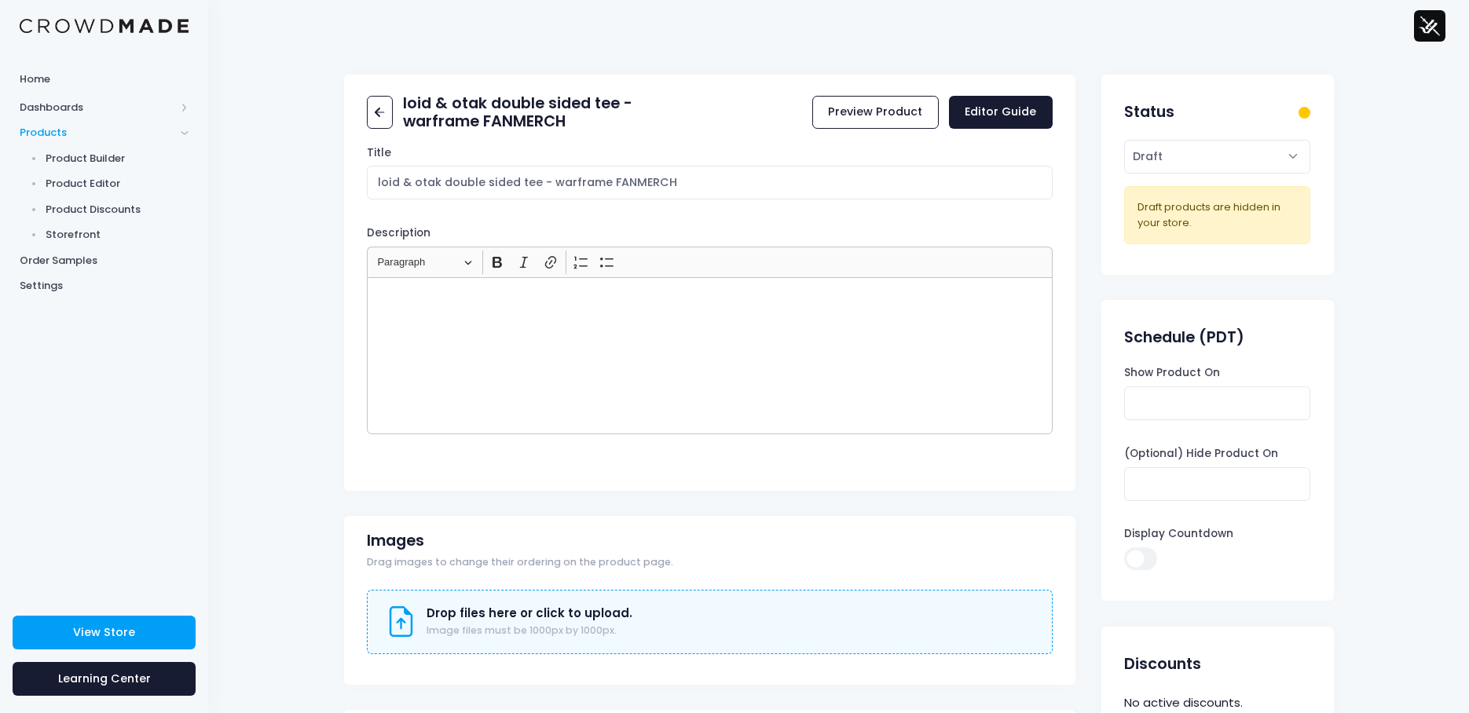
click at [529, 339] on div "Rich Text Editor, main" at bounding box center [710, 355] width 686 height 157
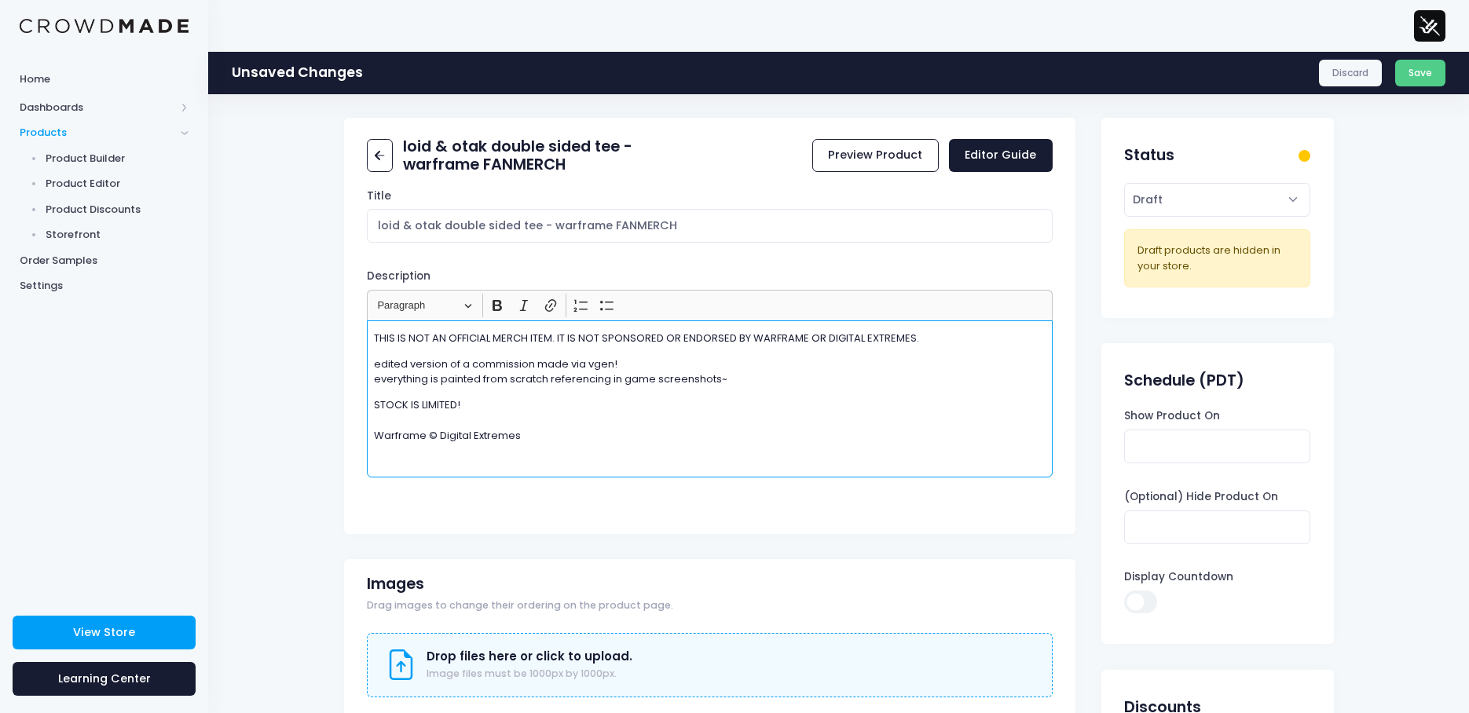
click at [690, 161] on h2 "loid & otak double sided tee - warframe FANMERCH" at bounding box center [556, 155] width 306 height 37
click at [702, 175] on div "loid & otak double sided tee - warframe FANMERCH" at bounding box center [538, 156] width 343 height 45
click at [1238, 204] on select "Active Draft" at bounding box center [1217, 200] width 186 height 34
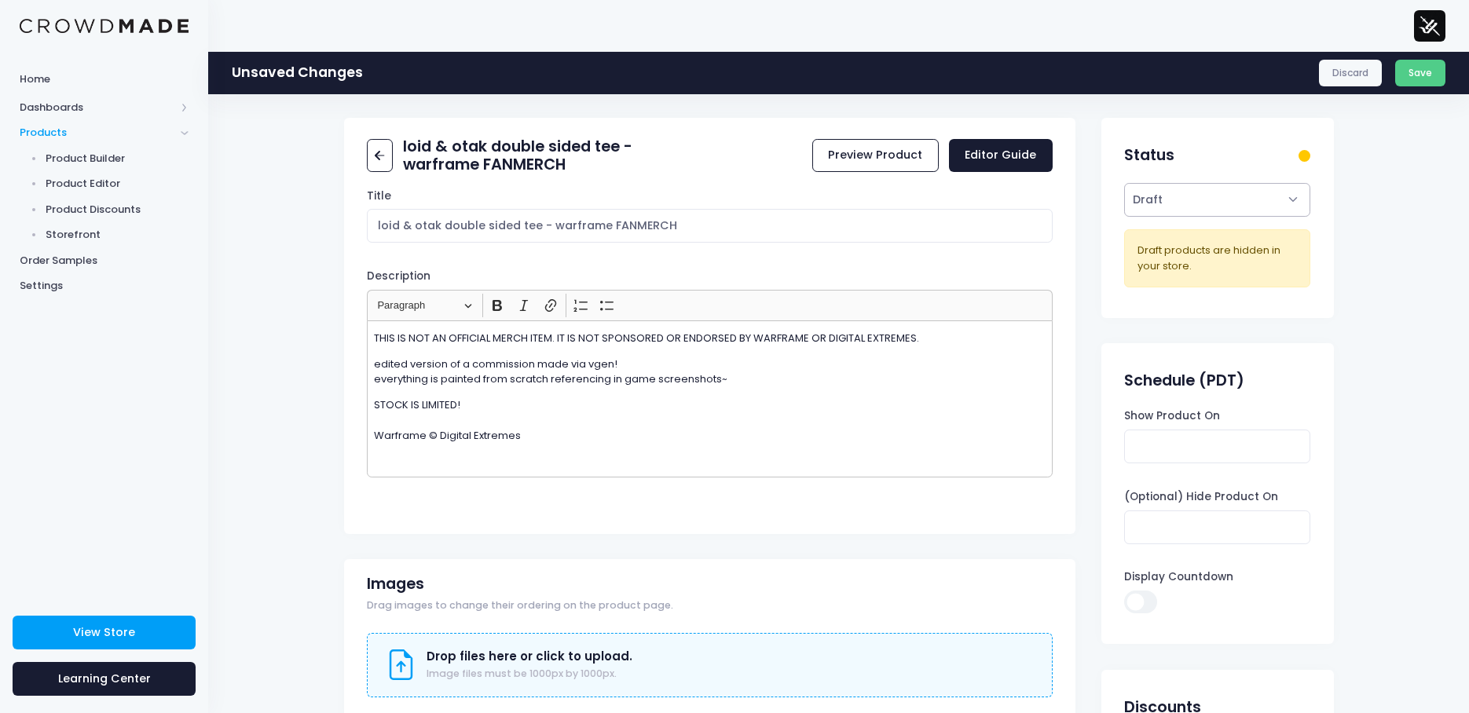
click at [1233, 203] on select "Active Draft" at bounding box center [1217, 200] width 186 height 34
click at [643, 141] on h2 "loid & otak double sided tee - warframe FANMERCH" at bounding box center [556, 155] width 306 height 37
click at [1427, 77] on button "Save" at bounding box center [1420, 73] width 51 height 27
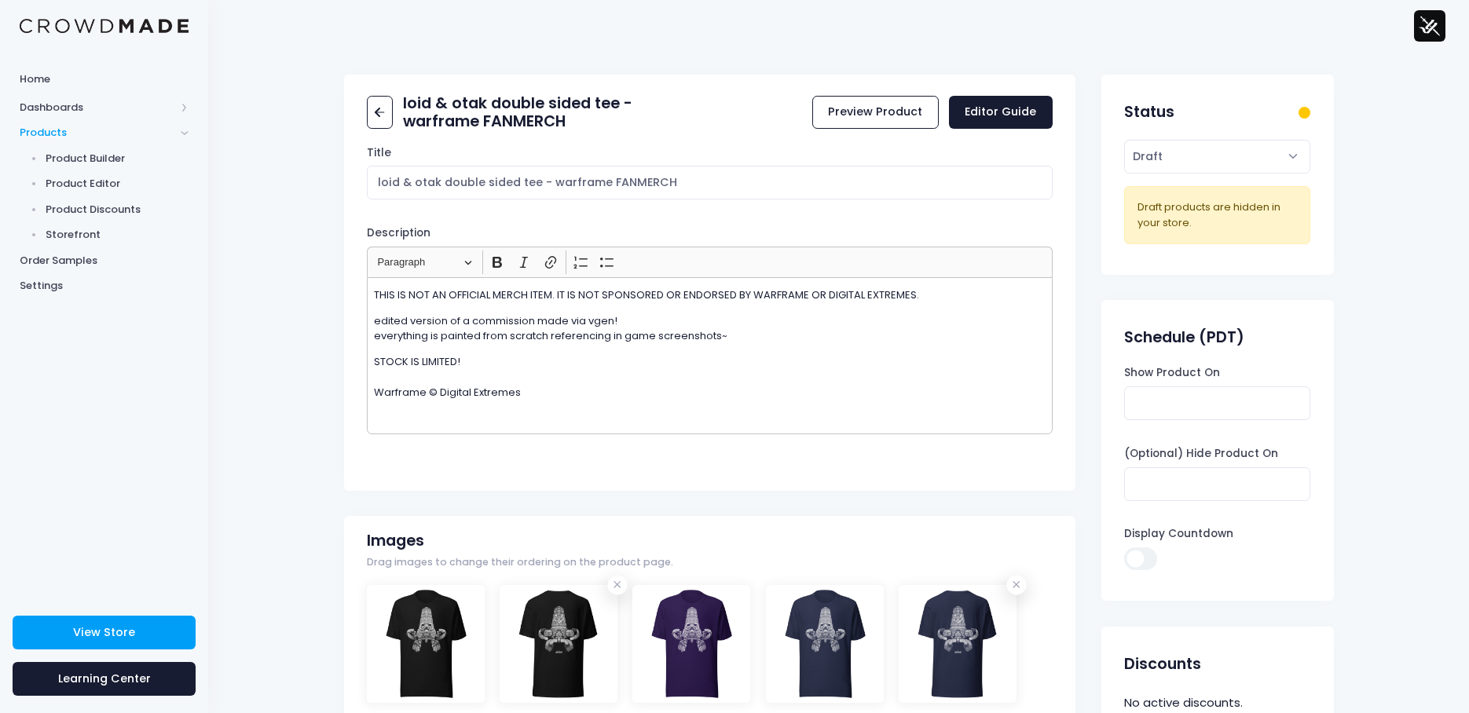
click at [1413, 23] on div "yevvie [astral pain & varyel studios] yevvie.art@gmail.com yevvie [astral pain …" at bounding box center [1420, 25] width 52 height 51
click at [1434, 27] on img at bounding box center [1429, 25] width 31 height 31
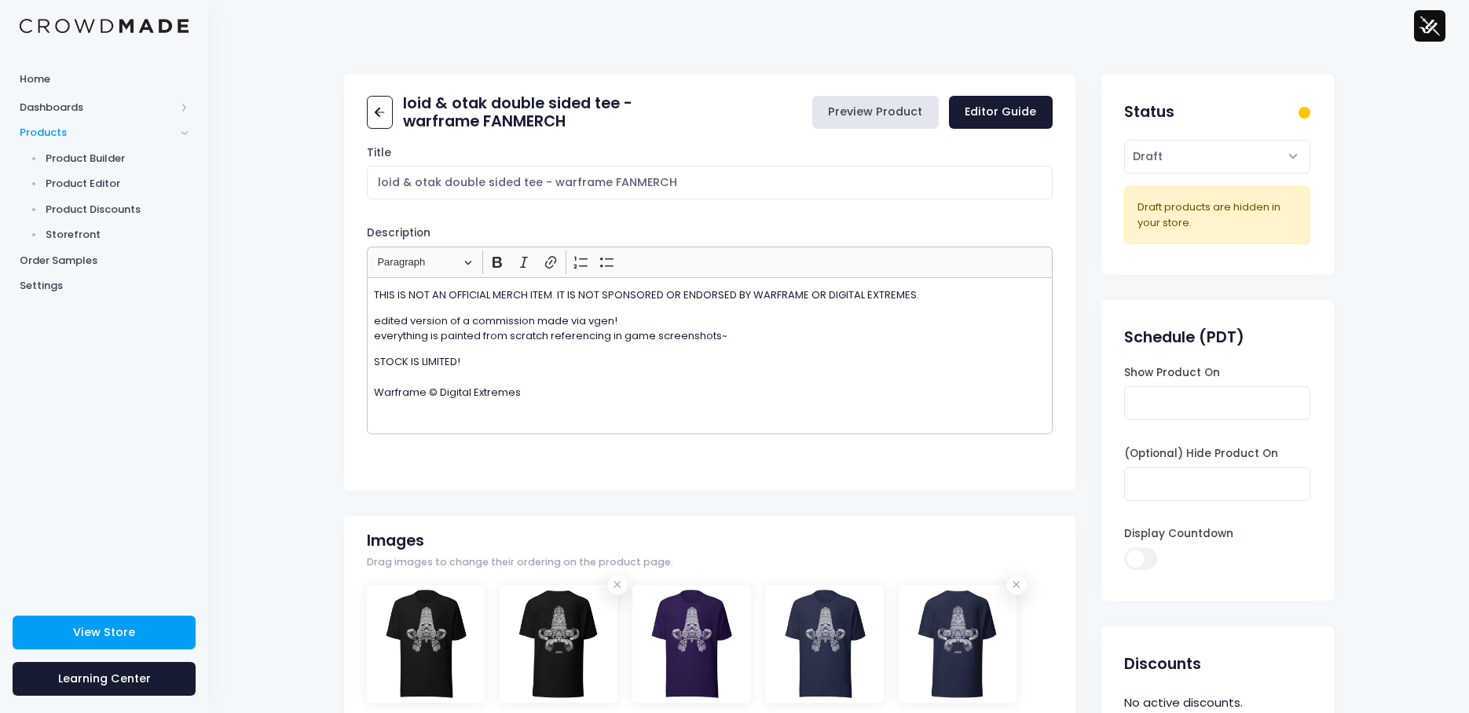
click at [875, 118] on link "Preview Product" at bounding box center [875, 113] width 126 height 34
click at [1175, 147] on select "Active Draft" at bounding box center [1217, 157] width 186 height 34
select select "active"
click at [1124, 174] on select "Active Draft" at bounding box center [1217, 157] width 186 height 34
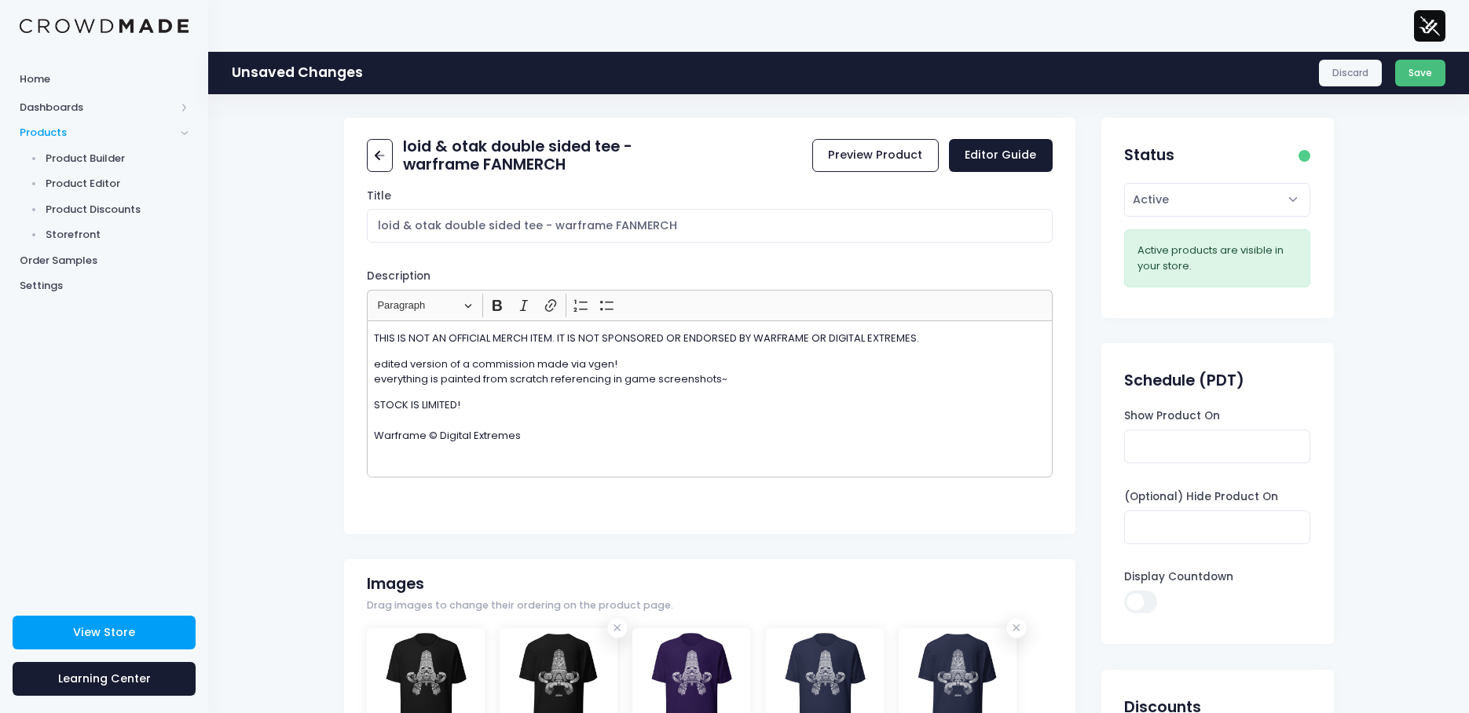
click at [1417, 74] on button "Save" at bounding box center [1420, 73] width 51 height 27
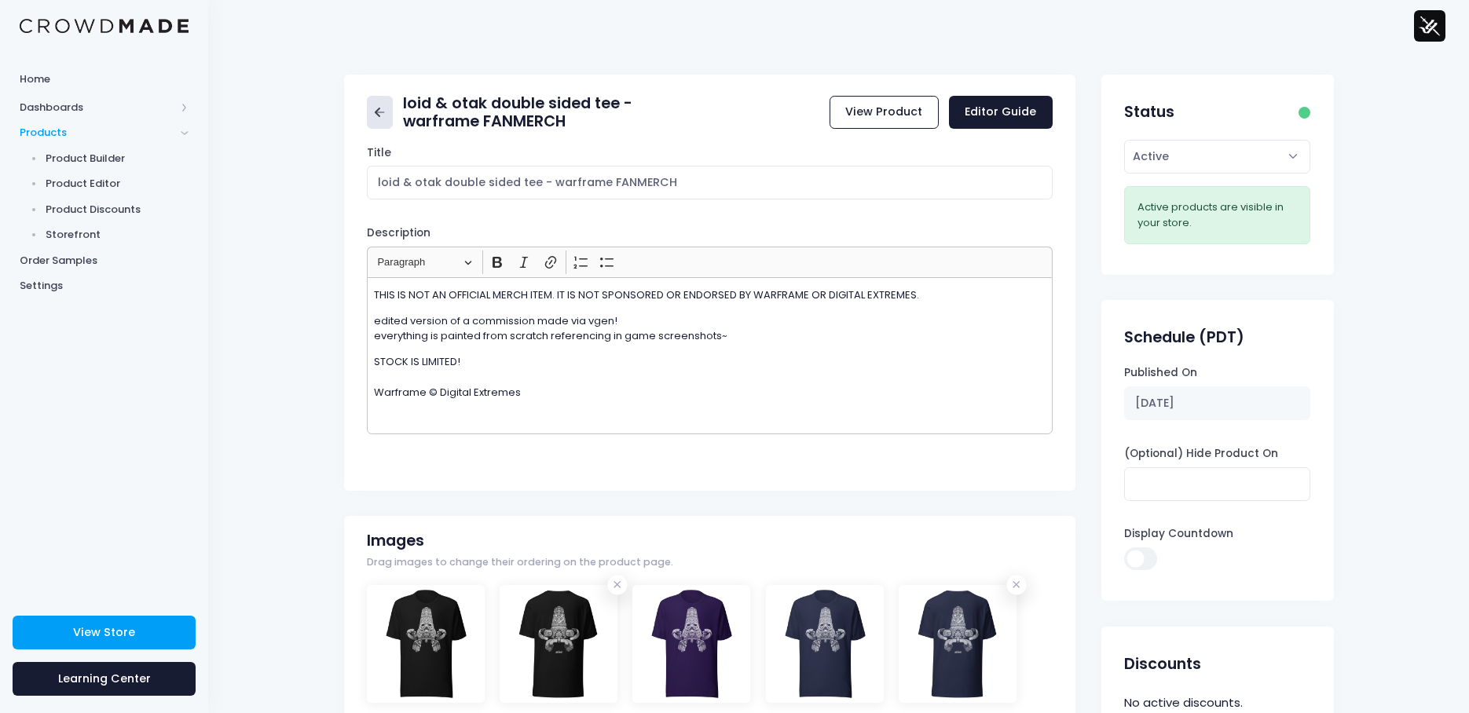
click at [378, 119] on icon at bounding box center [380, 113] width 18 height 18
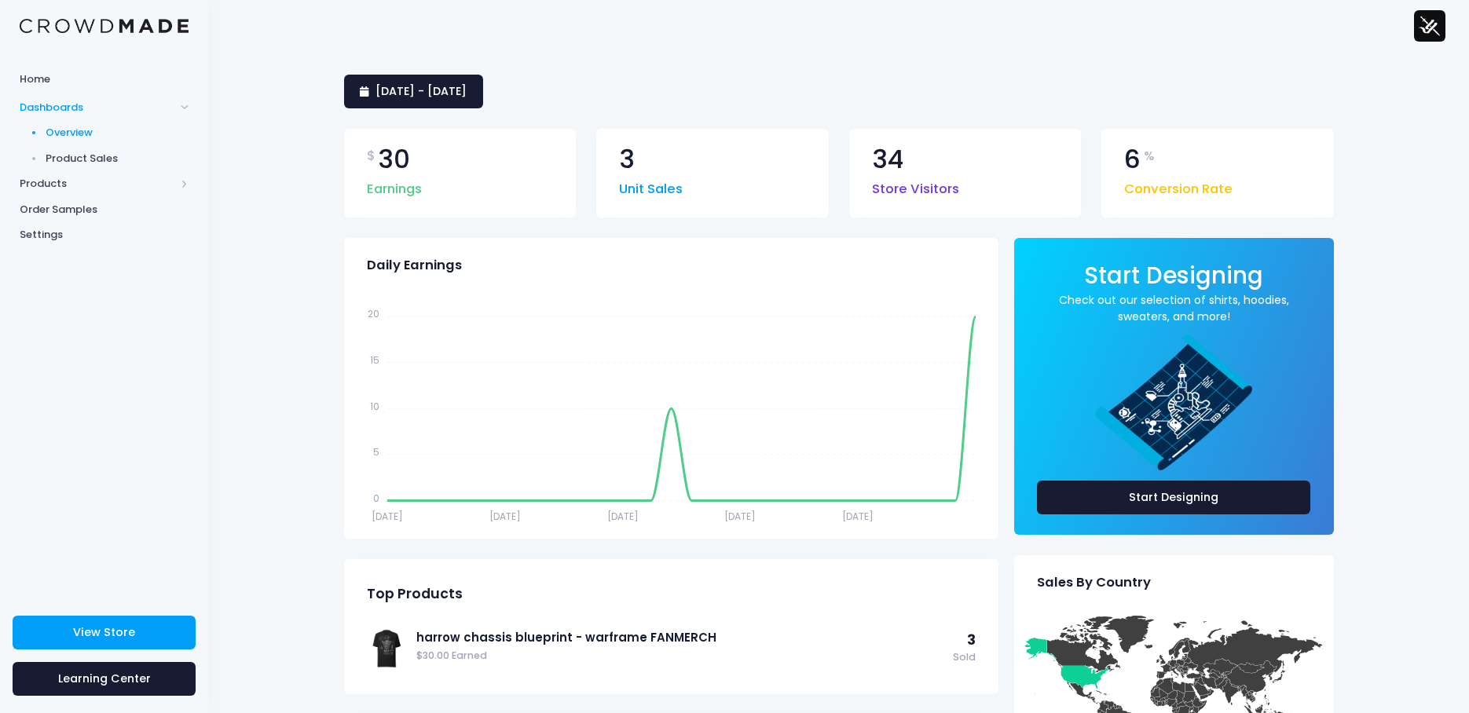
click at [1429, 18] on img at bounding box center [1429, 25] width 31 height 31
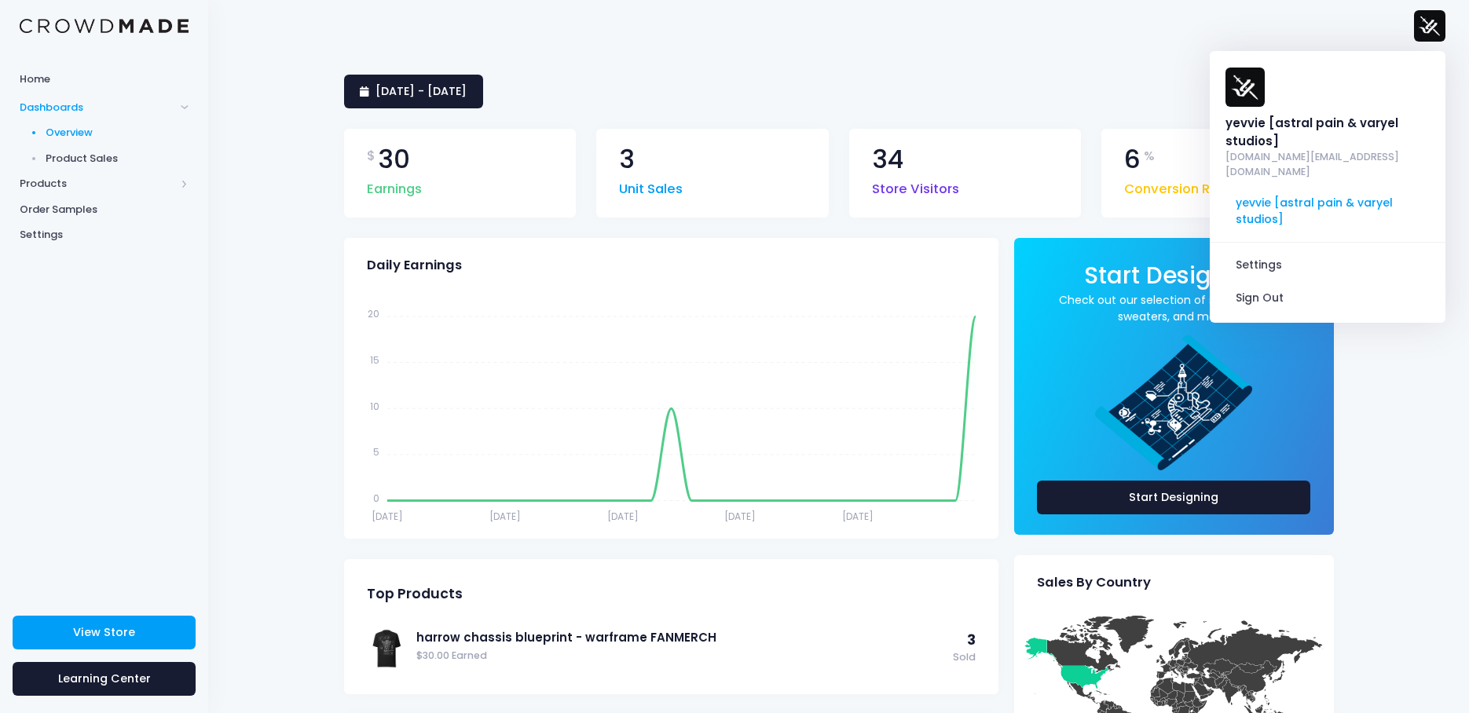
click at [774, 86] on div "22 July 2025 - 20 August 2025" at bounding box center [839, 92] width 990 height 34
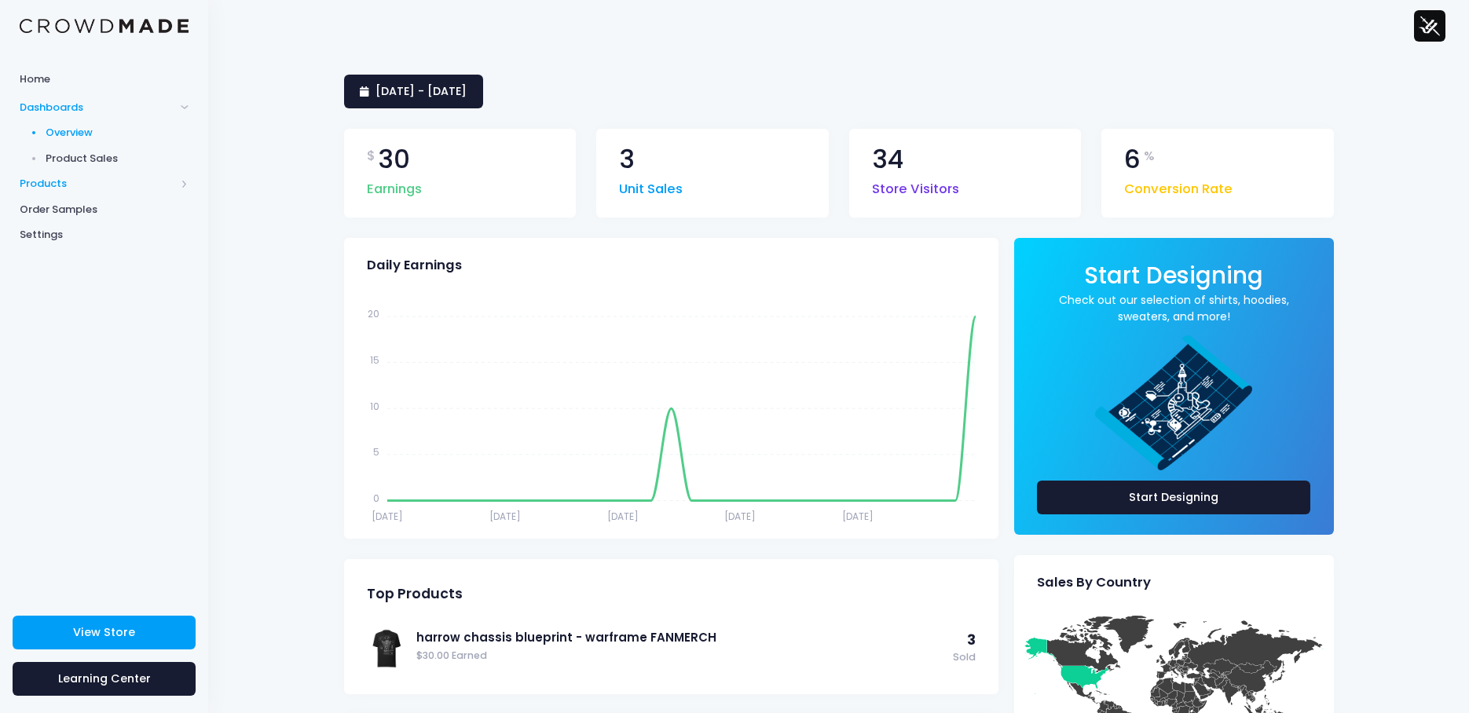
click at [60, 179] on span "Products" at bounding box center [98, 184] width 156 height 16
click at [68, 177] on span "Product Editor" at bounding box center [118, 184] width 144 height 16
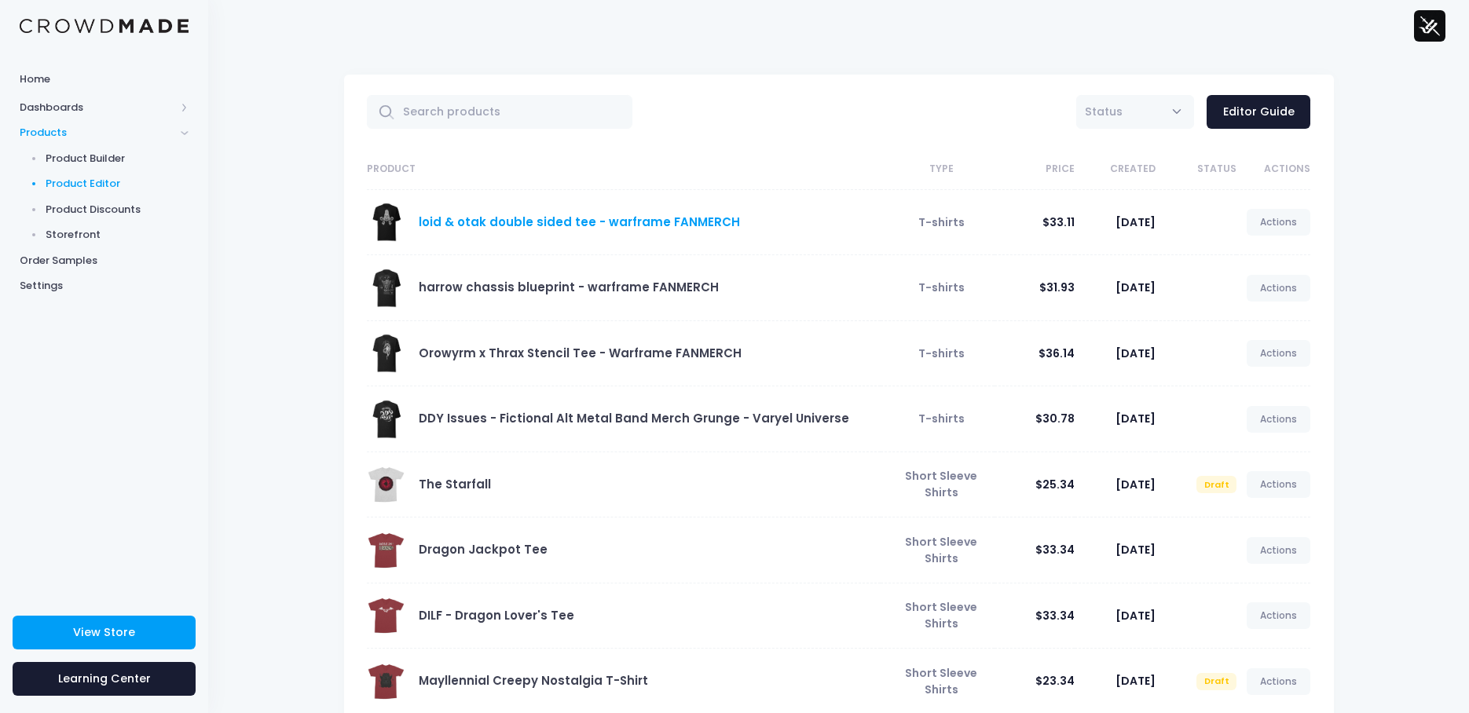
click at [493, 218] on link "loid & otak double sided tee - warframe FANMERCH" at bounding box center [579, 222] width 321 height 16
click at [70, 234] on span "Storefront" at bounding box center [118, 235] width 144 height 16
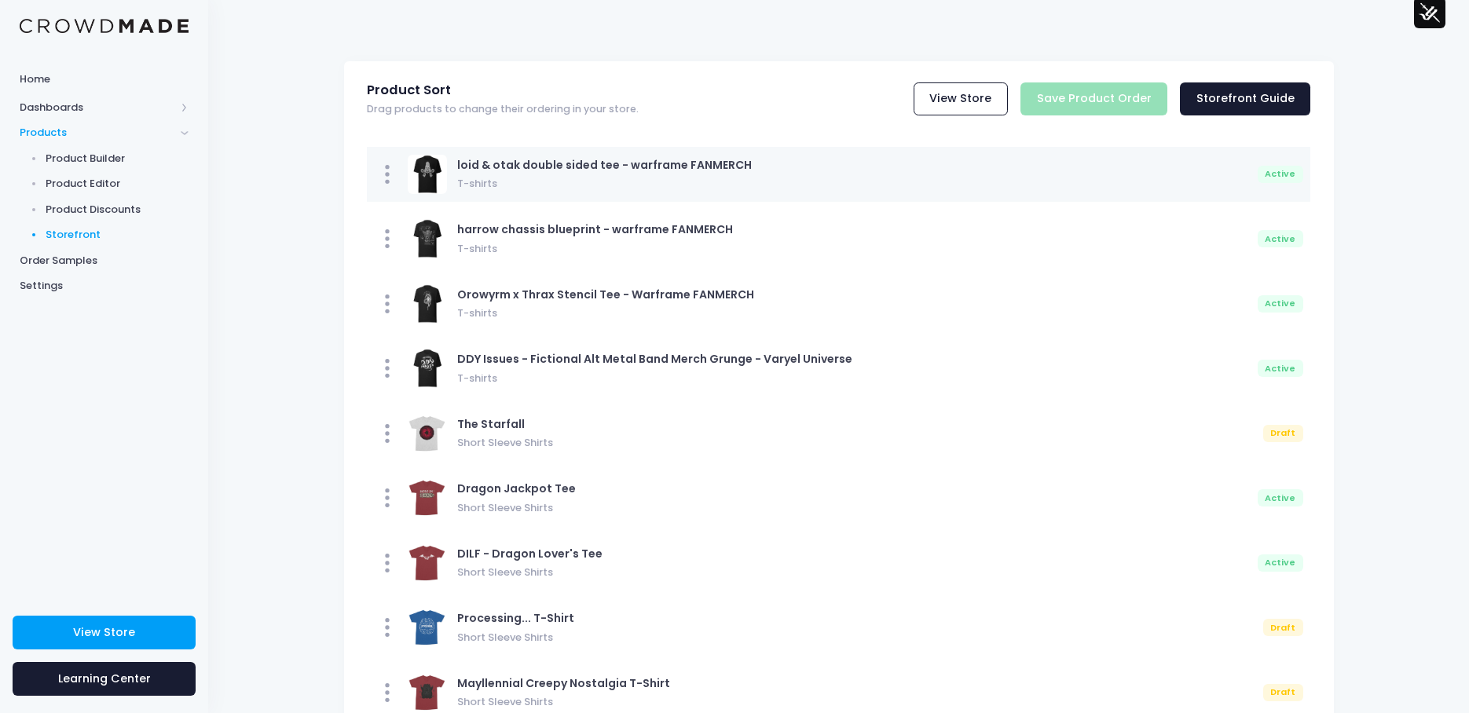
scroll to position [4, 0]
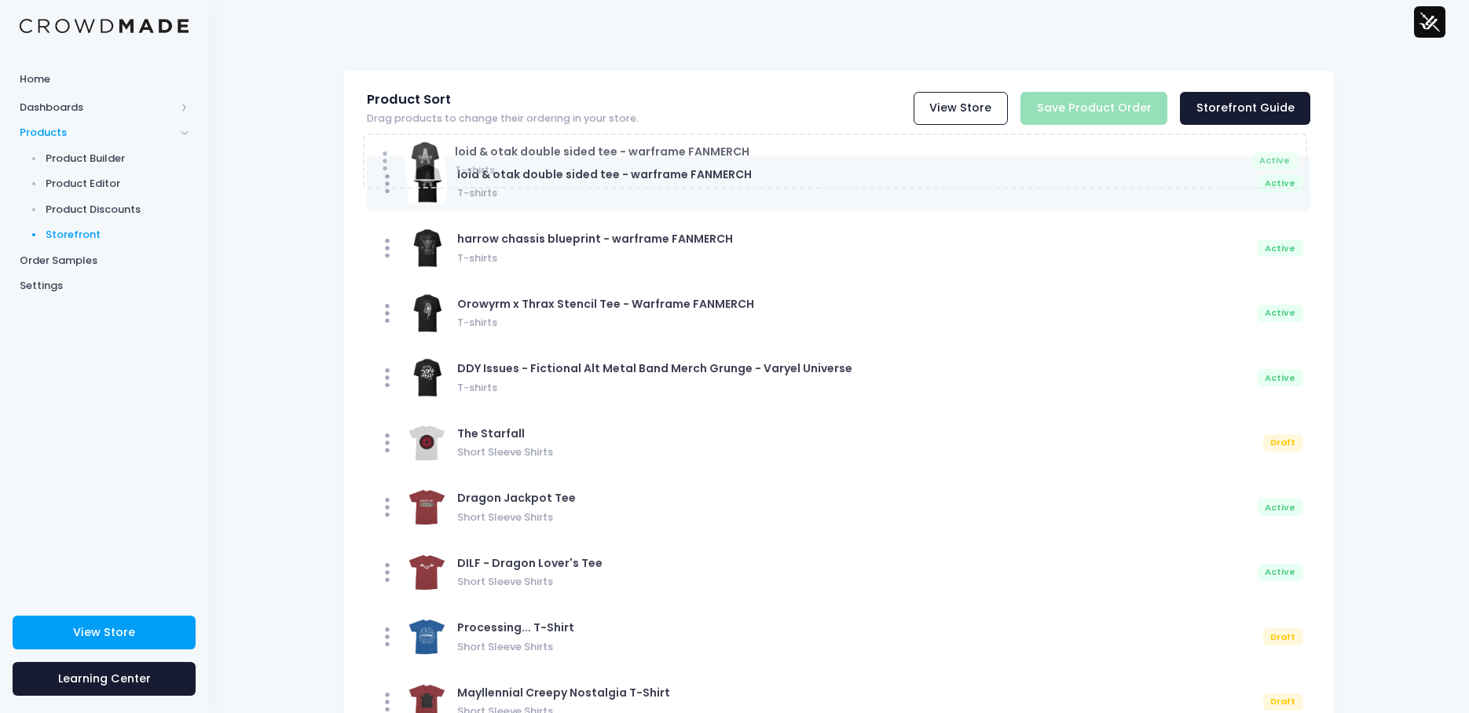
drag, startPoint x: 388, startPoint y: 616, endPoint x: 378, endPoint y: 176, distance: 440.1
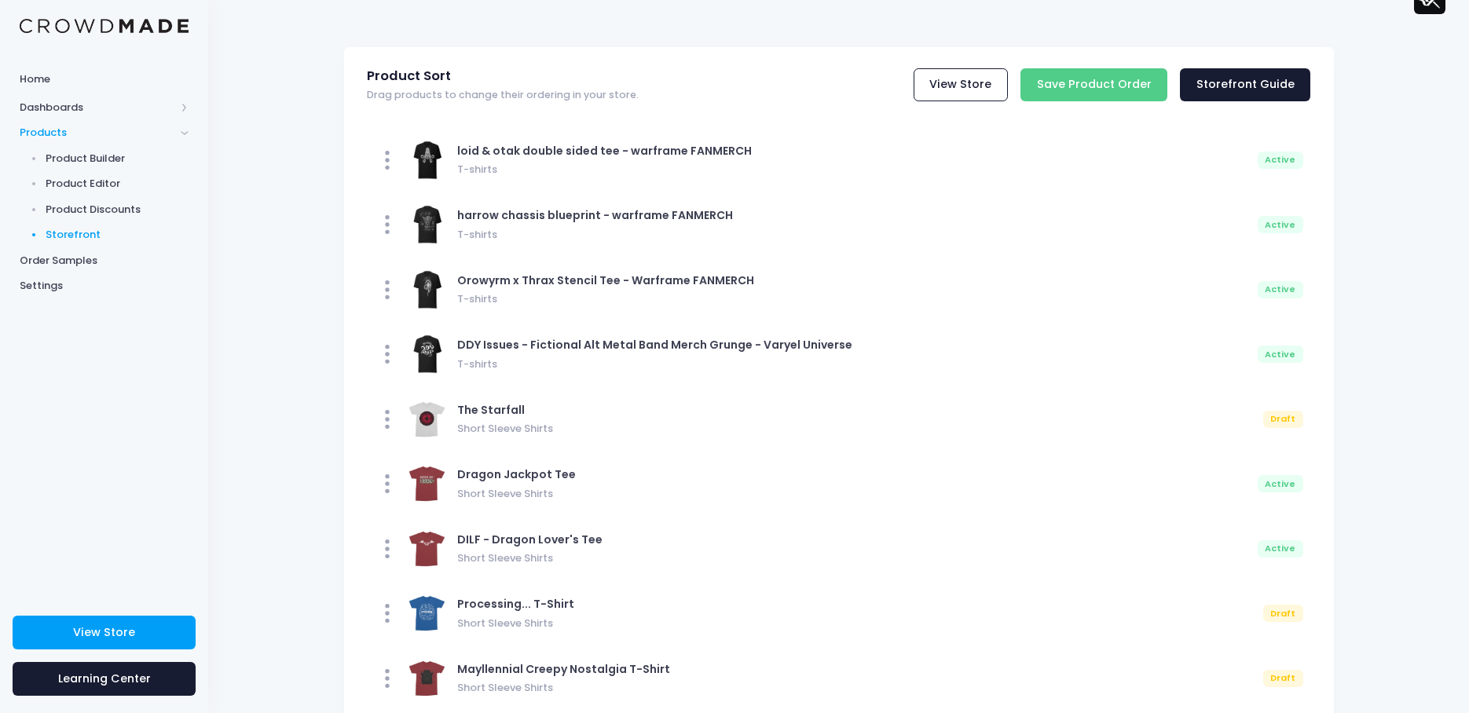
scroll to position [0, 0]
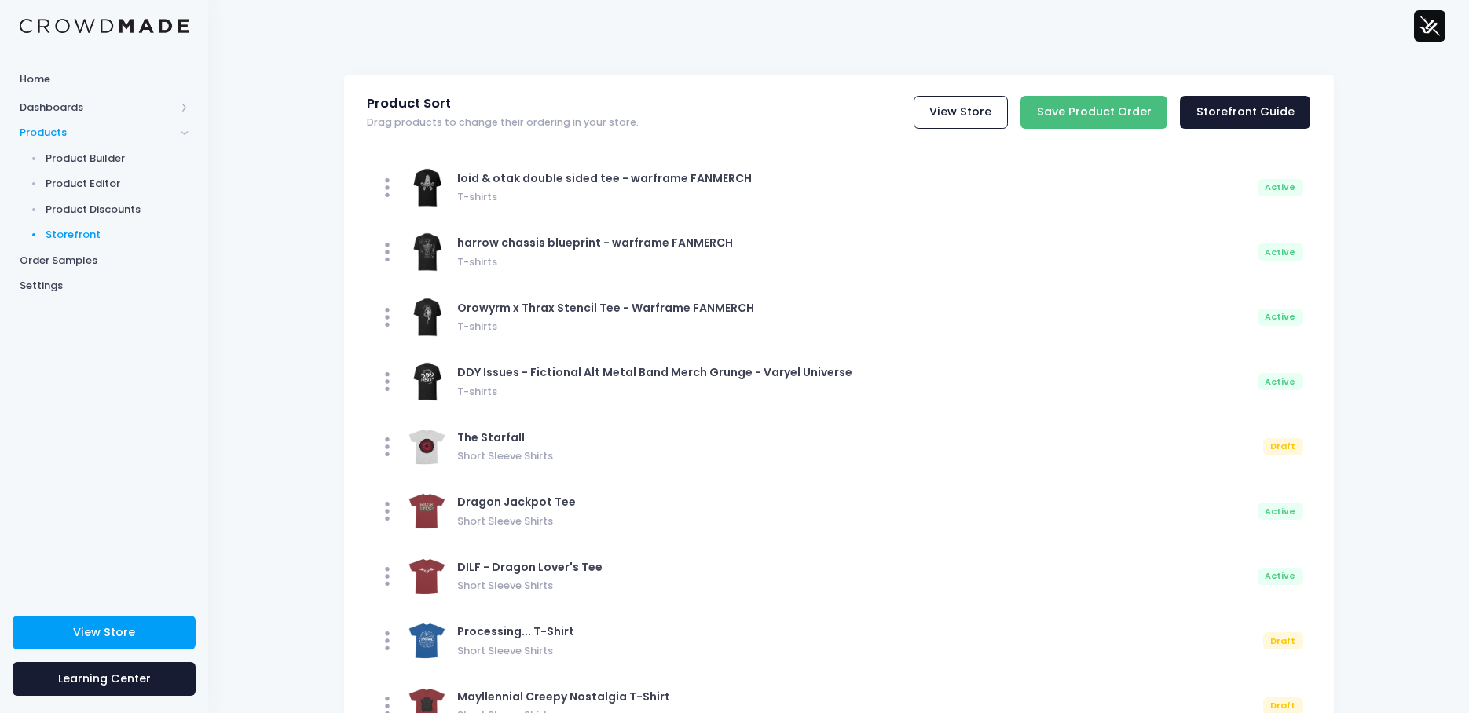
click at [1104, 110] on input "Save Product Order" at bounding box center [1094, 113] width 147 height 34
click at [54, 79] on span "Home" at bounding box center [104, 79] width 169 height 16
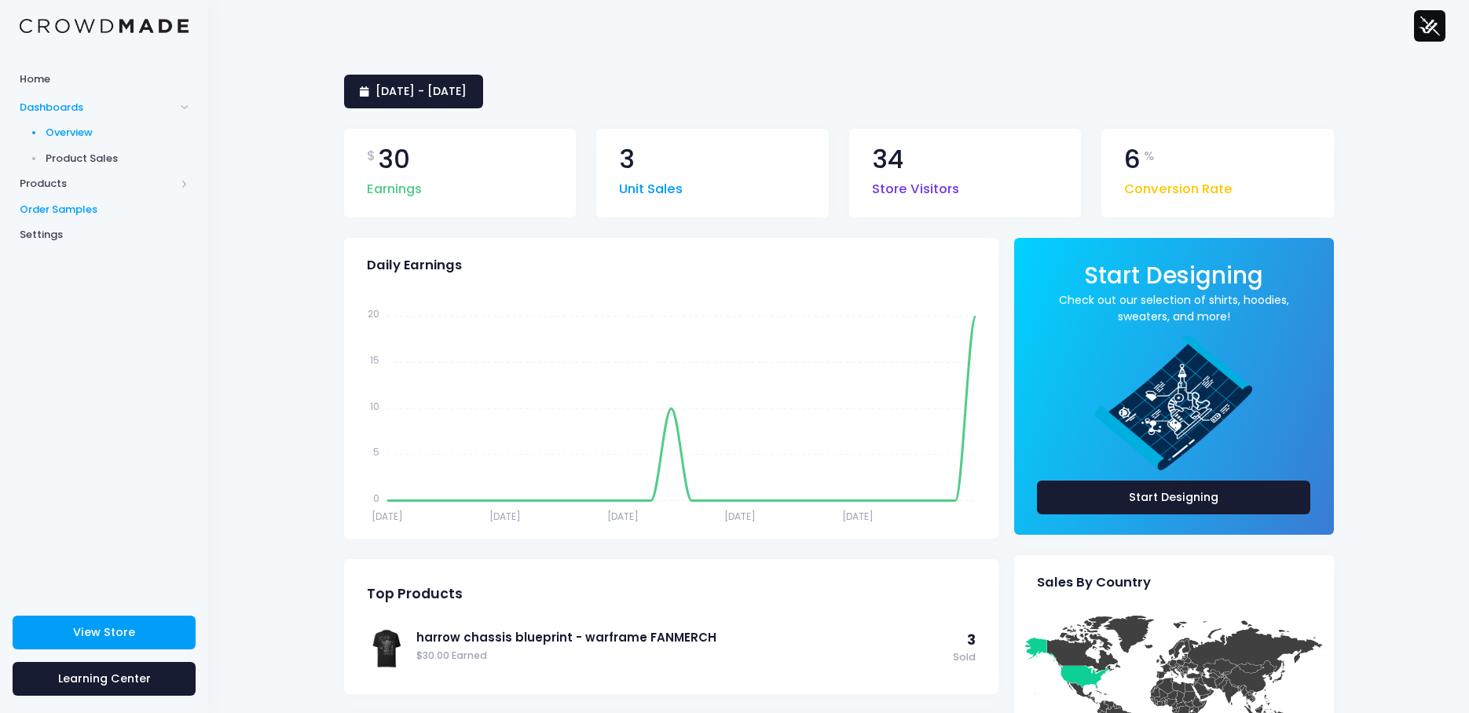
click at [46, 208] on span "Order Samples" at bounding box center [104, 210] width 169 height 16
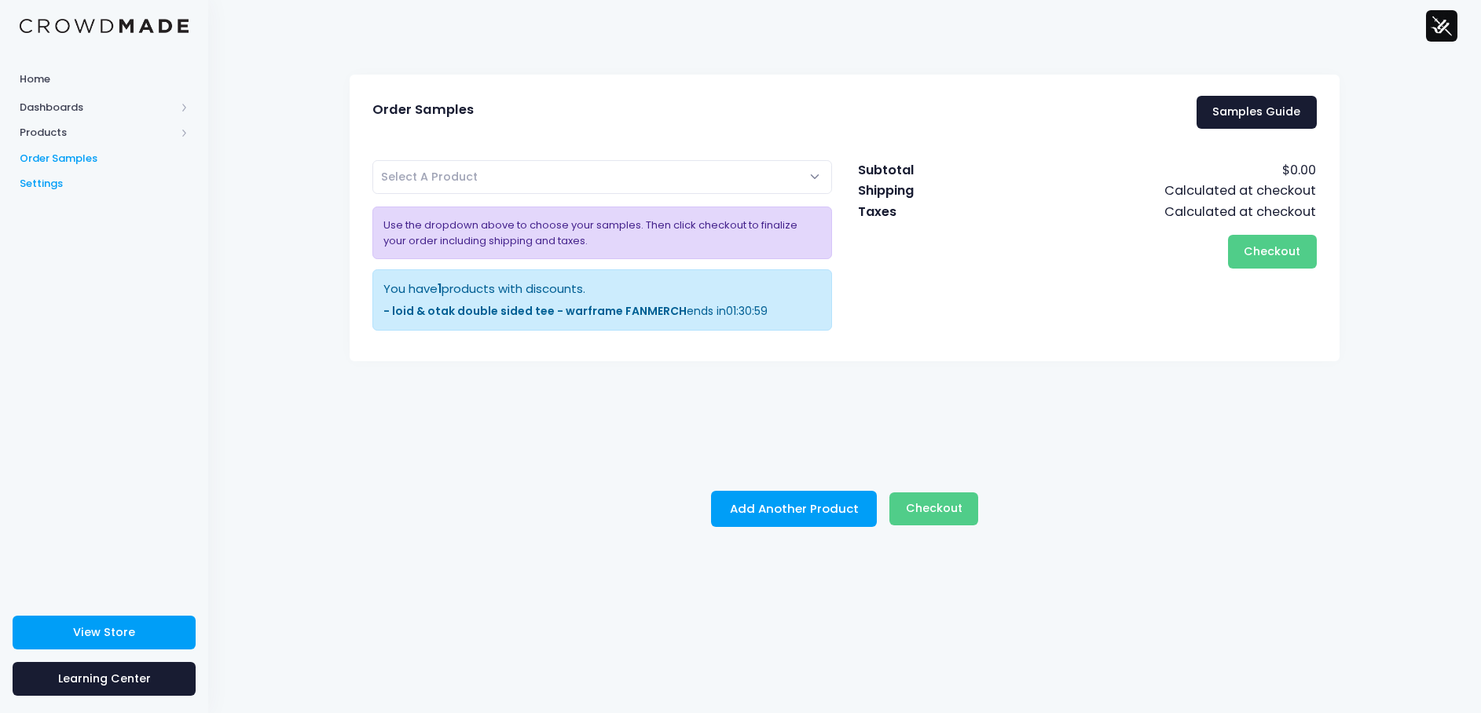
click at [68, 184] on span "Settings" at bounding box center [104, 184] width 169 height 16
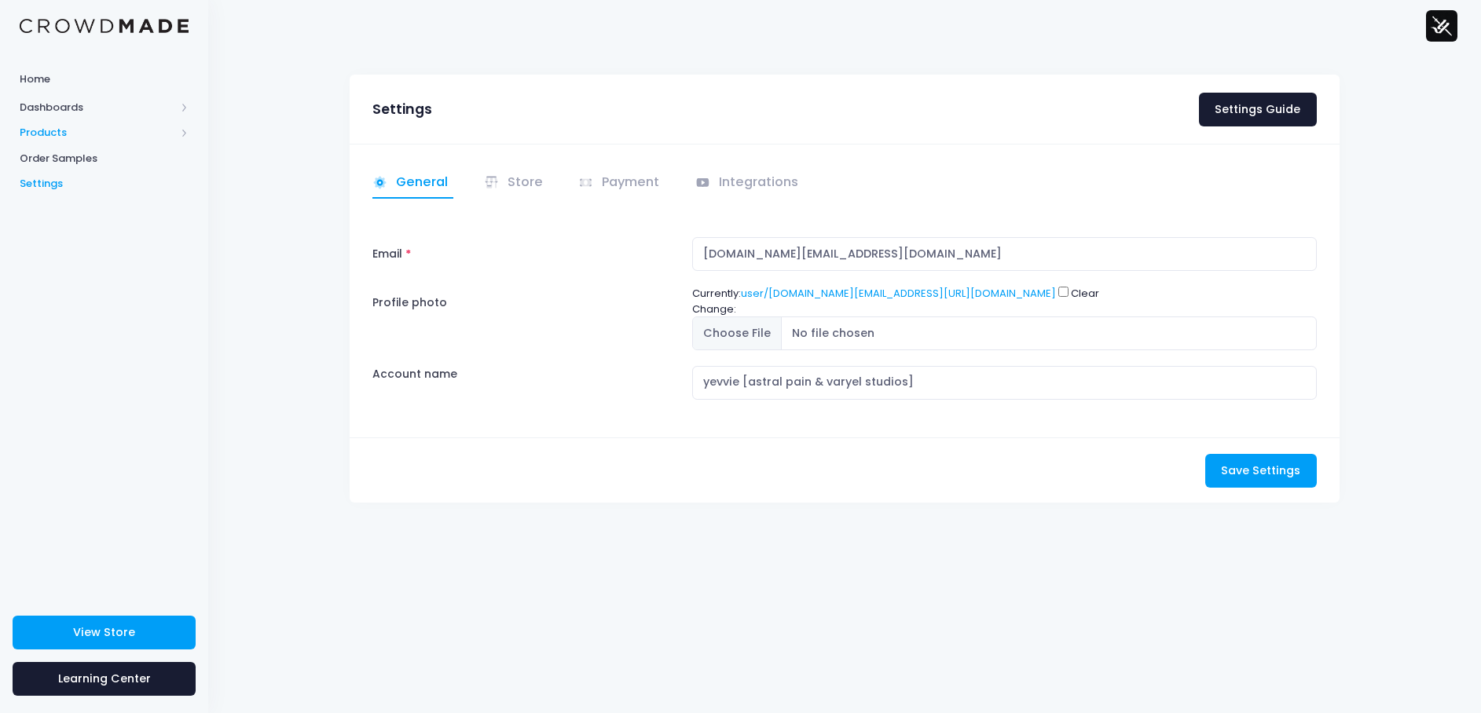
click at [59, 133] on span "Products" at bounding box center [98, 133] width 156 height 16
click at [86, 177] on span "Product Editor" at bounding box center [118, 184] width 144 height 16
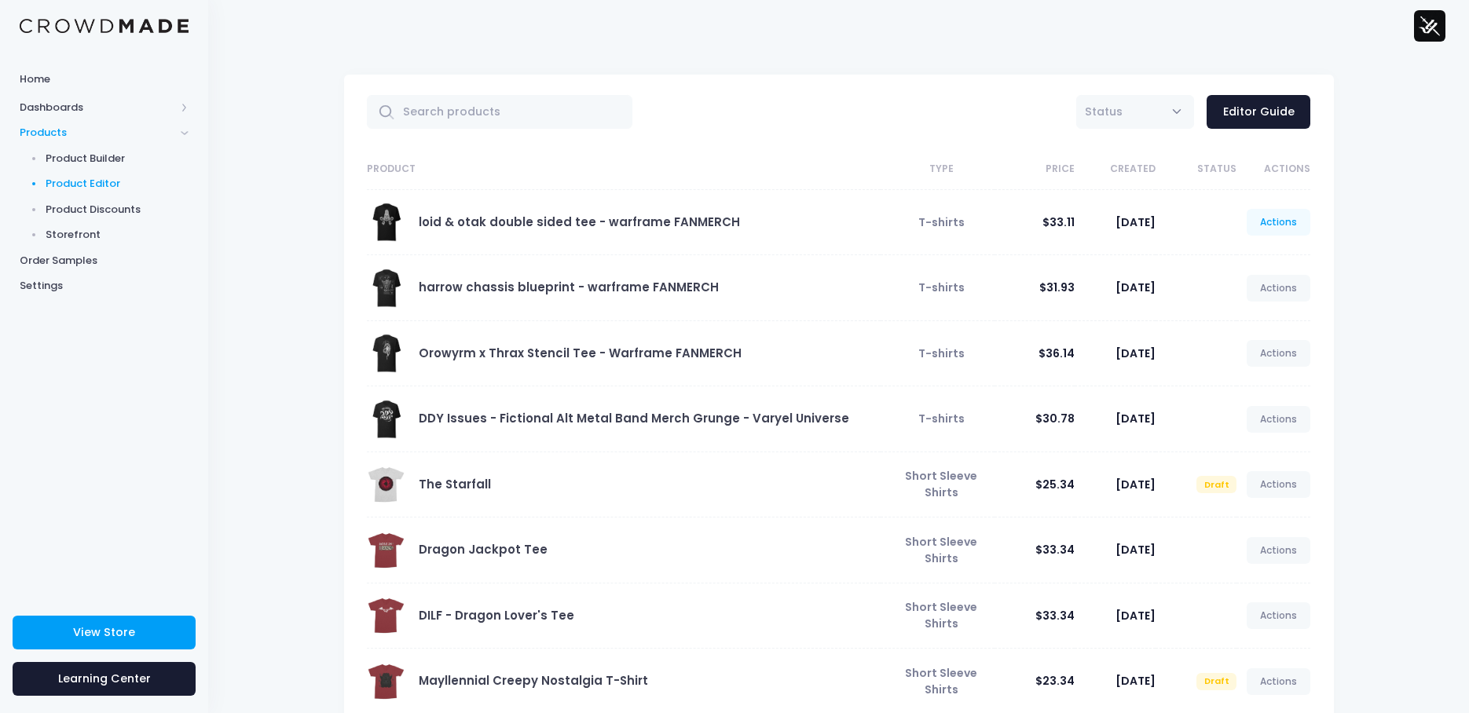
click at [1271, 222] on link "Actions" at bounding box center [1279, 222] width 64 height 27
click at [1250, 262] on link "Edit" at bounding box center [1262, 259] width 83 height 27
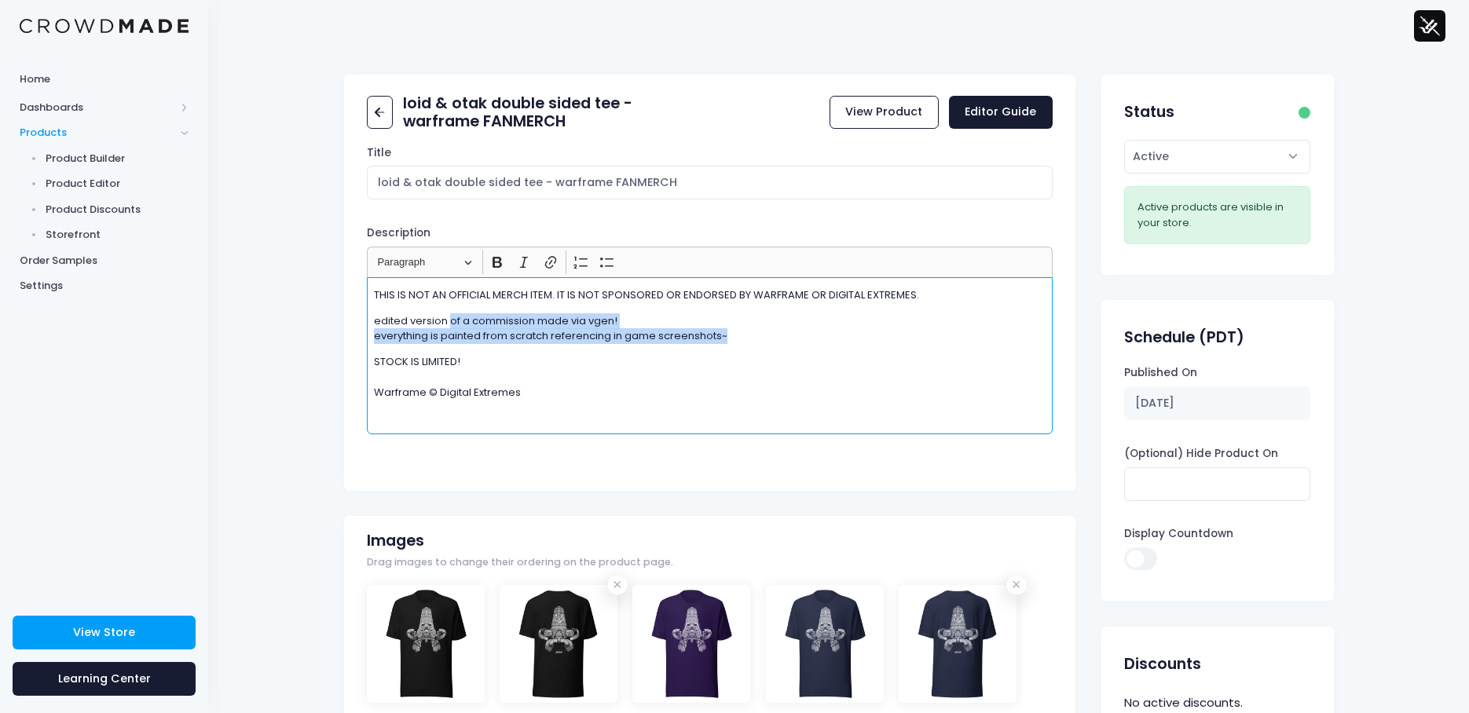
drag, startPoint x: 751, startPoint y: 334, endPoint x: 450, endPoint y: 324, distance: 301.1
click at [450, 324] on p "edited version of a commission made via vgen! everything is painted from scratc…" at bounding box center [710, 328] width 673 height 31
click at [604, 327] on p "edited version of a commission made via vgen! everything is painted from scratc…" at bounding box center [710, 328] width 673 height 31
drag, startPoint x: 633, startPoint y: 319, endPoint x: 343, endPoint y: 317, distance: 290.7
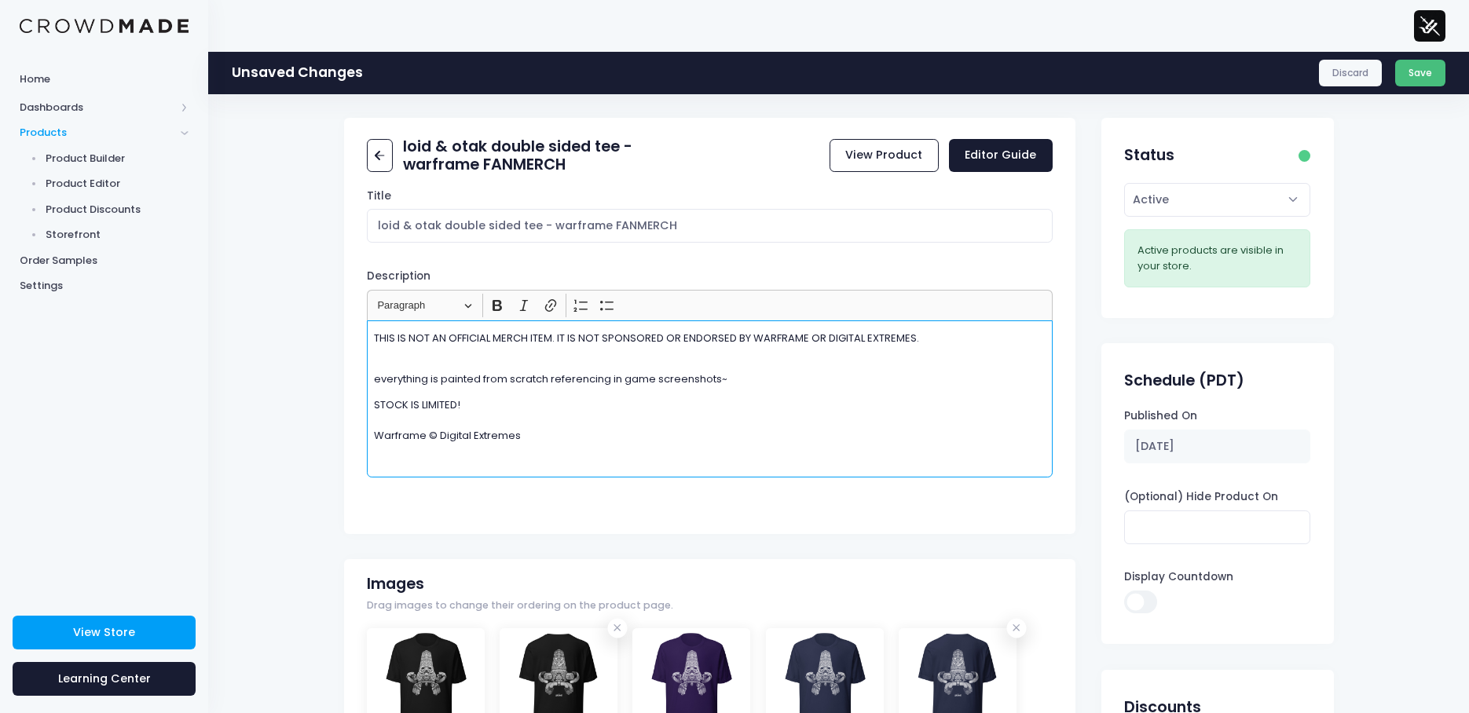
click at [1425, 75] on button "Save" at bounding box center [1420, 73] width 51 height 27
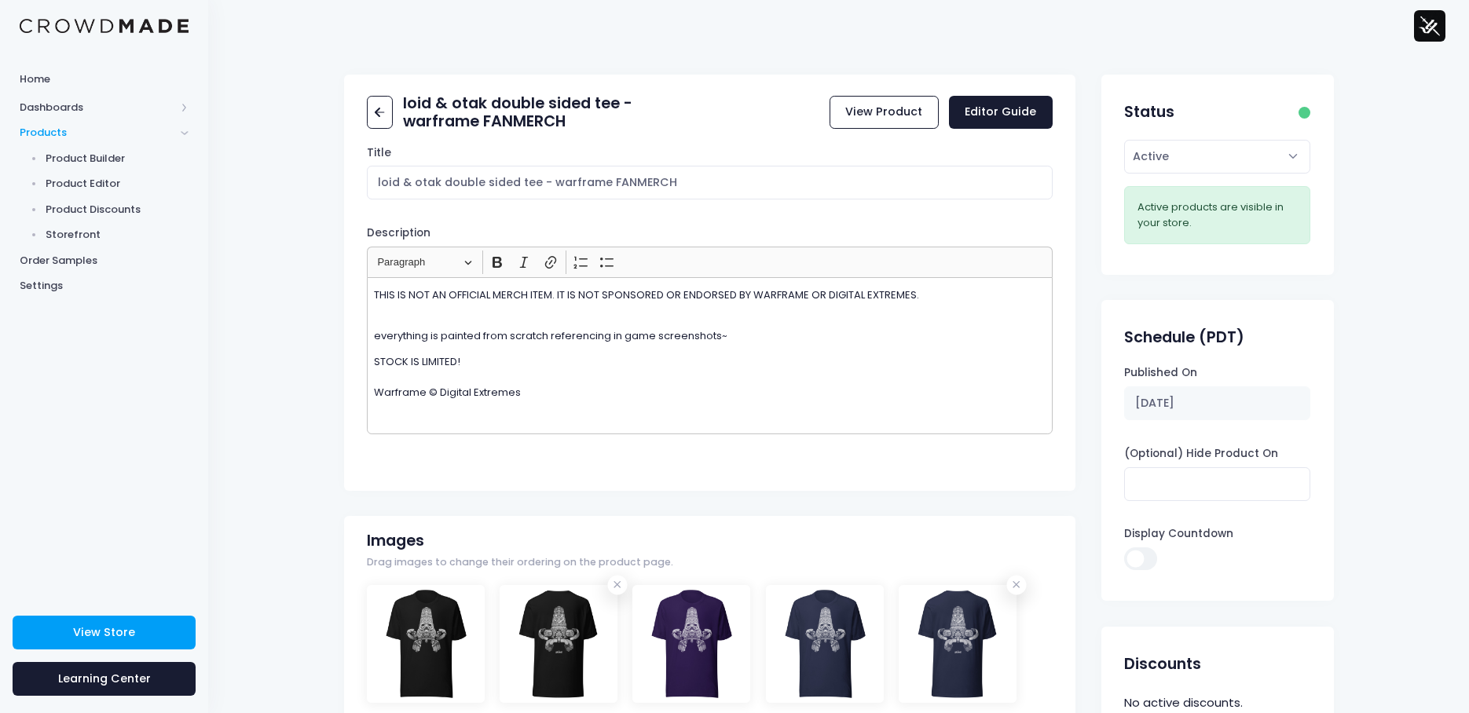
click at [810, 77] on div "loid & otak double sided tee - warframe FANMERCH View Product Editor Guide Titl…" at bounding box center [710, 283] width 732 height 416
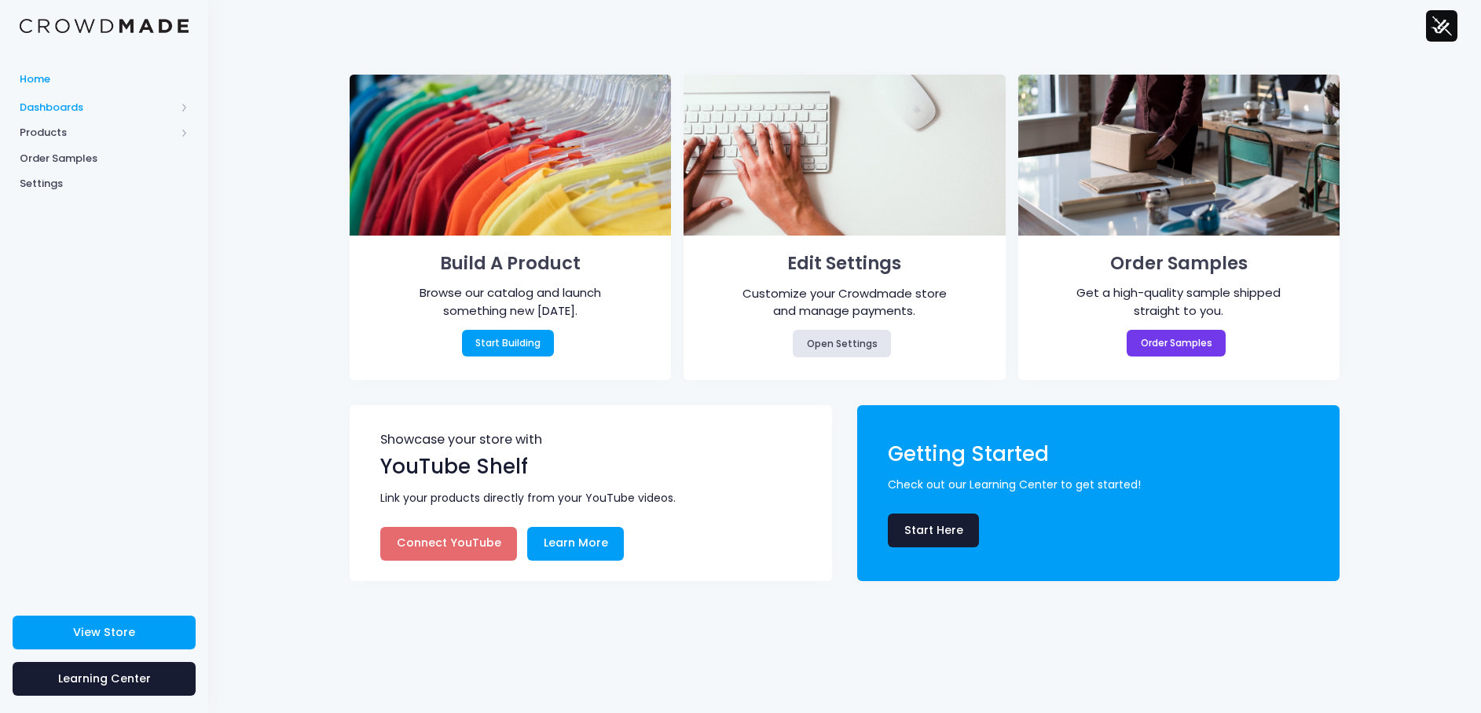
click at [39, 104] on span "Dashboards" at bounding box center [98, 108] width 156 height 16
click at [76, 131] on span "Overview" at bounding box center [118, 133] width 144 height 16
